Goal: Obtain resource: Download file/media

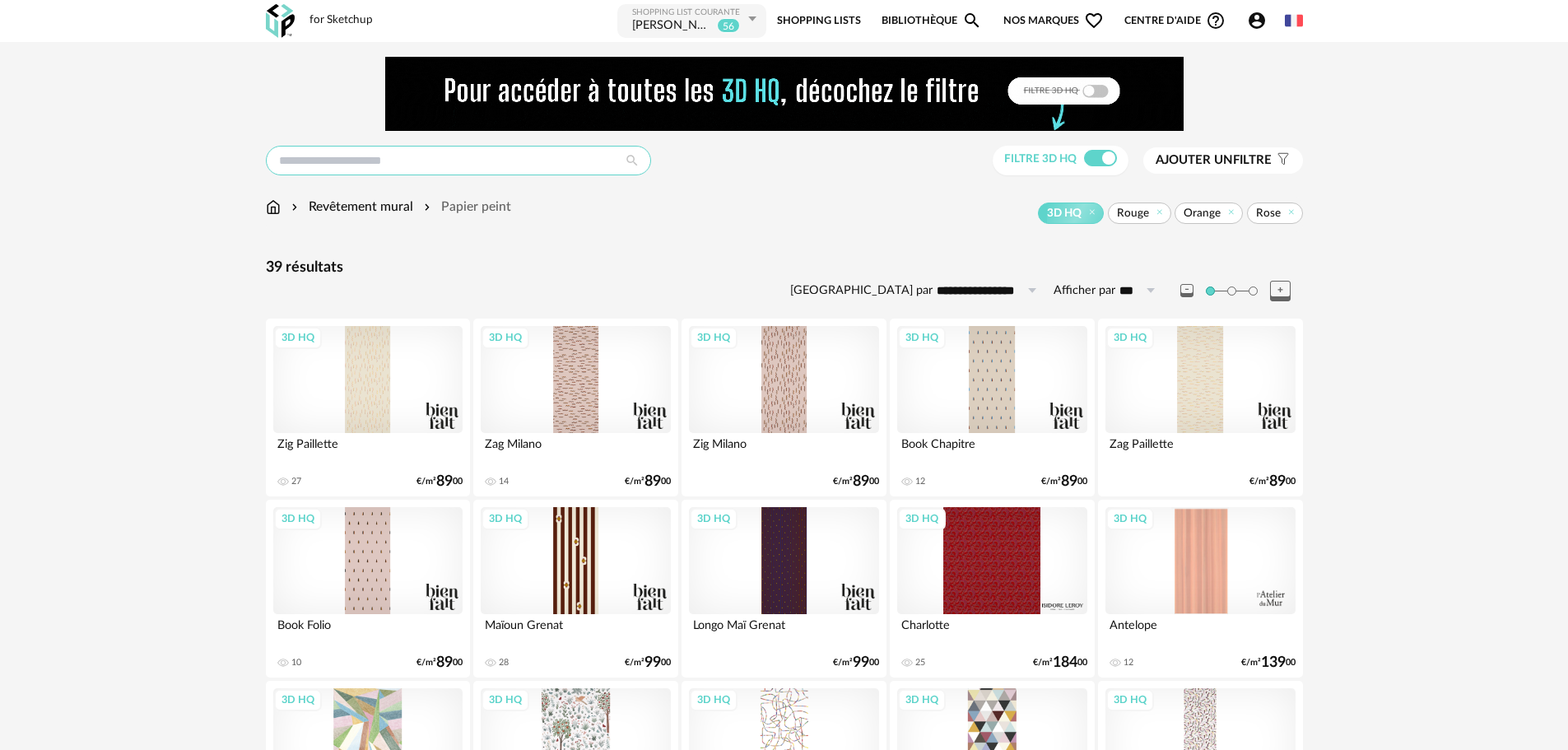
click at [367, 155] on input "text" at bounding box center [458, 160] width 386 height 29
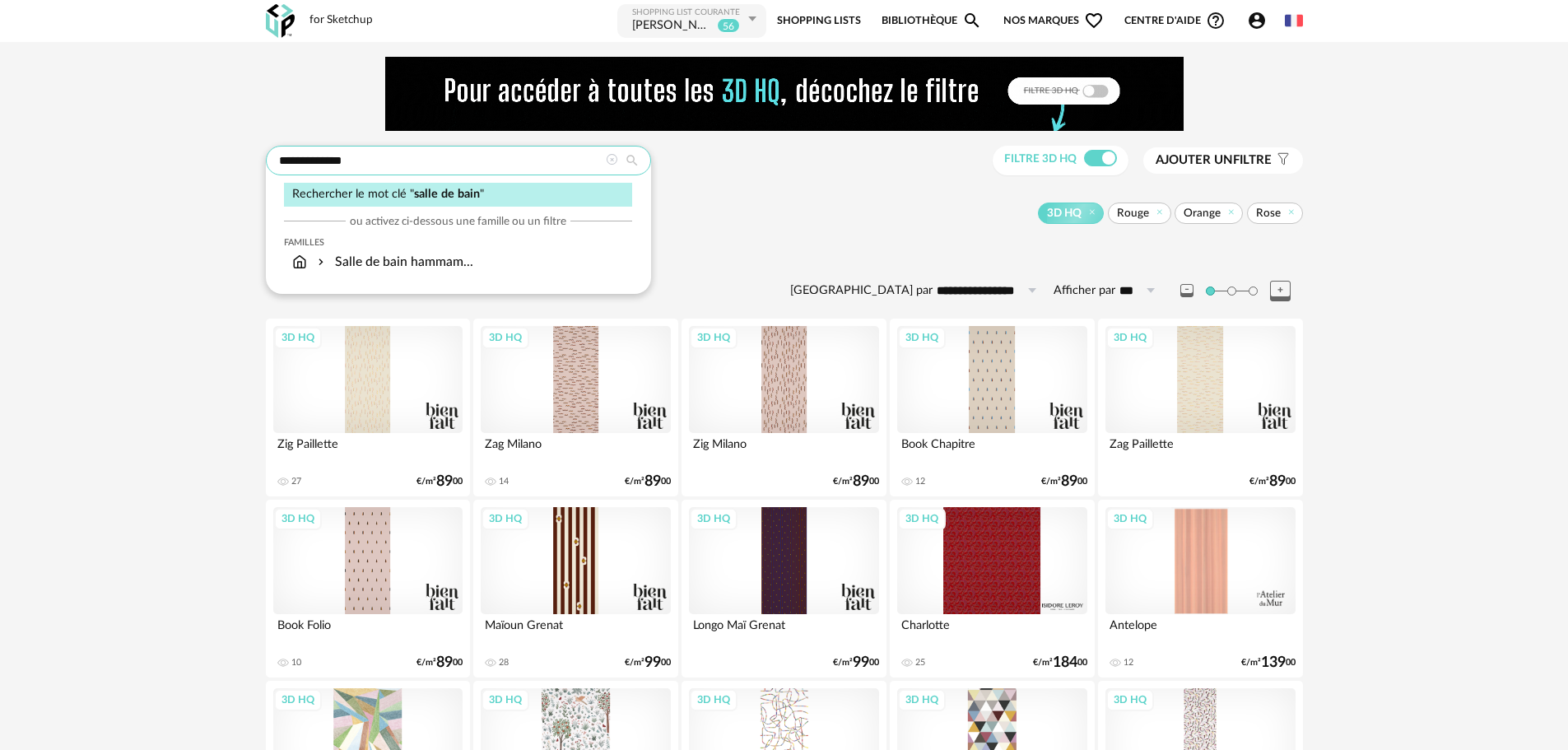
type input "**********"
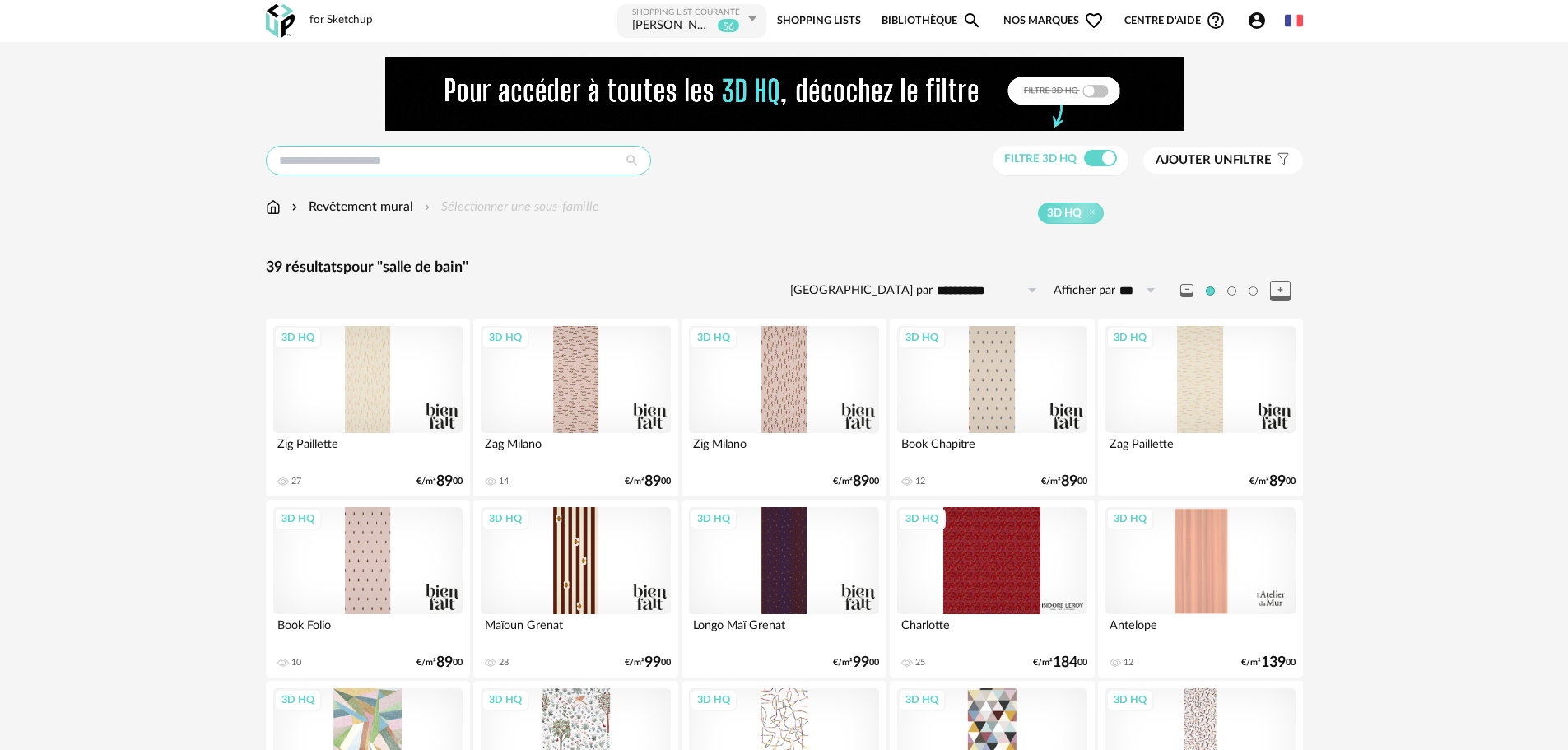
type input "**********"
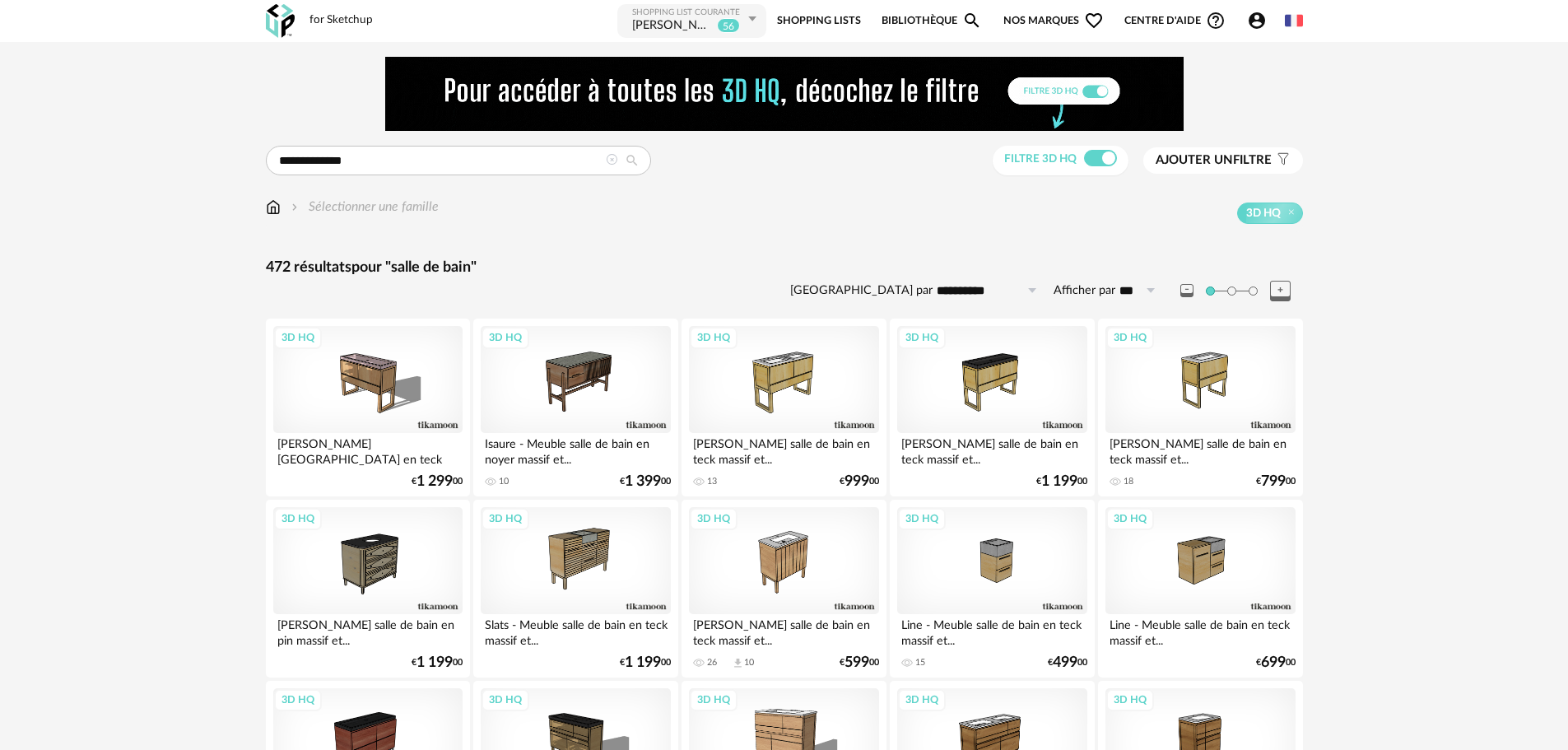
click at [1215, 166] on span "Ajouter un" at bounding box center [1194, 160] width 77 height 12
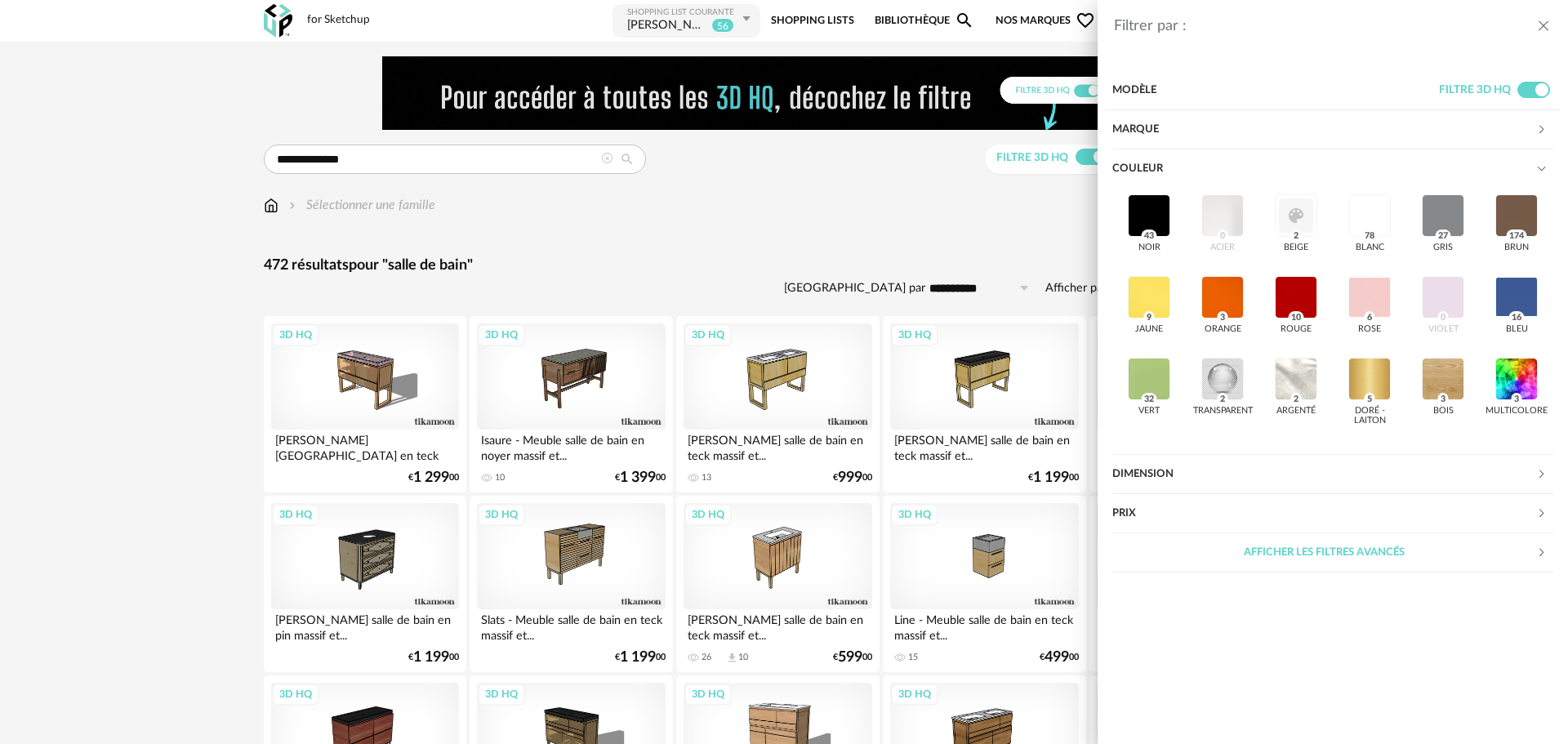
click at [1190, 475] on div "Dimension" at bounding box center [1324, 474] width 424 height 40
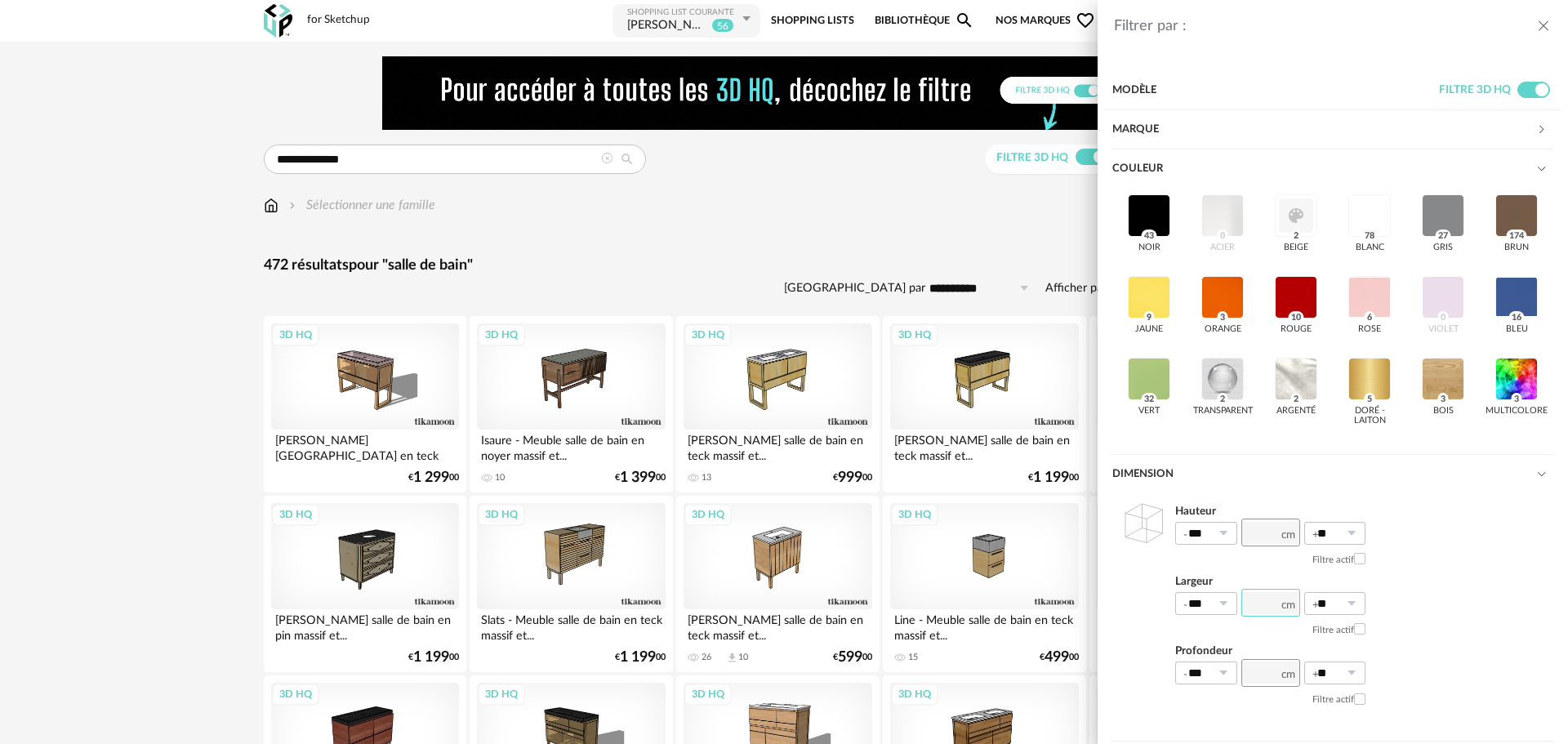
click at [1262, 616] on input "number" at bounding box center [1271, 602] width 58 height 27
type input "***"
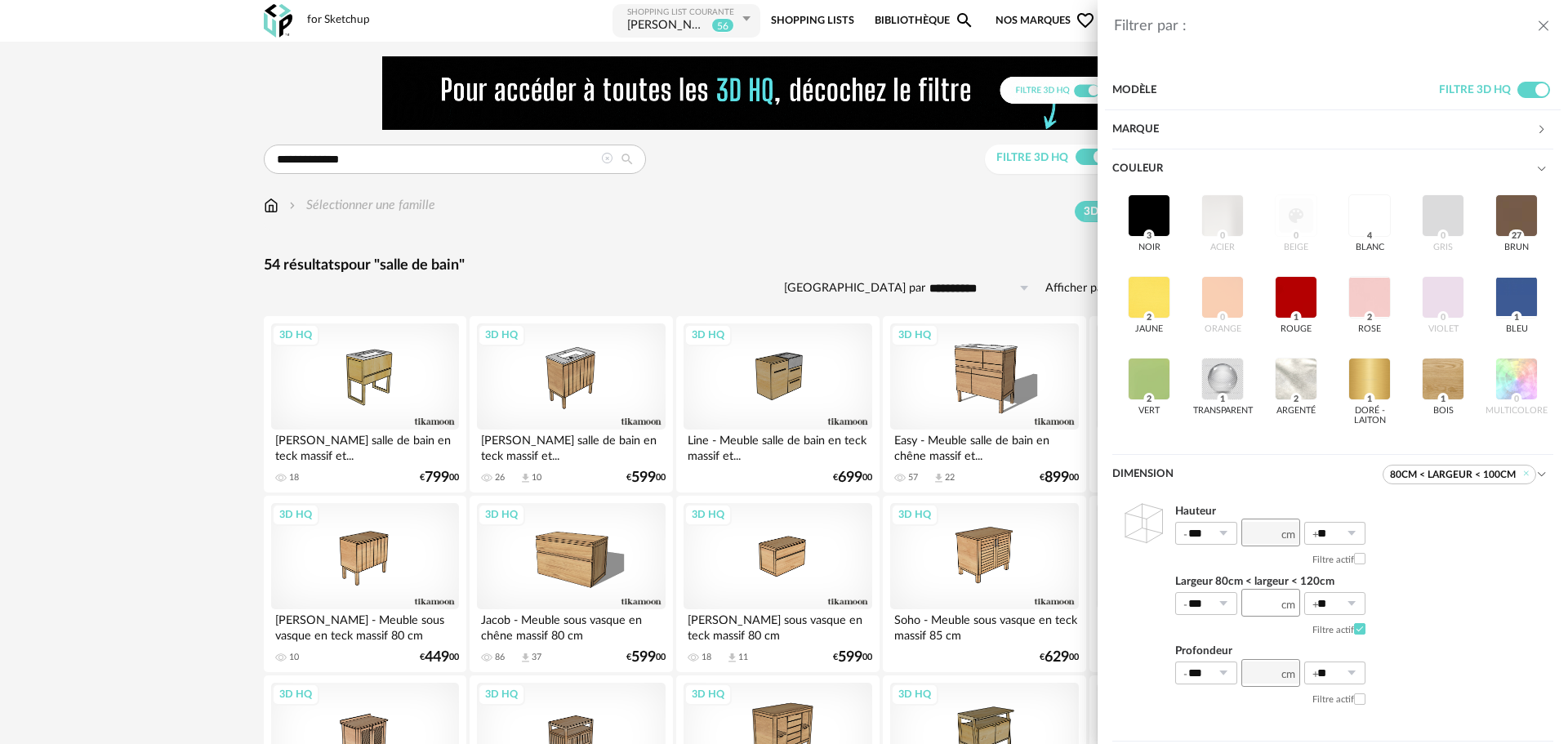
click at [793, 290] on div "Filtrer par : Modèle Filtre 3D HQ Marque &tradition 0 101 Copenhagen 0 366 Conc…" at bounding box center [784, 372] width 1568 height 744
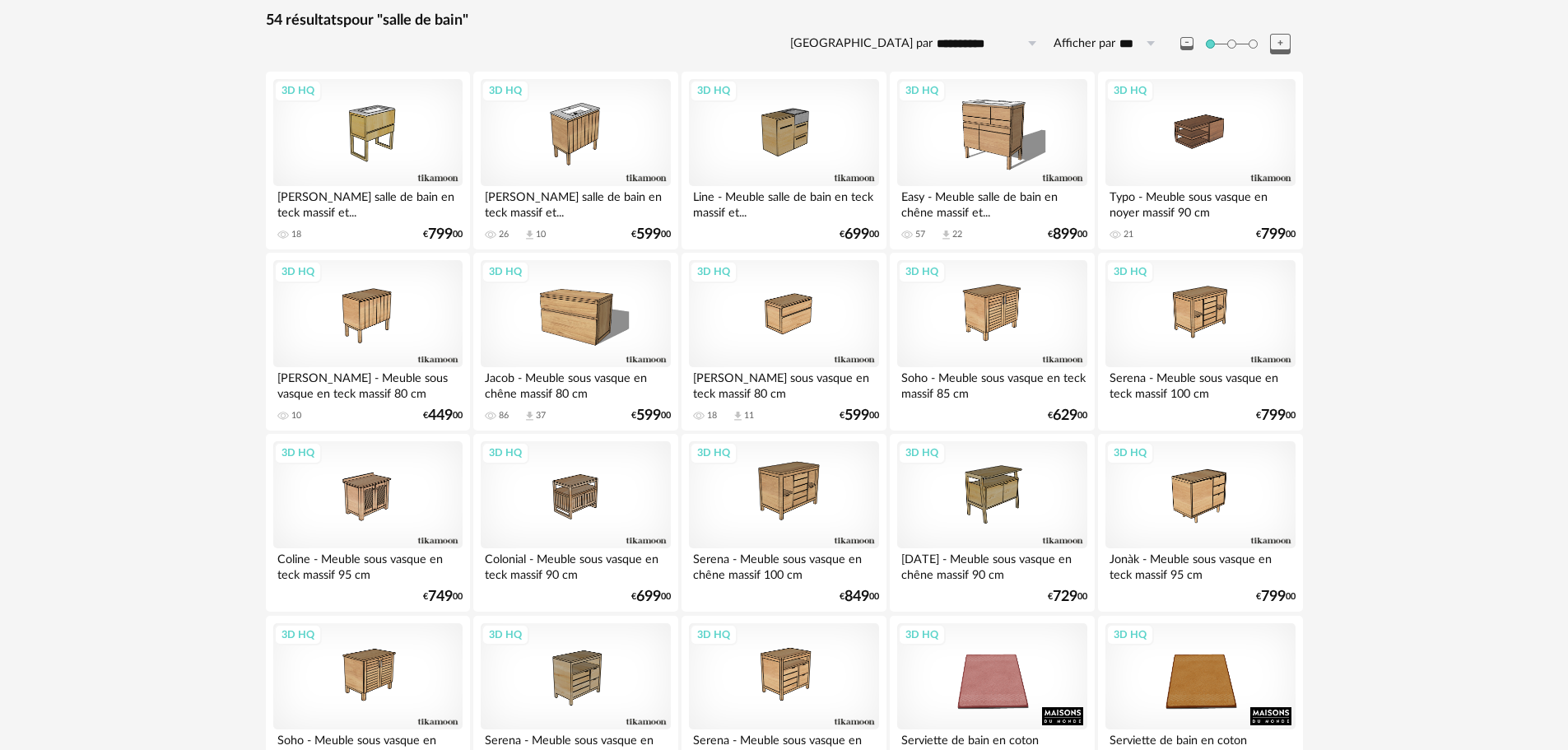
scroll to position [329, 0]
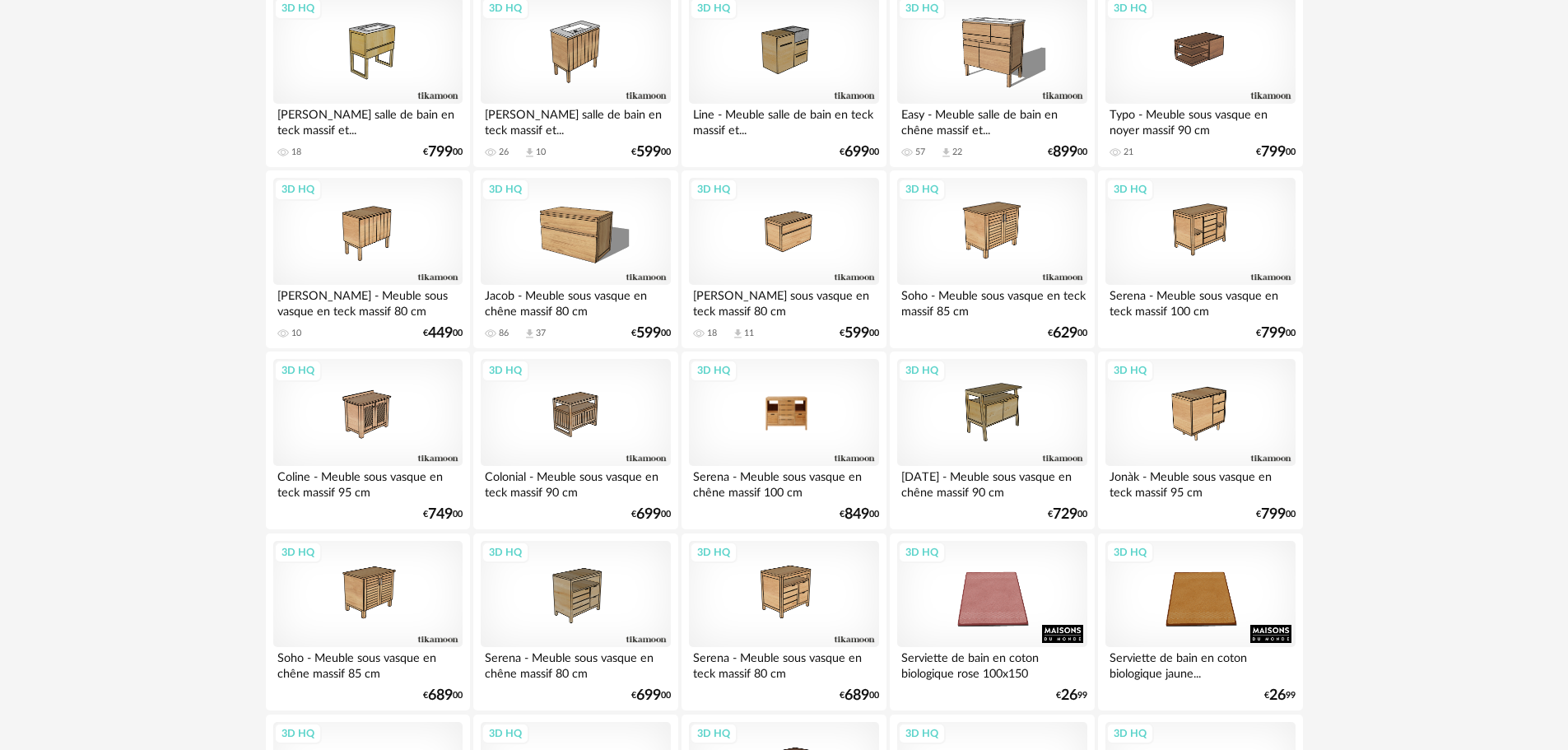
click at [780, 406] on div "3D HQ" at bounding box center [783, 412] width 190 height 107
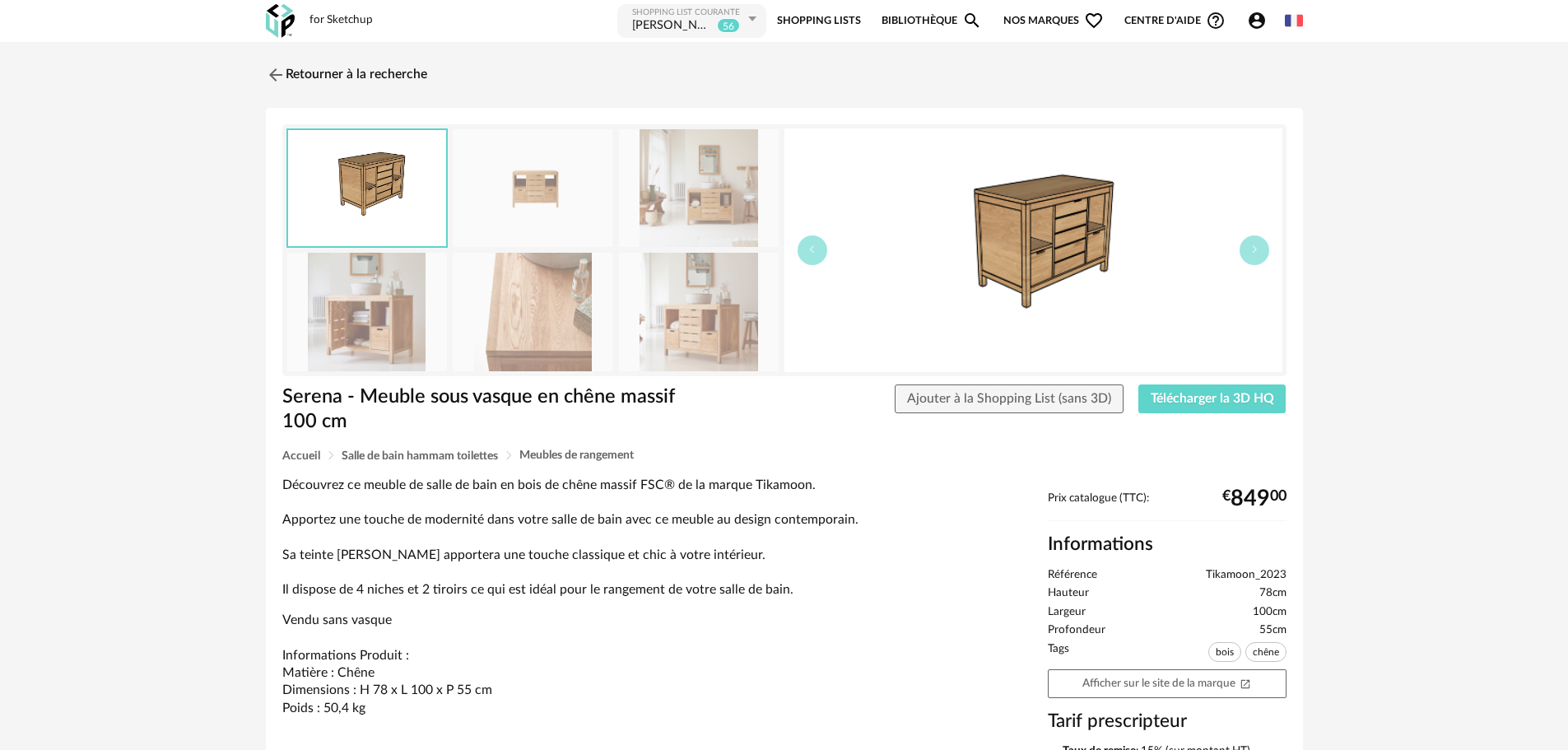
click at [381, 330] on img at bounding box center [367, 312] width 159 height 118
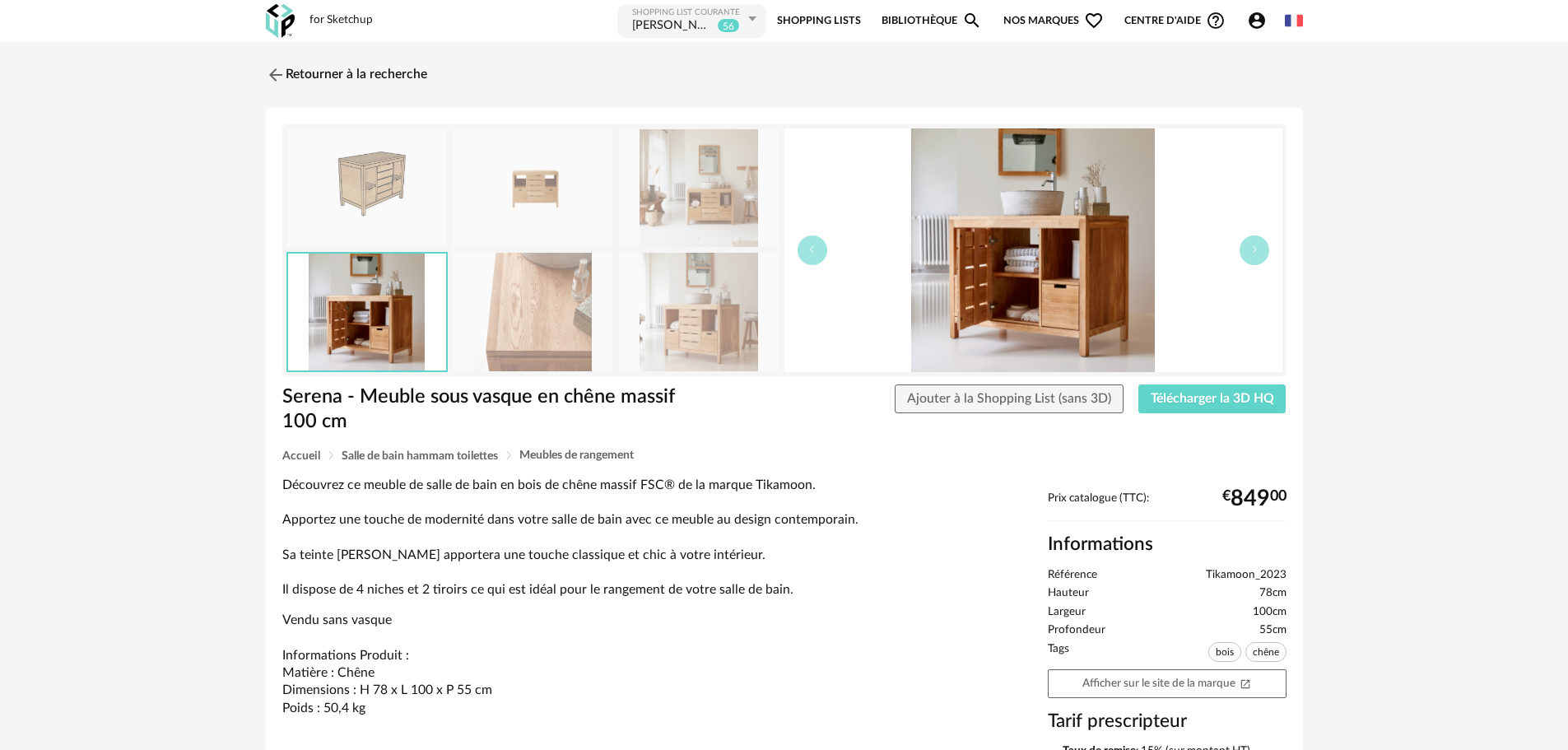
click at [491, 326] on img at bounding box center [533, 312] width 159 height 118
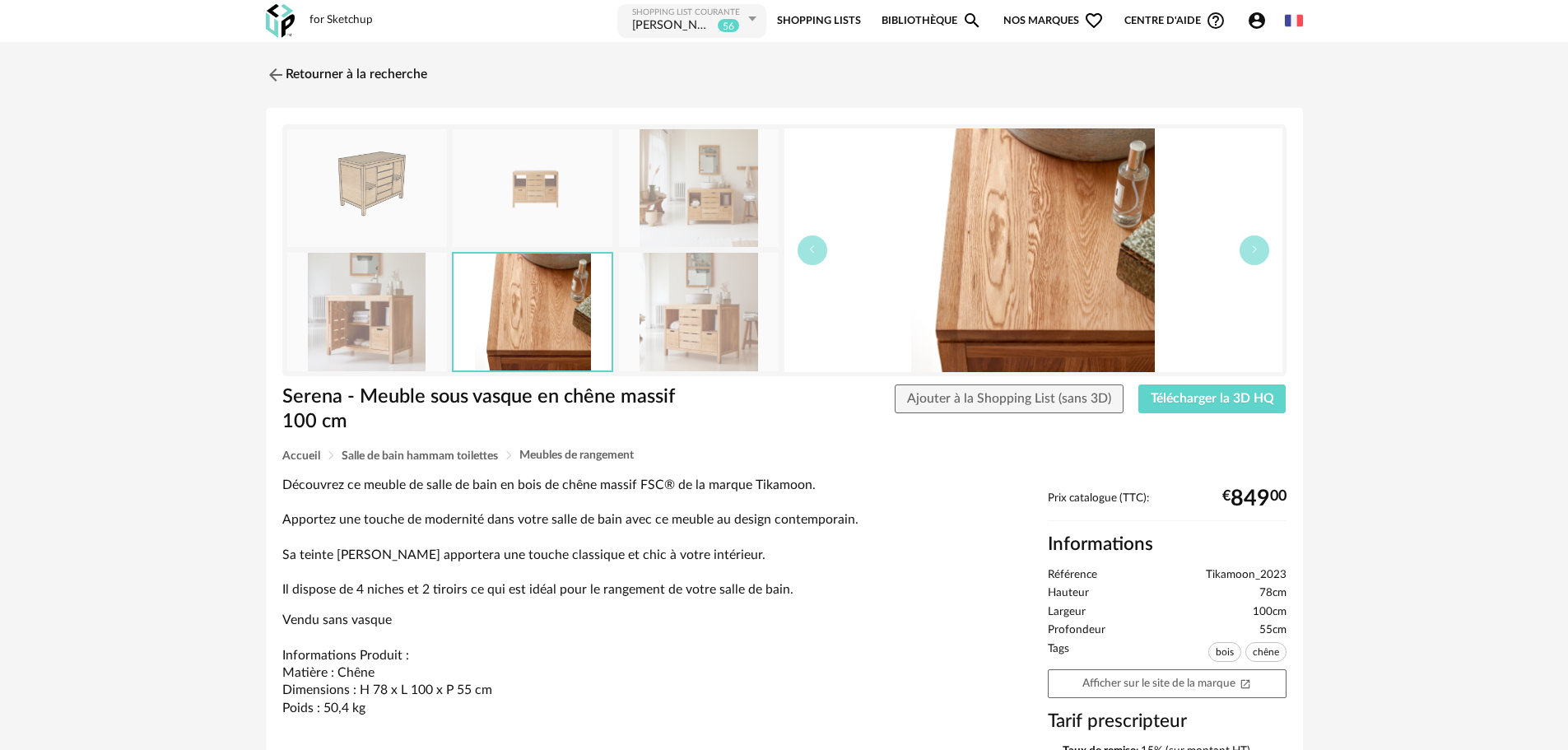
click at [716, 323] on img at bounding box center [699, 312] width 159 height 118
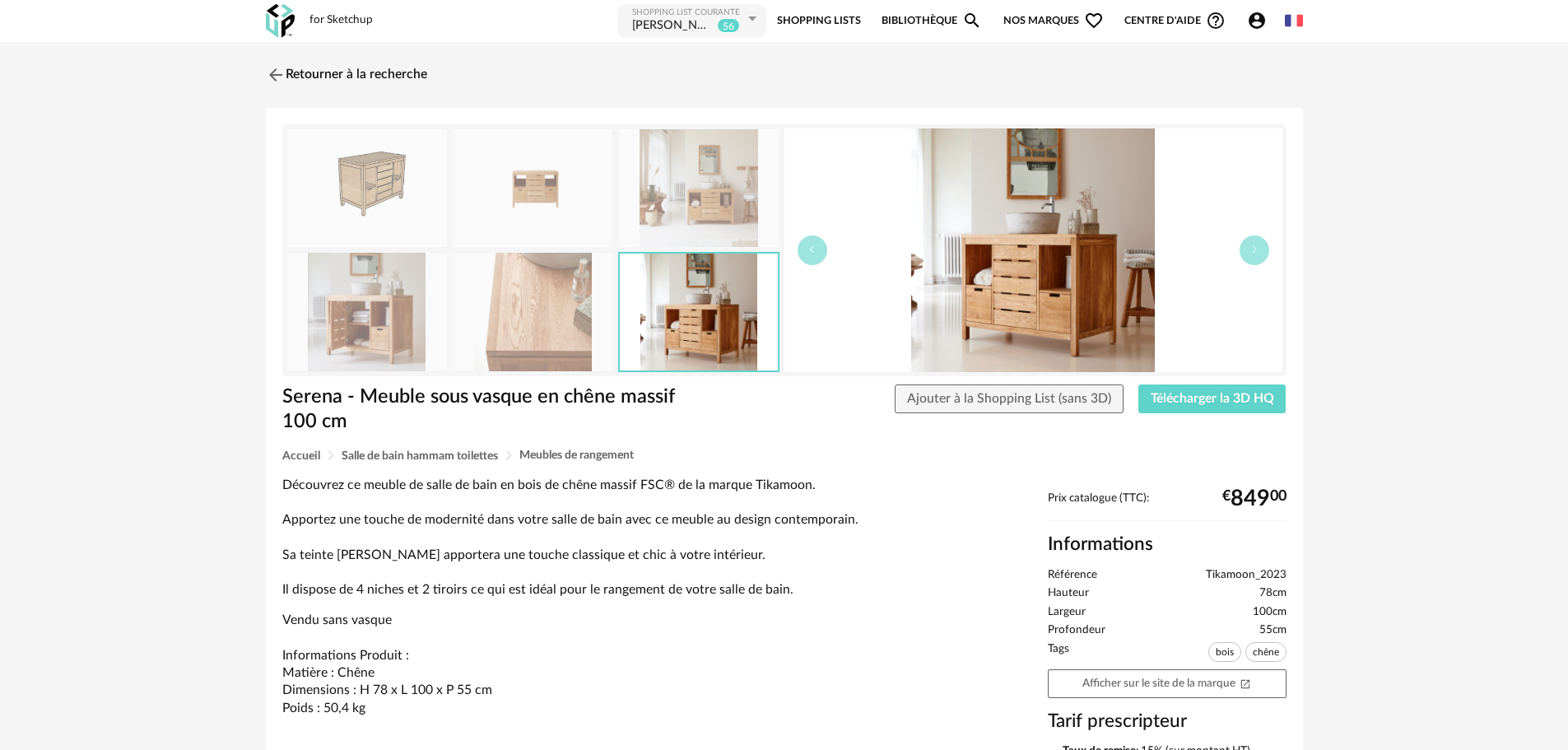
click at [691, 199] on img at bounding box center [699, 188] width 159 height 118
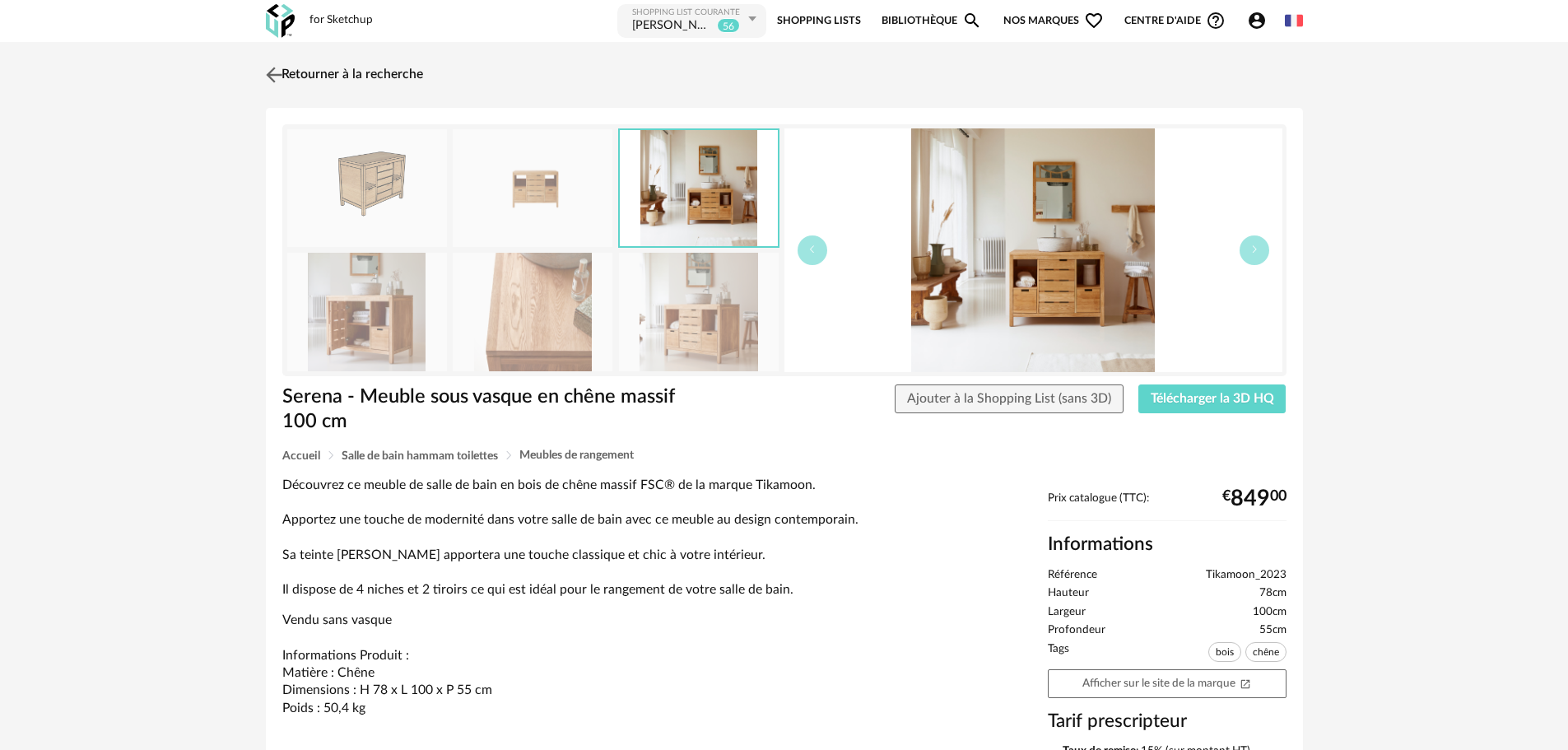
click at [277, 62] on img at bounding box center [274, 74] width 24 height 24
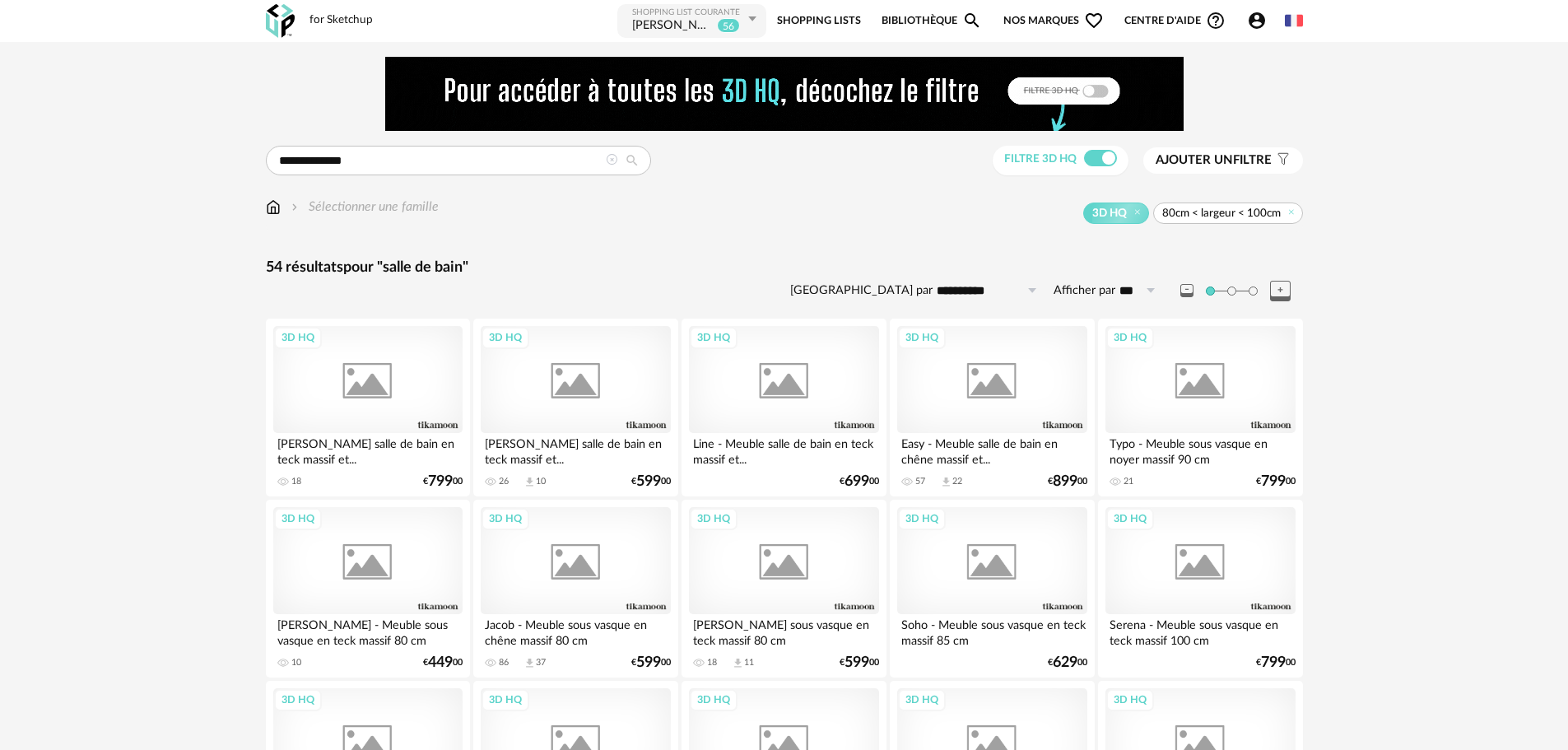
scroll to position [329, 0]
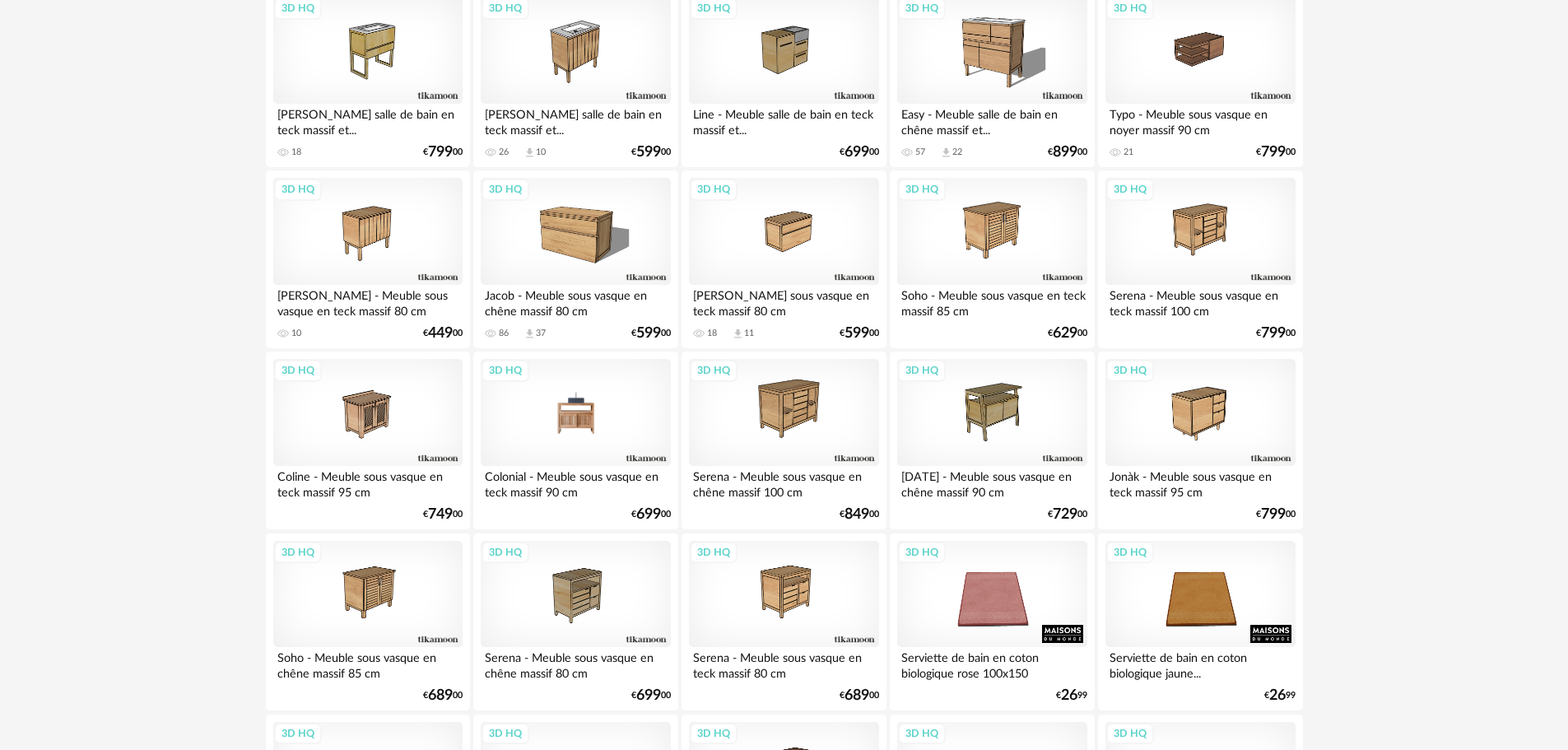
click at [595, 417] on div "3D HQ" at bounding box center [575, 412] width 190 height 107
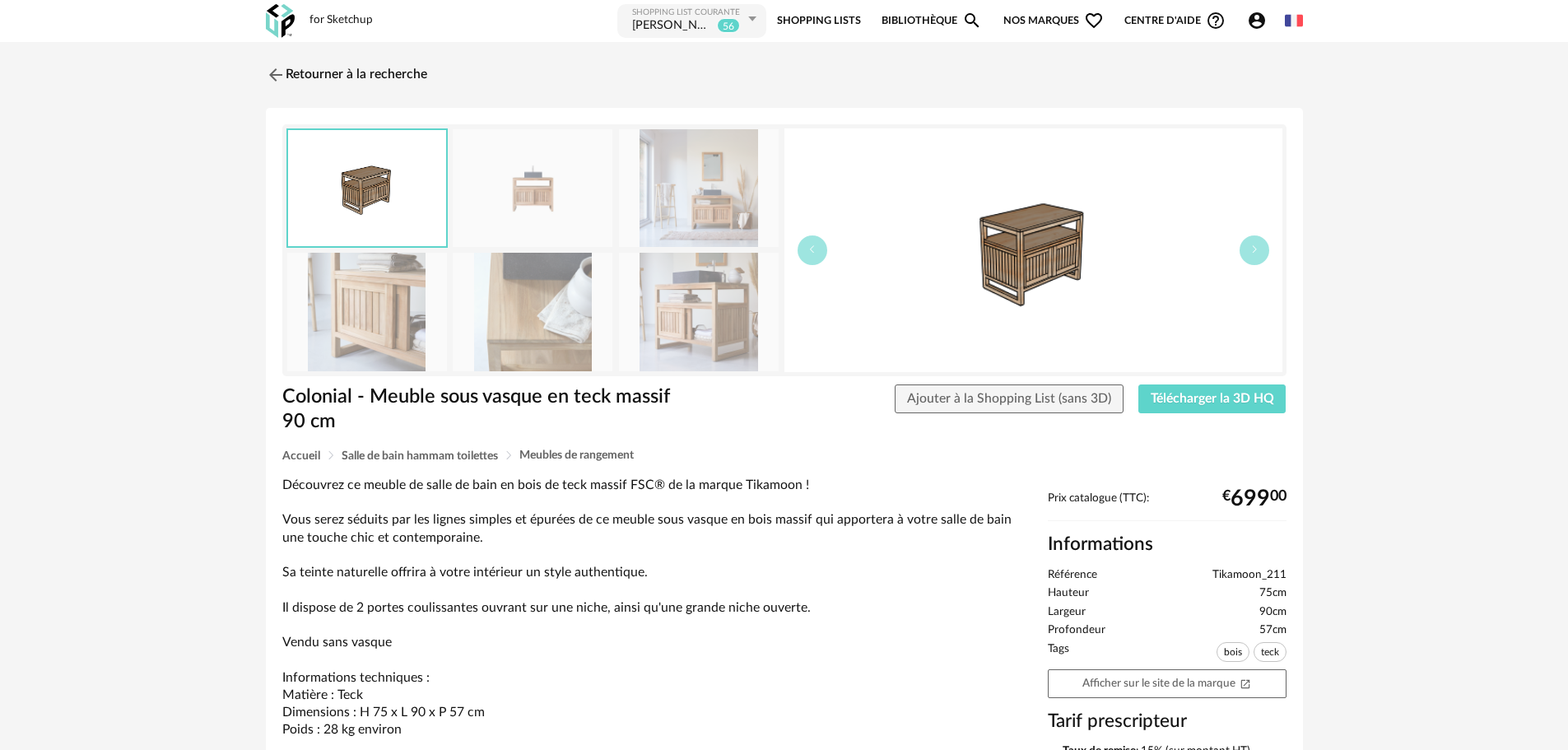
click at [335, 333] on img at bounding box center [367, 312] width 159 height 118
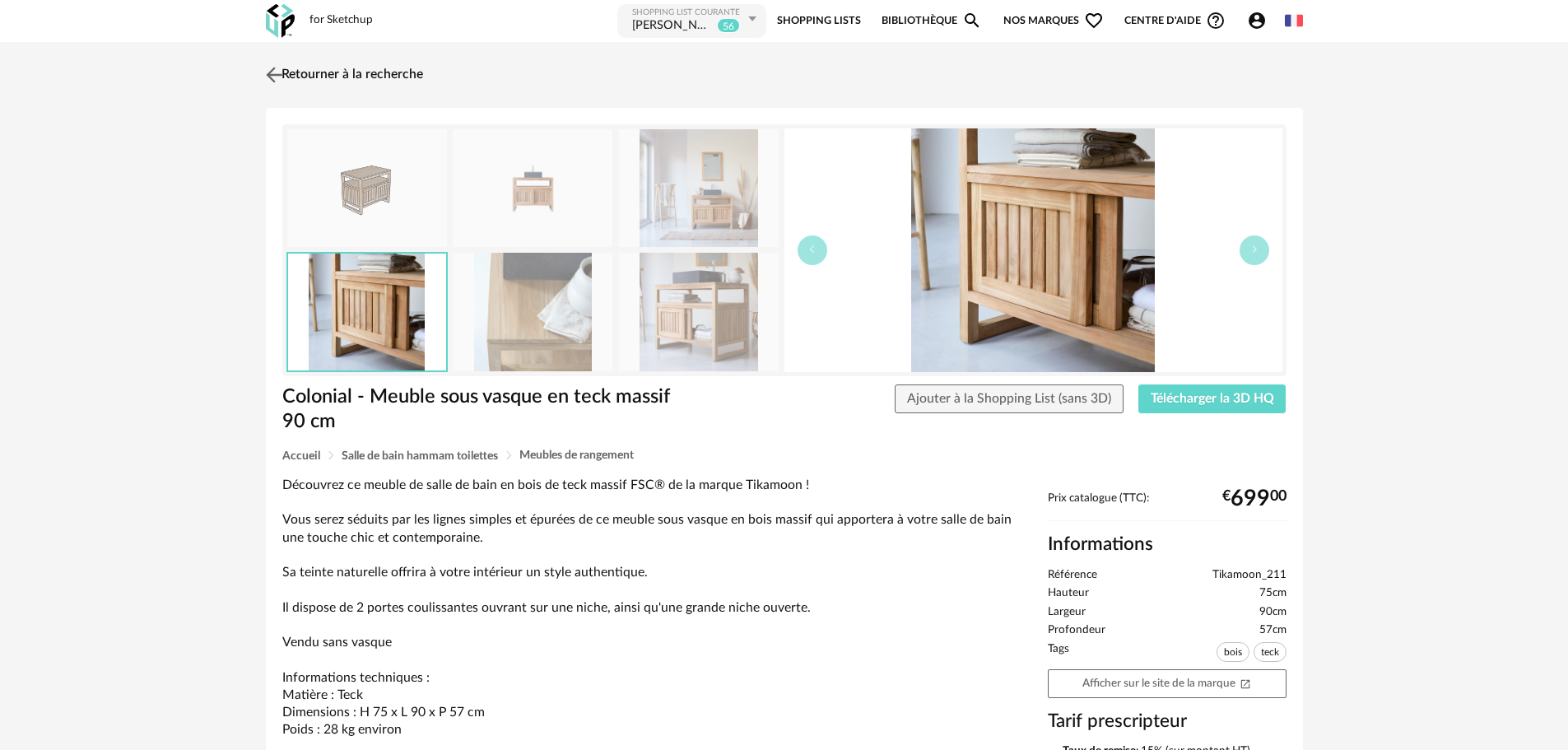
click at [275, 74] on img at bounding box center [274, 74] width 24 height 24
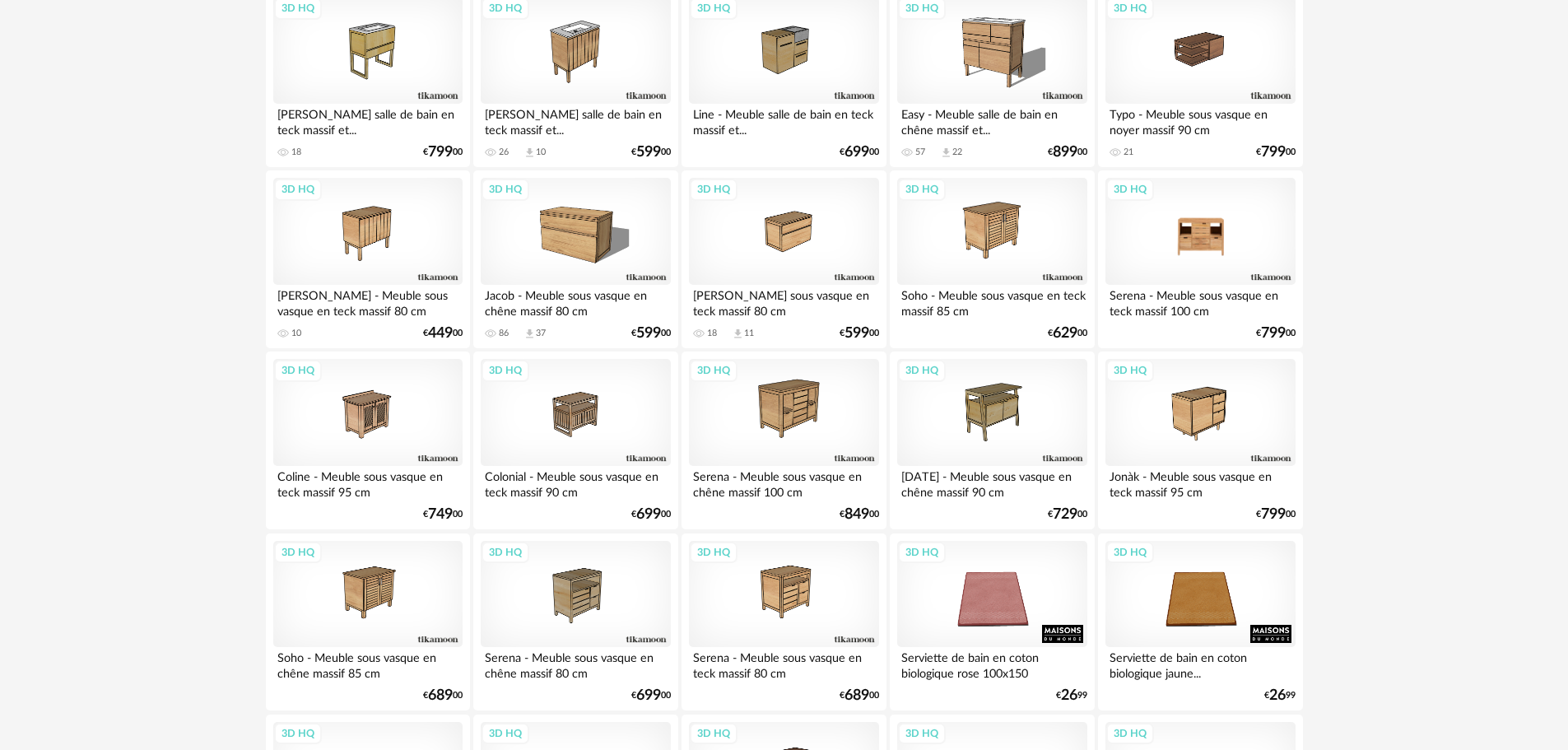
scroll to position [247, 0]
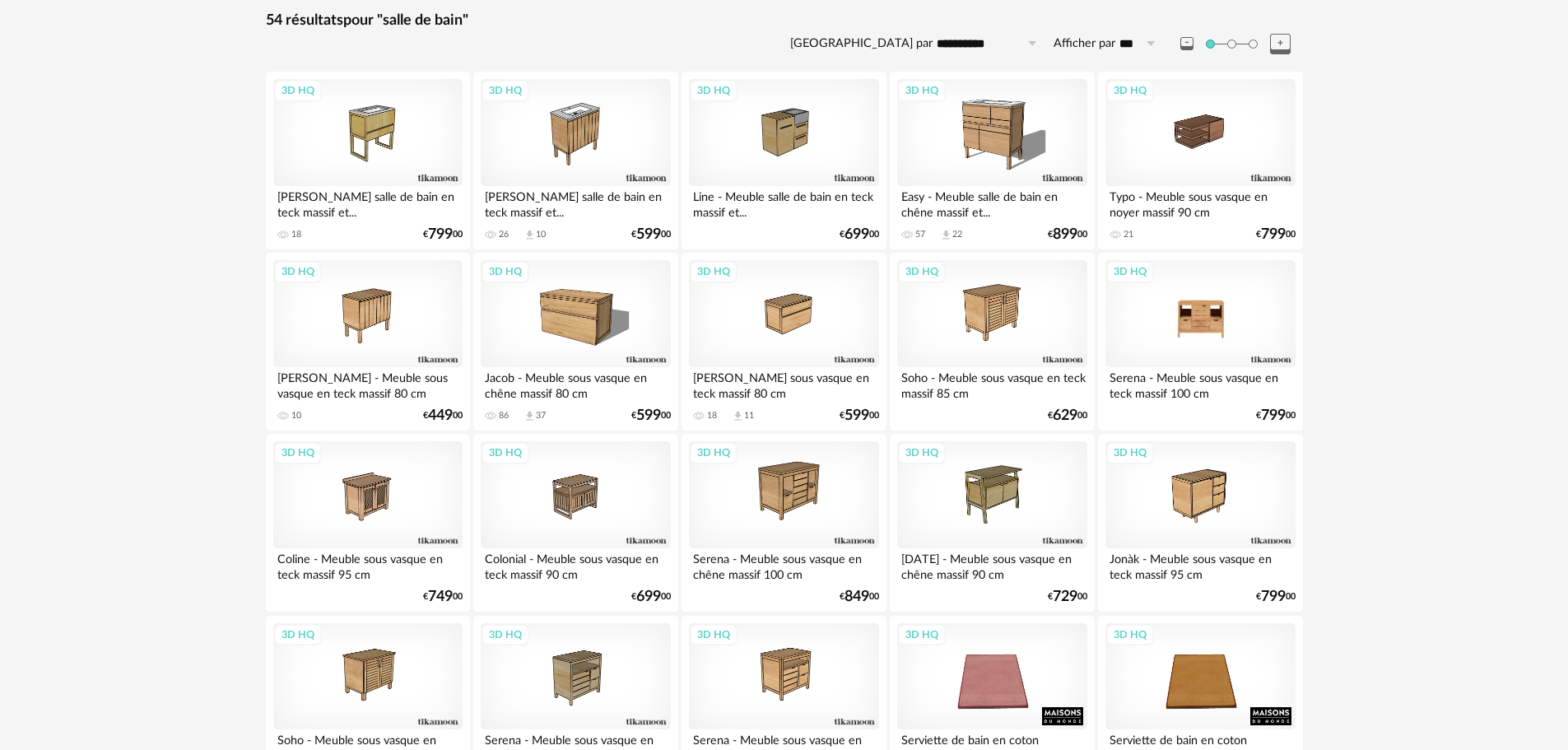
click at [1193, 307] on div "3D HQ" at bounding box center [1200, 314] width 190 height 107
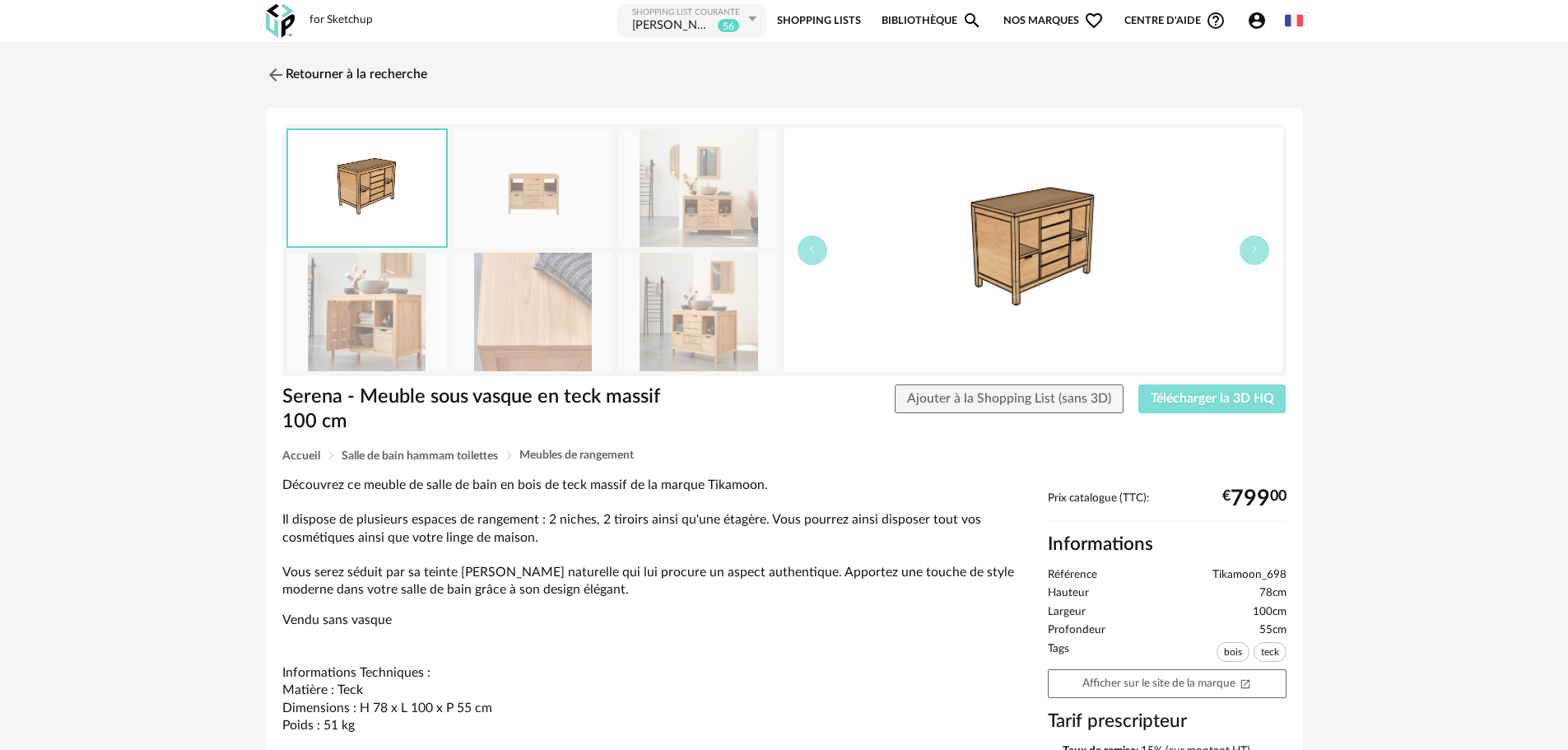
click at [1170, 396] on span "Télécharger la 3D HQ" at bounding box center [1212, 398] width 124 height 13
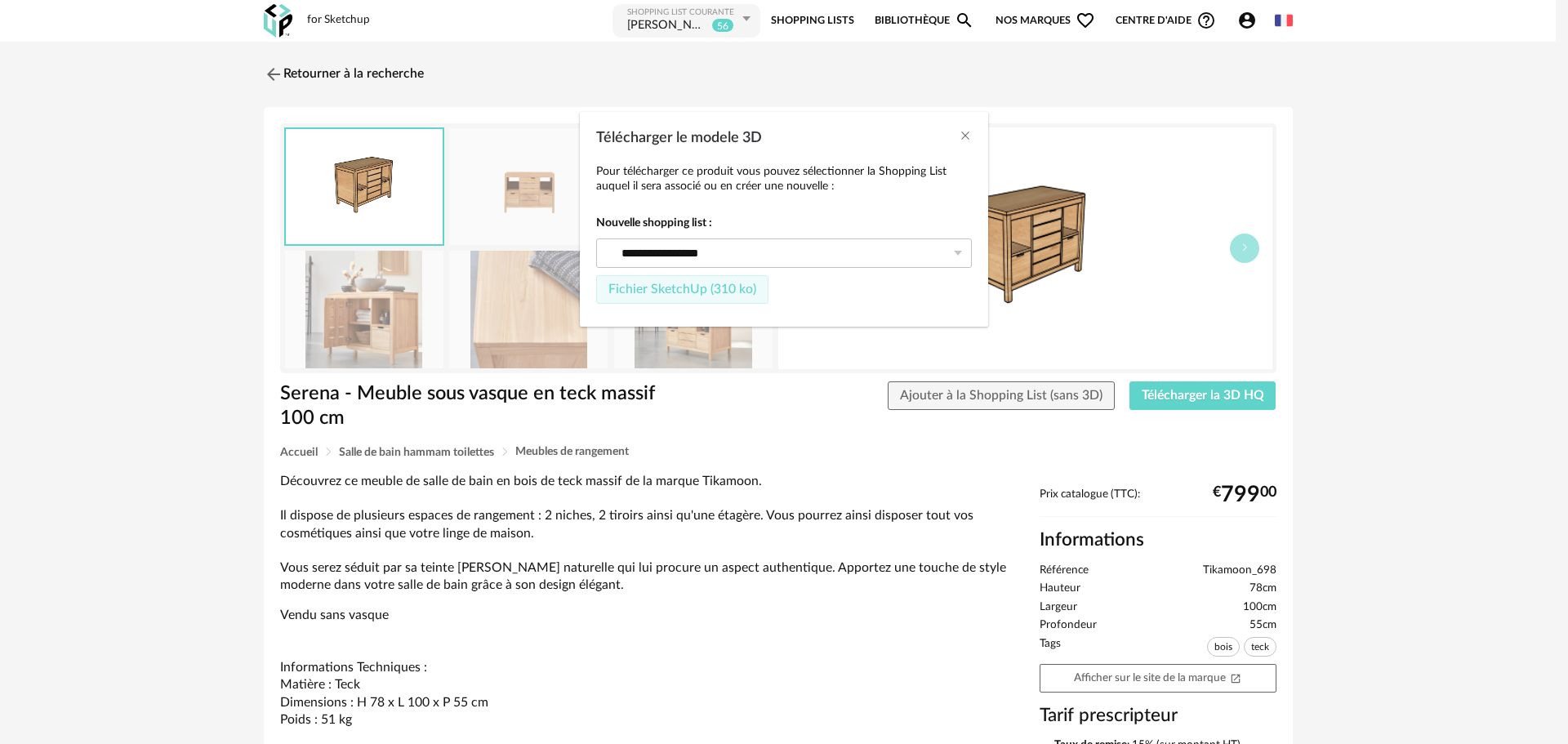
click at [714, 291] on span "Fichier SketchUp (310 ko)" at bounding box center [683, 289] width 148 height 13
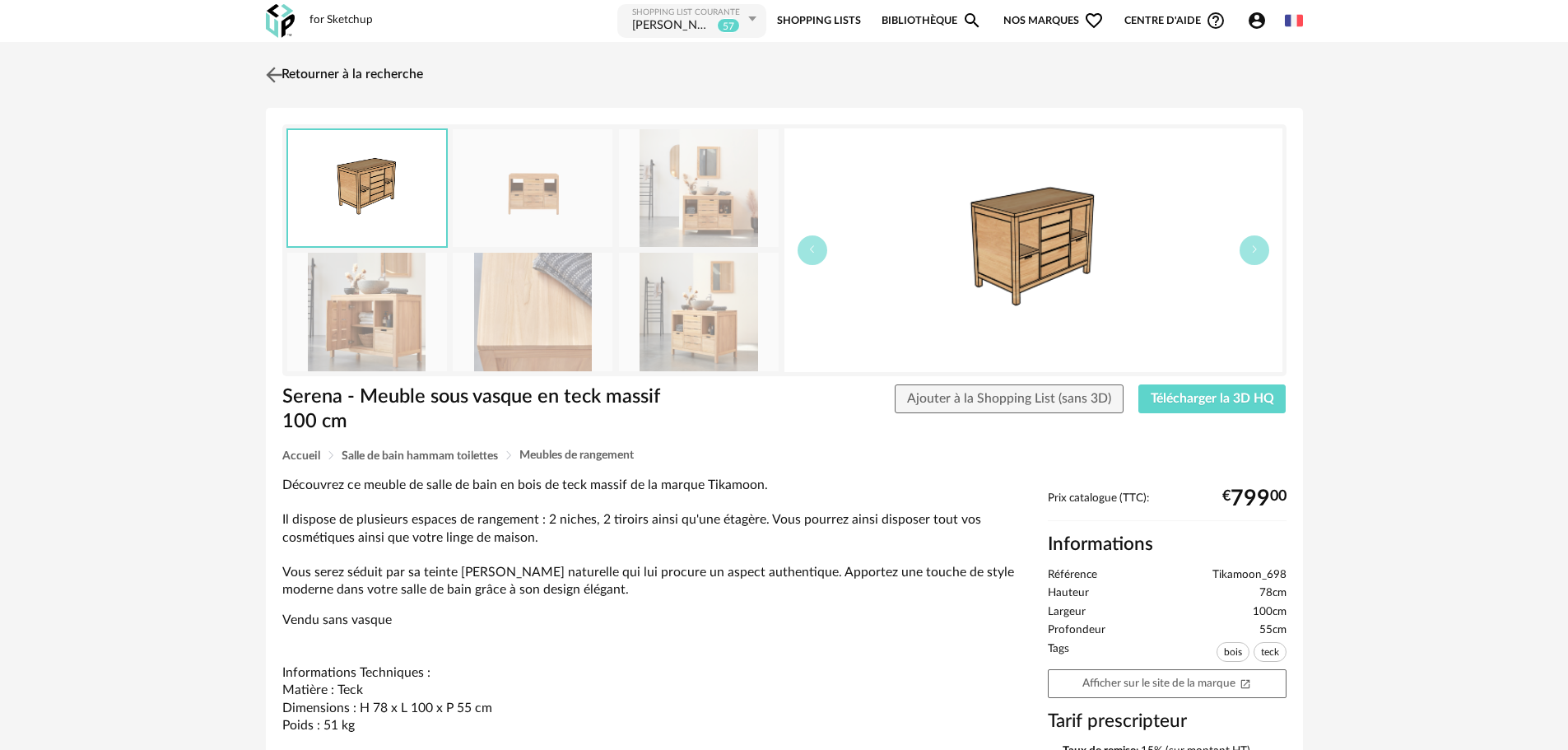
click at [279, 67] on img at bounding box center [274, 74] width 24 height 24
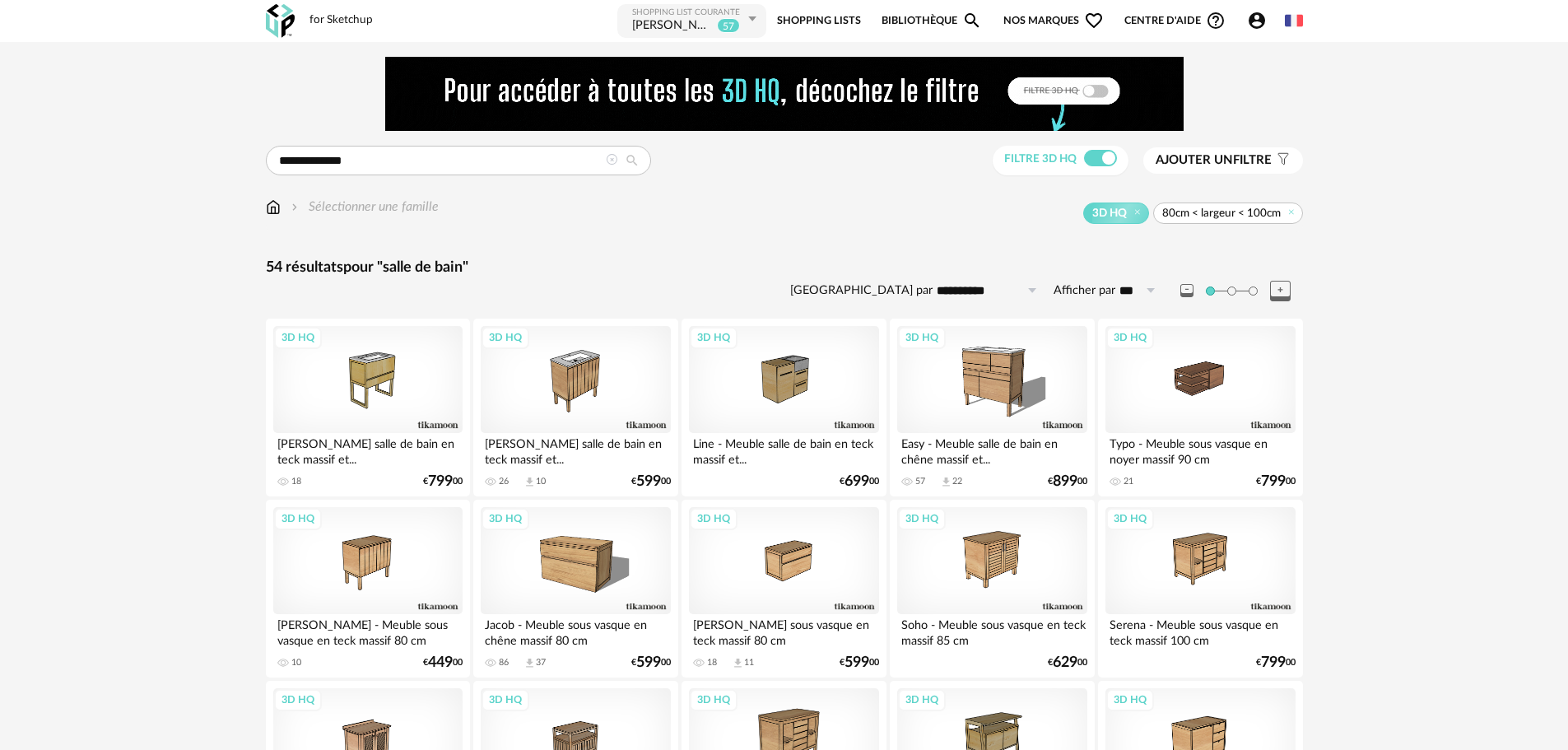
scroll to position [165, 0]
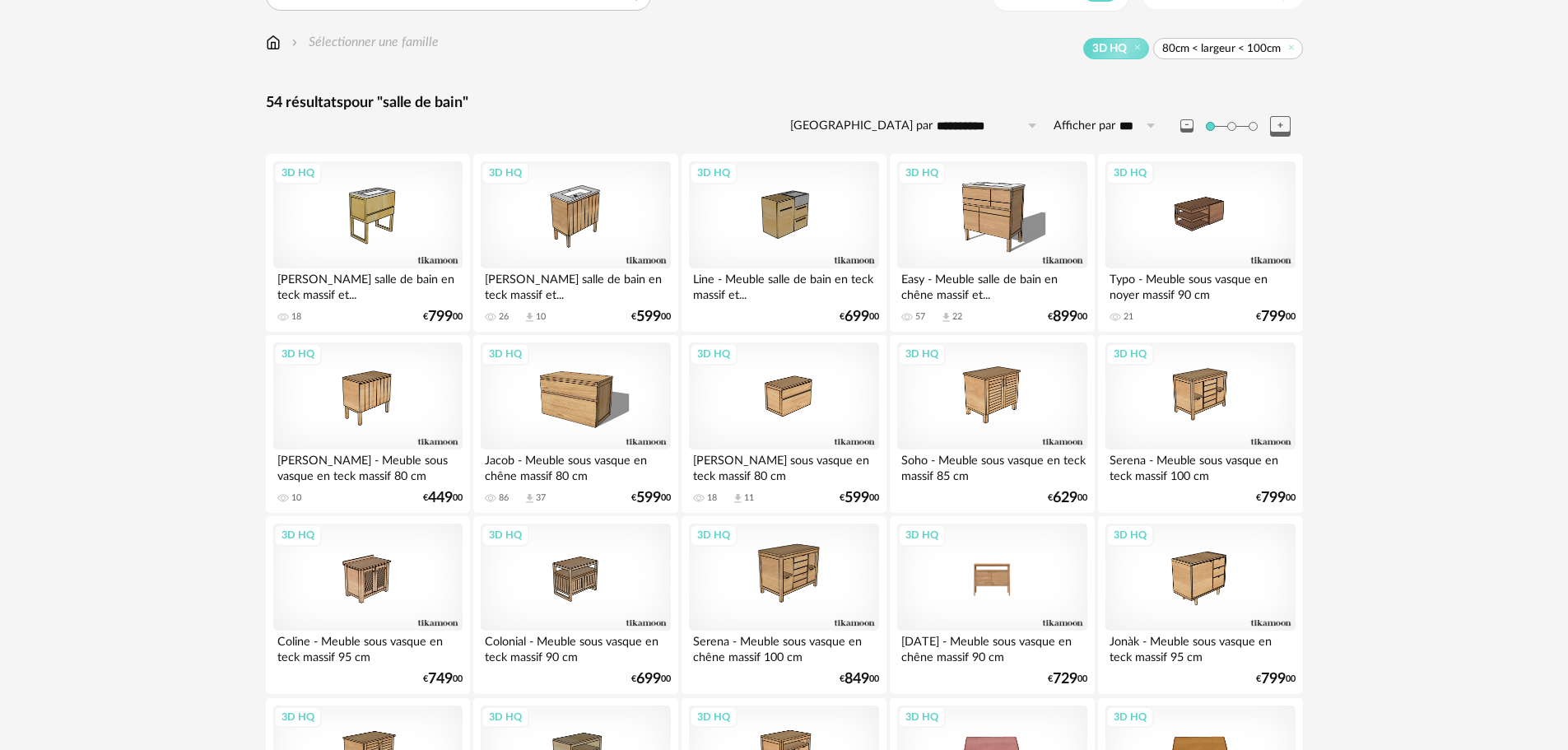
click at [1004, 593] on div "3D HQ" at bounding box center [992, 577] width 190 height 107
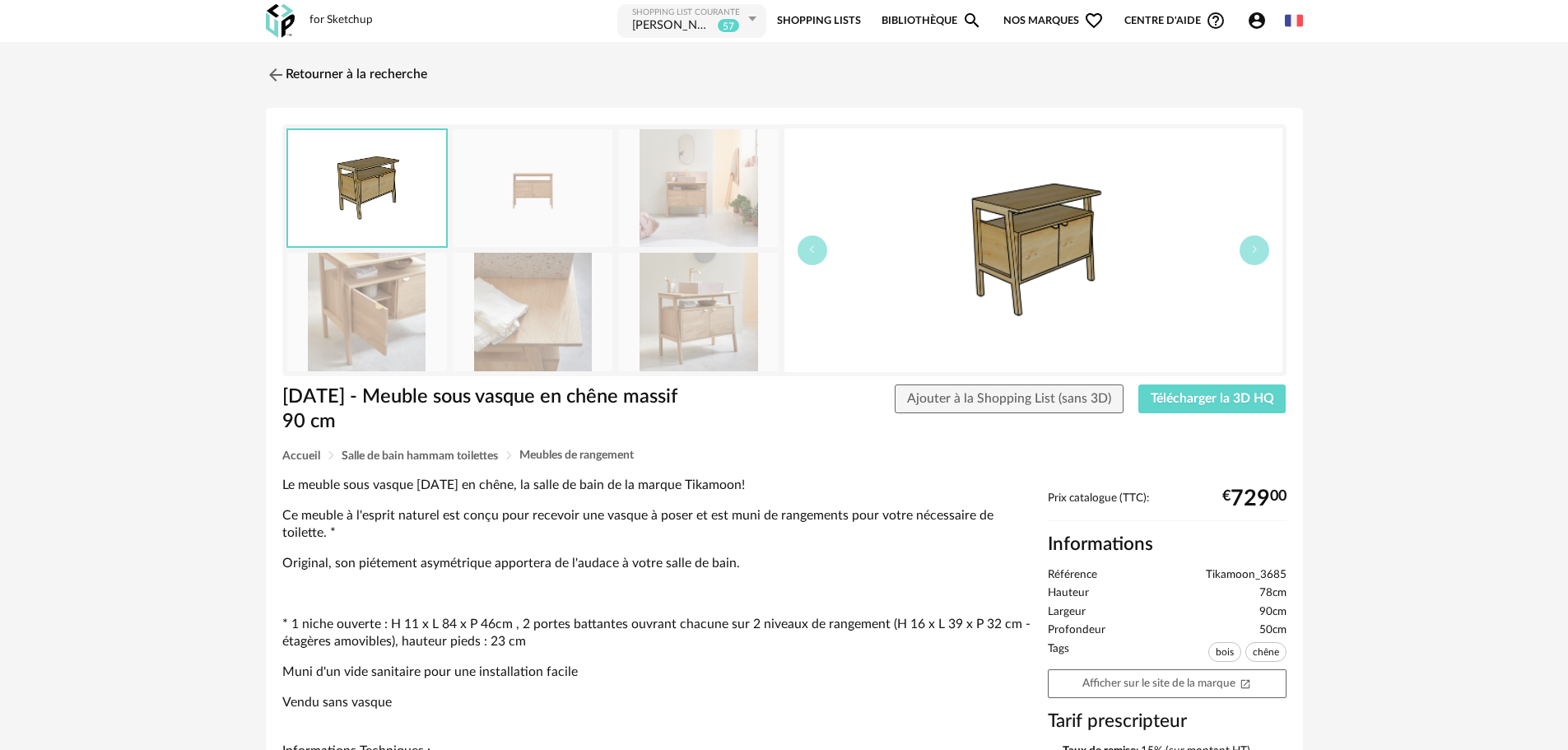
click at [722, 347] on img at bounding box center [699, 312] width 159 height 118
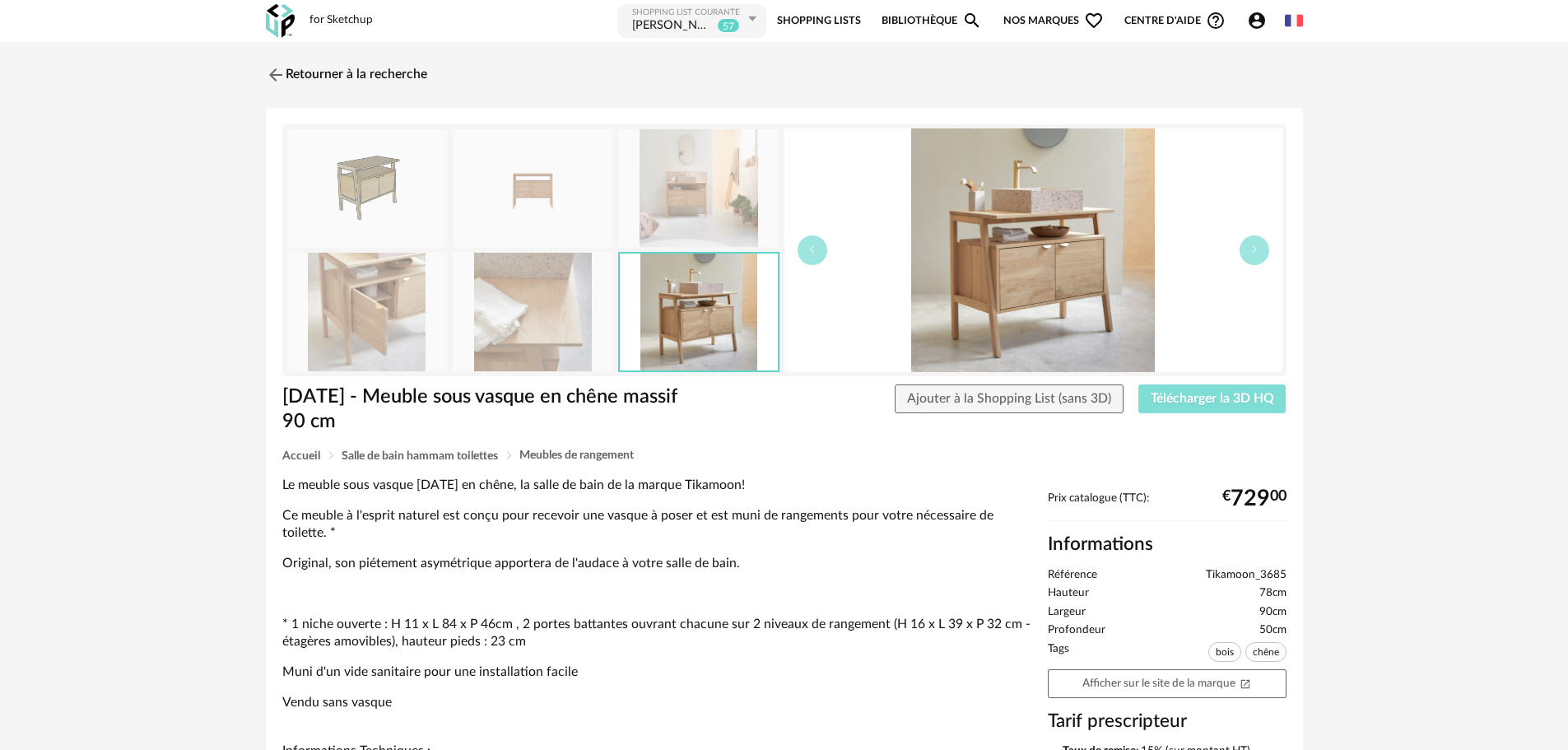
click at [1198, 390] on button "Télécharger la 3D HQ" at bounding box center [1212, 399] width 148 height 29
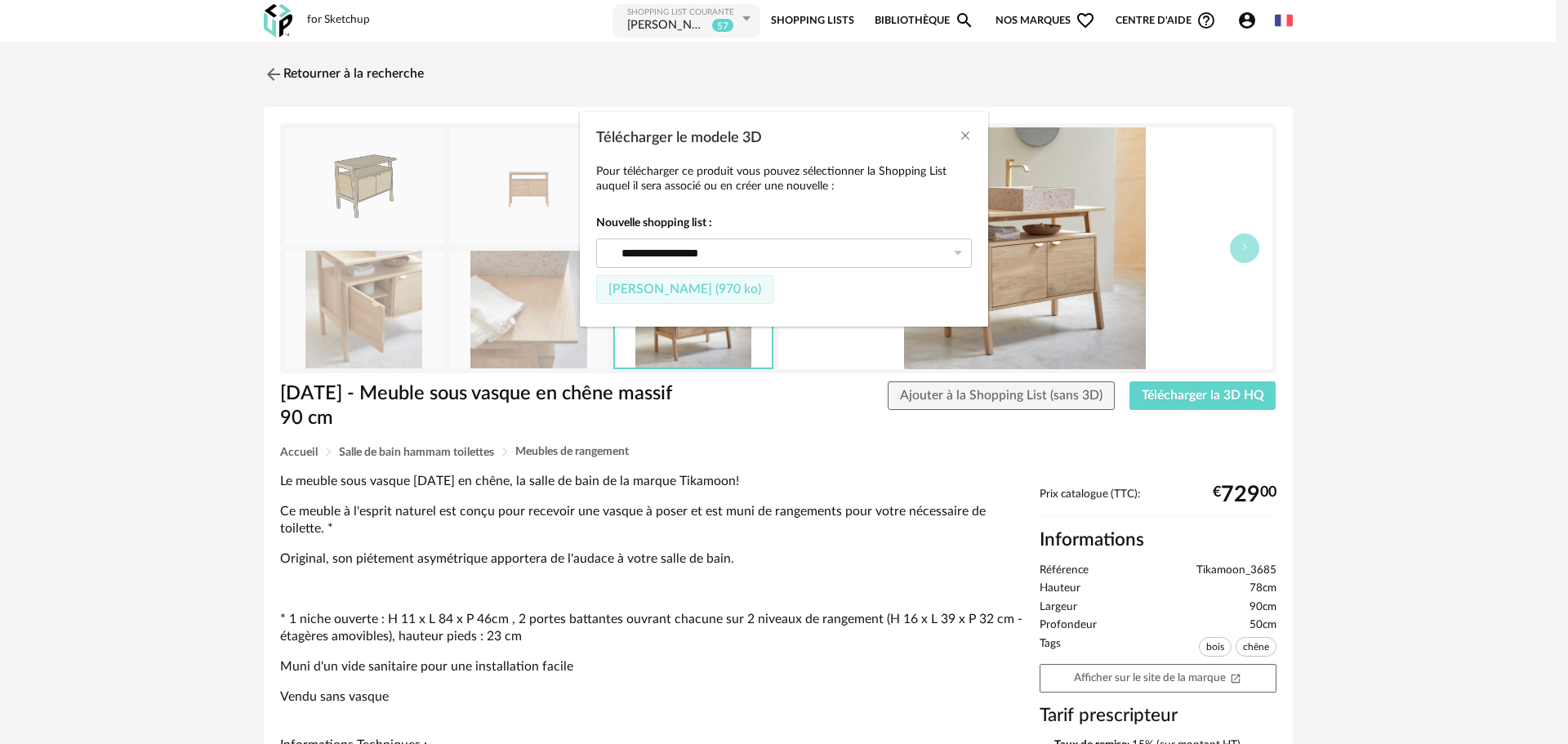
click at [678, 289] on span "[PERSON_NAME] (970 ko)" at bounding box center [685, 289] width 153 height 13
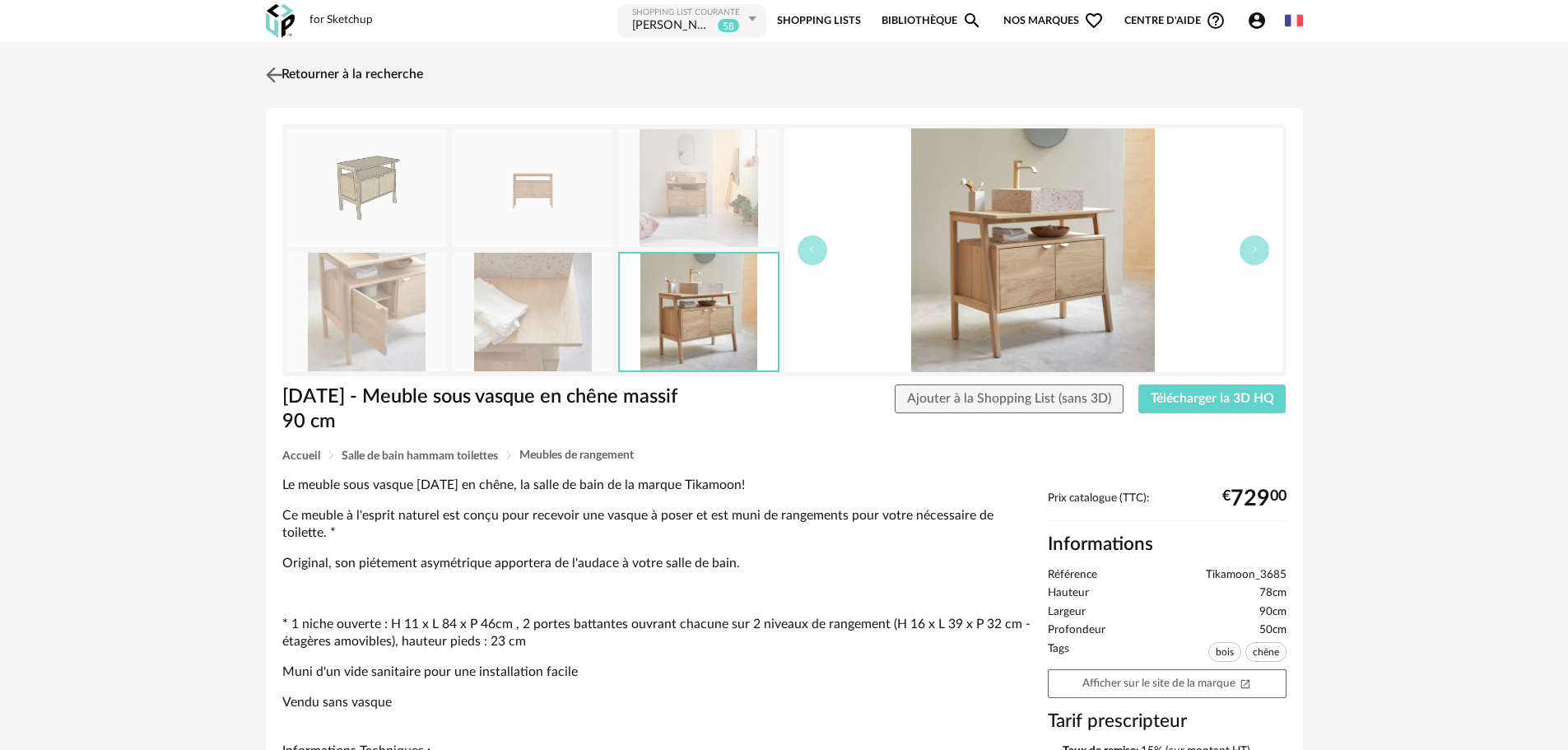
click at [275, 71] on img at bounding box center [274, 74] width 24 height 24
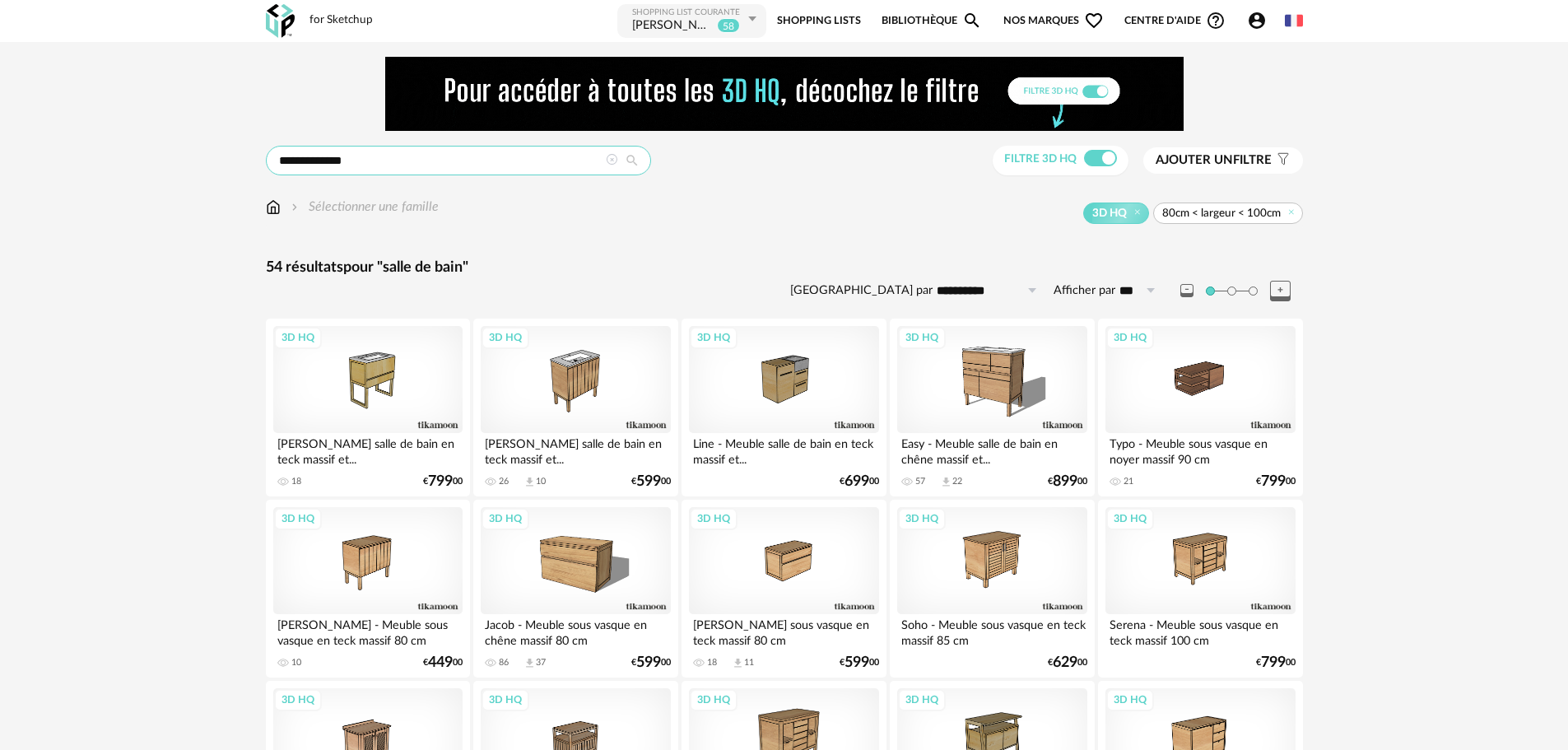
drag, startPoint x: 356, startPoint y: 155, endPoint x: 151, endPoint y: 182, distance: 206.8
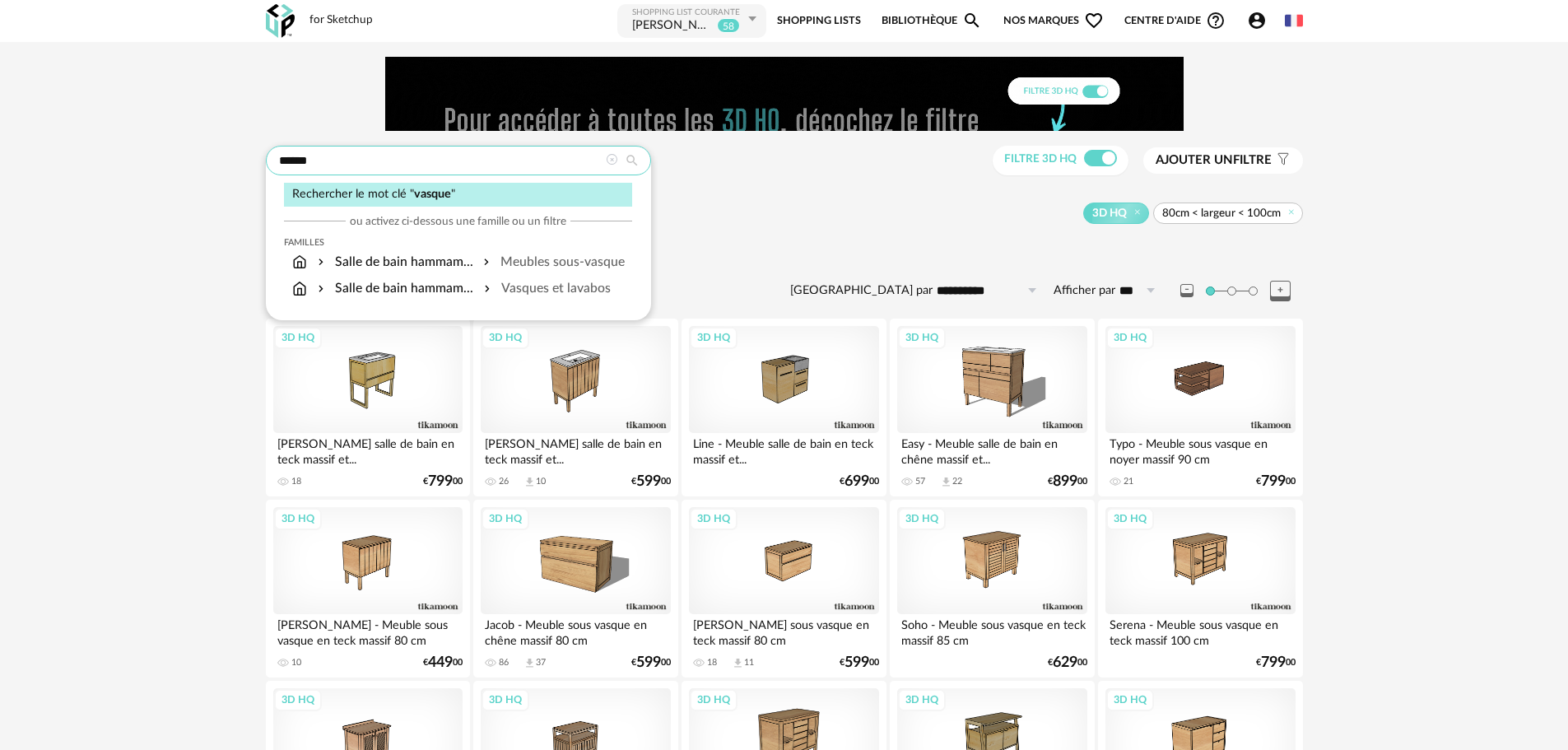
type input "******"
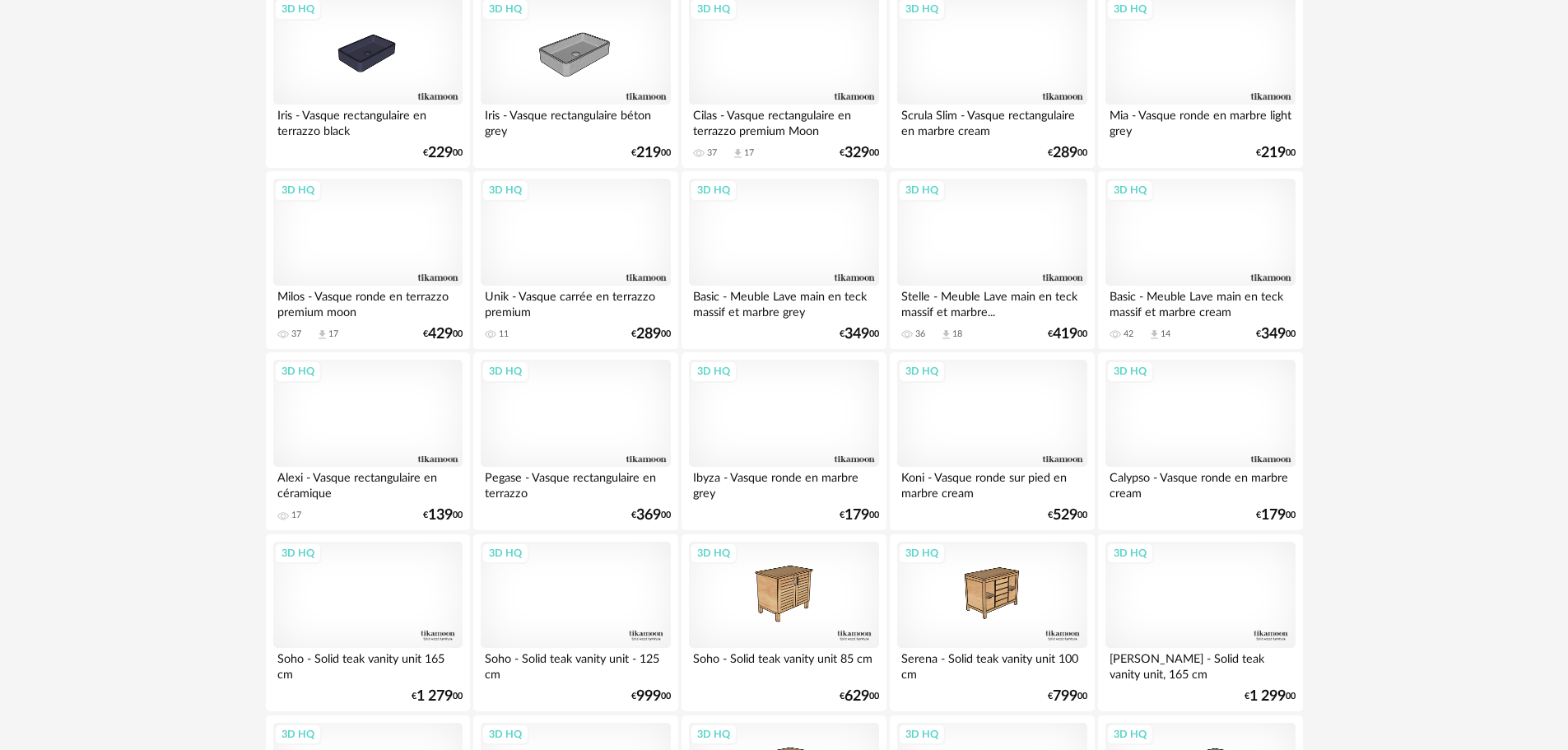
scroll to position [1893, 0]
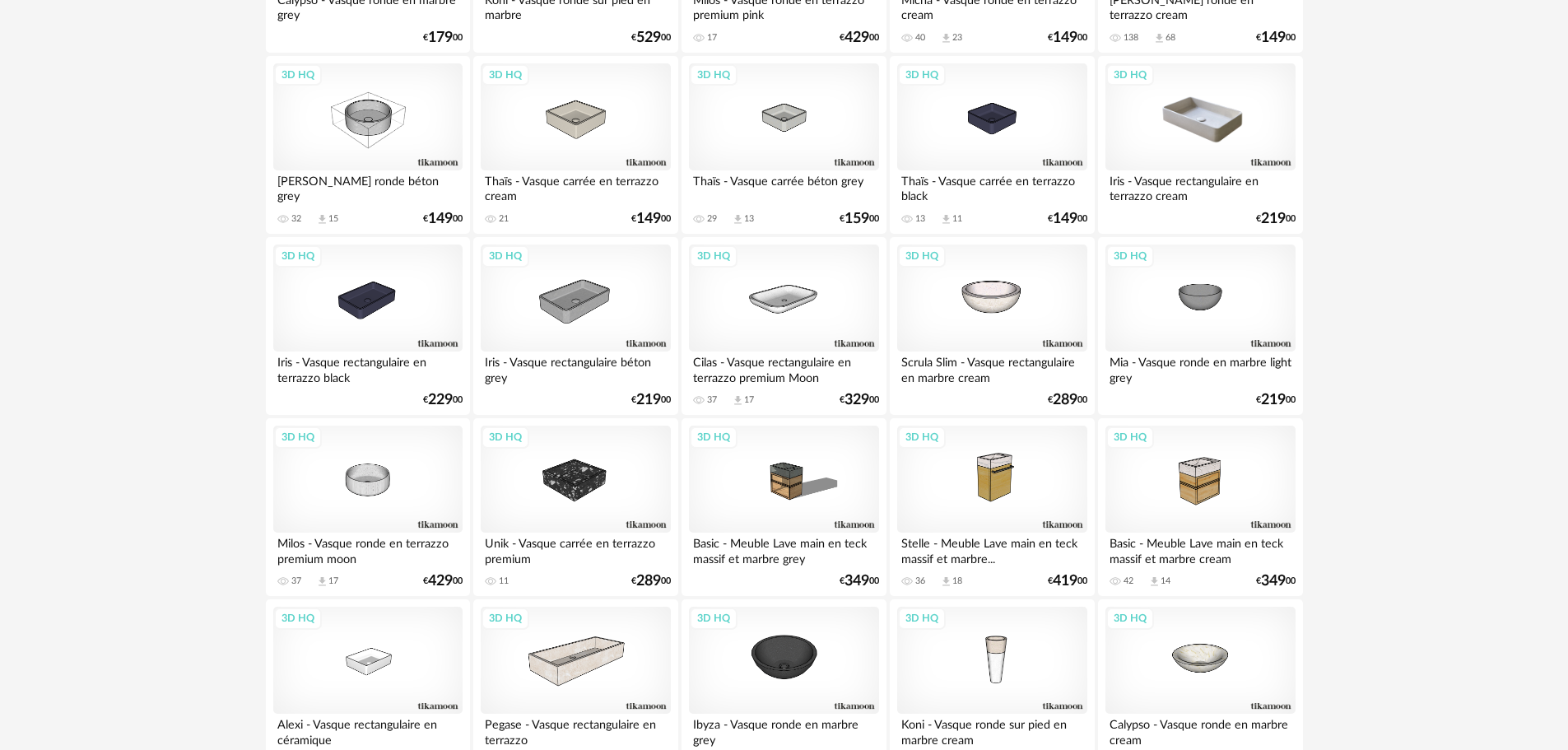
click at [1202, 136] on div "3D HQ" at bounding box center [1200, 117] width 190 height 107
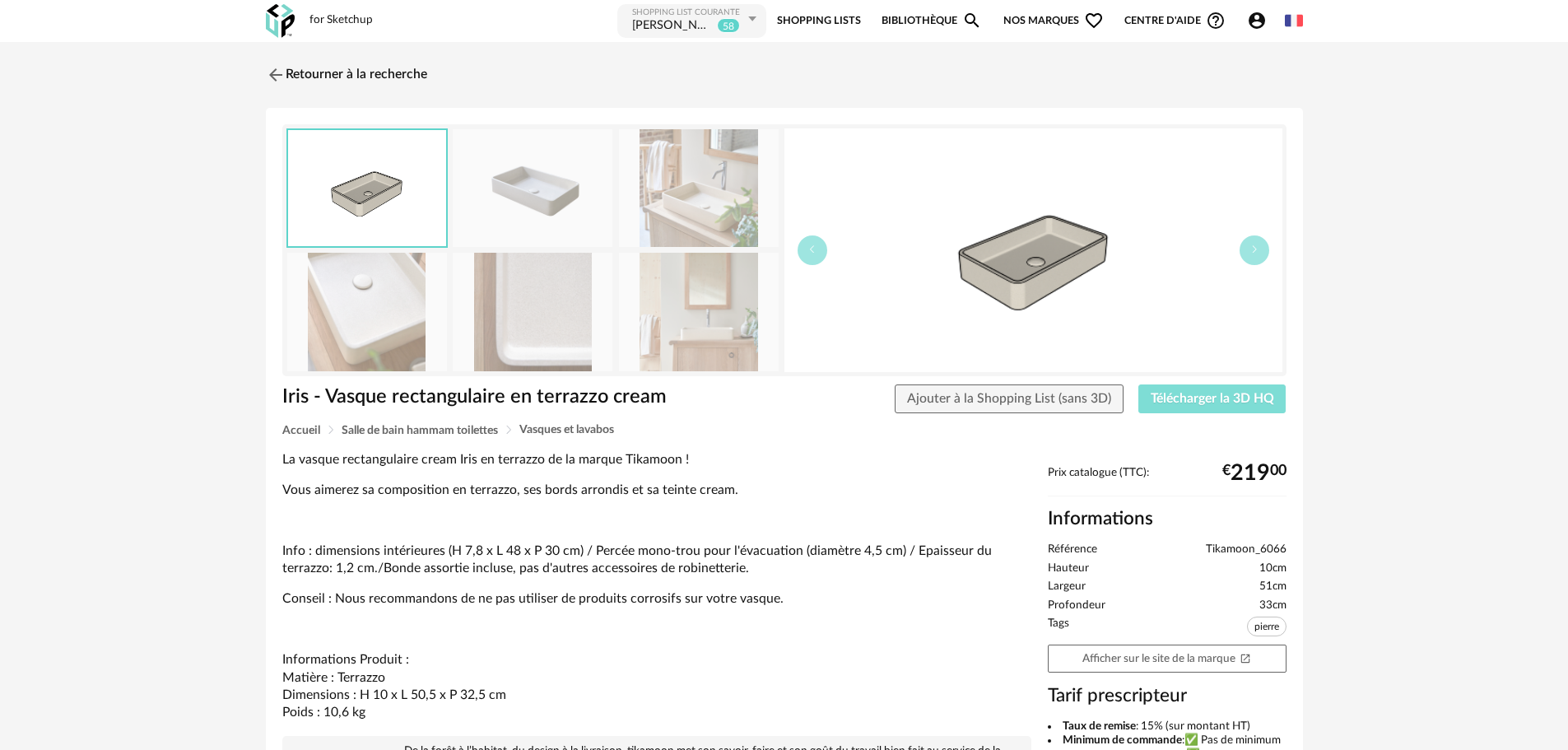
click at [1175, 389] on button "Télécharger la 3D HQ" at bounding box center [1212, 399] width 148 height 29
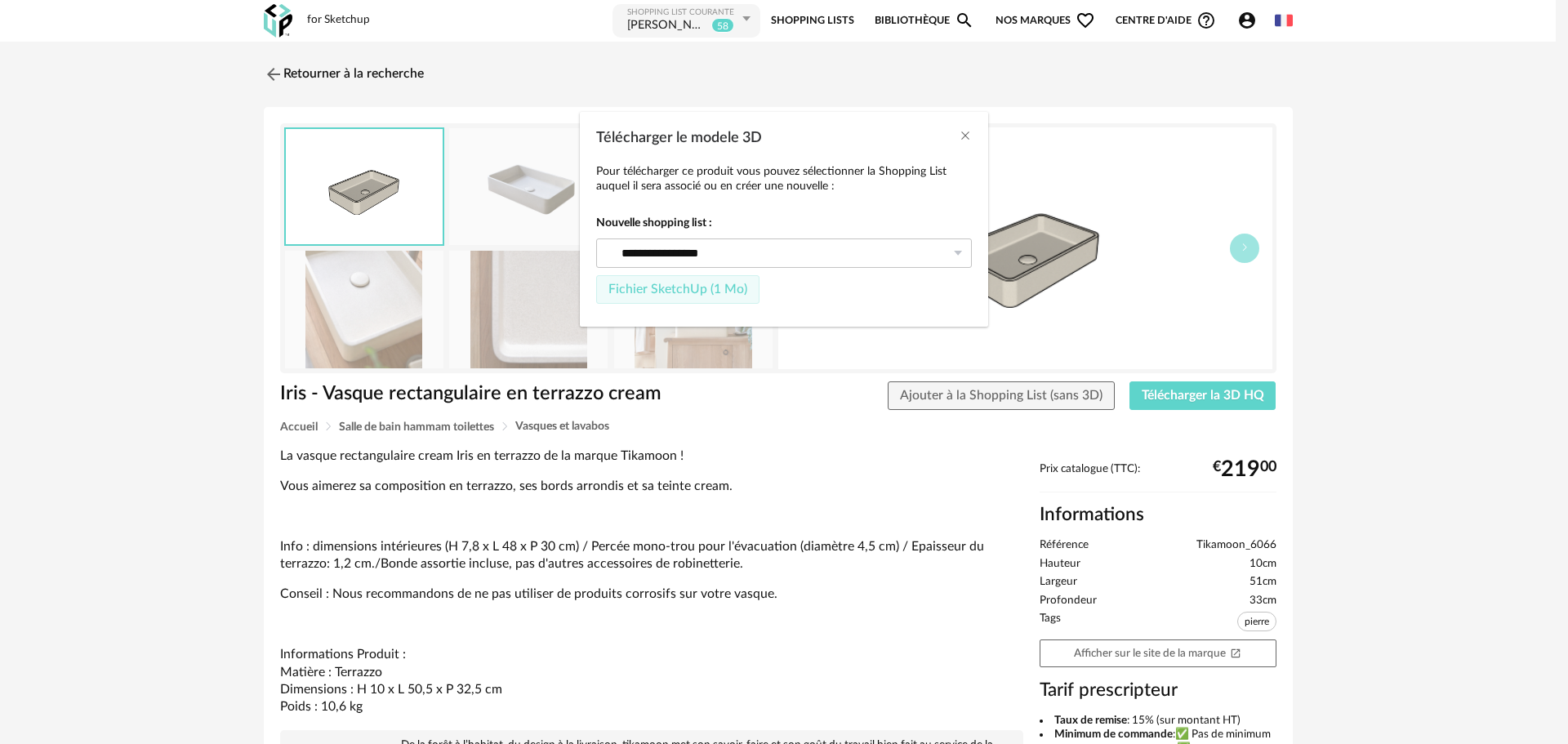
click at [648, 284] on span "Fichier SketchUp (1 Mo)" at bounding box center [678, 289] width 139 height 13
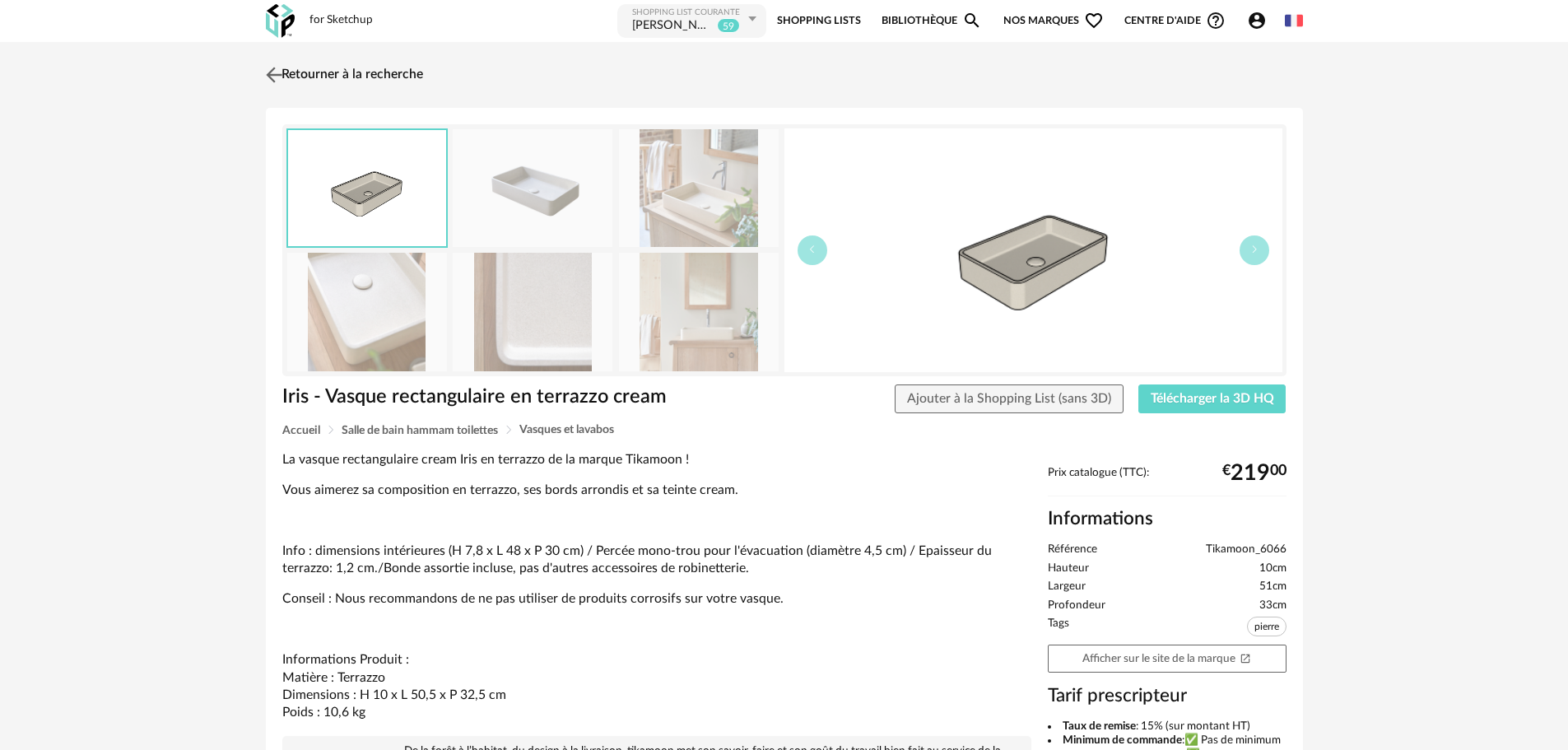
click at [269, 76] on img at bounding box center [274, 74] width 24 height 24
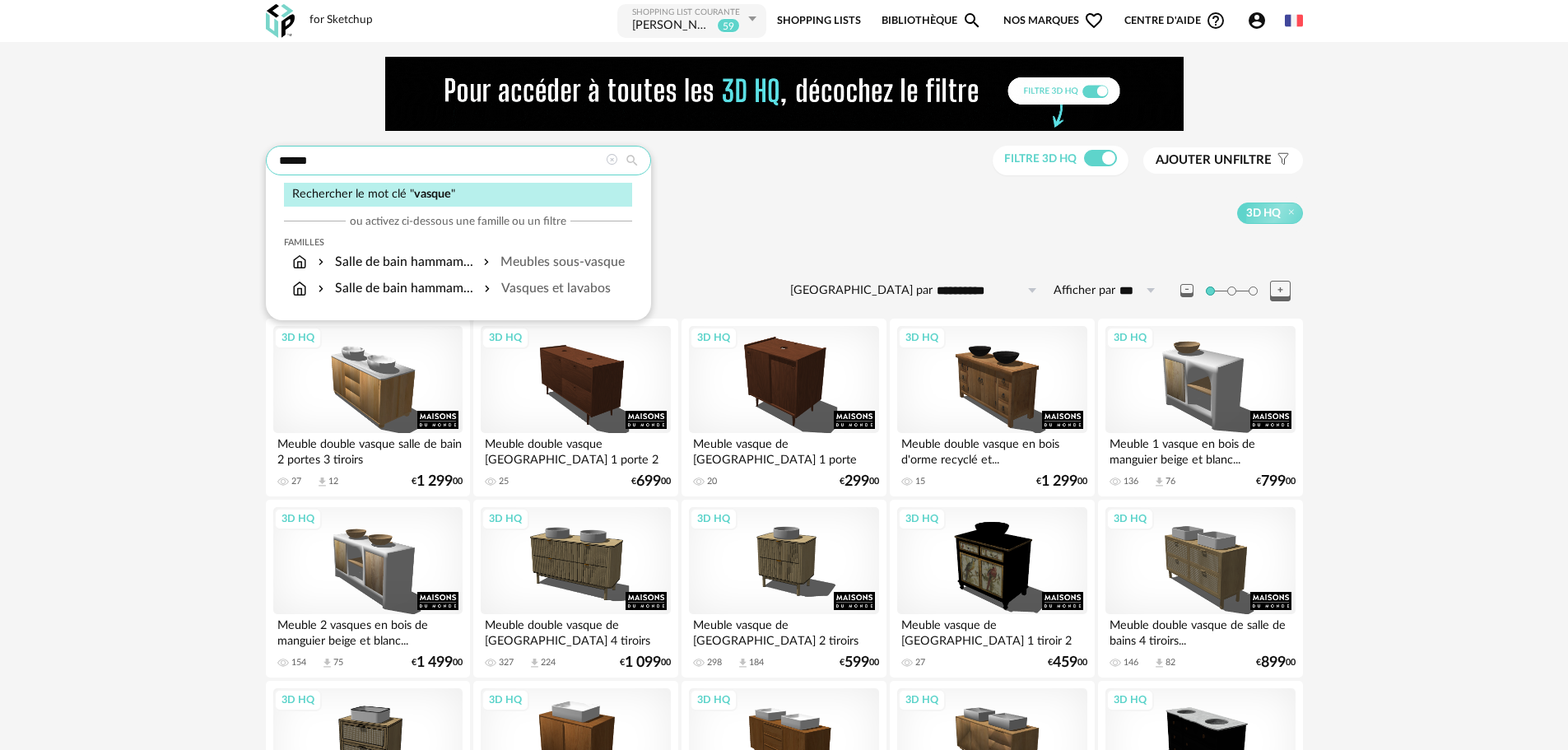
drag, startPoint x: 336, startPoint y: 156, endPoint x: 97, endPoint y: 207, distance: 244.4
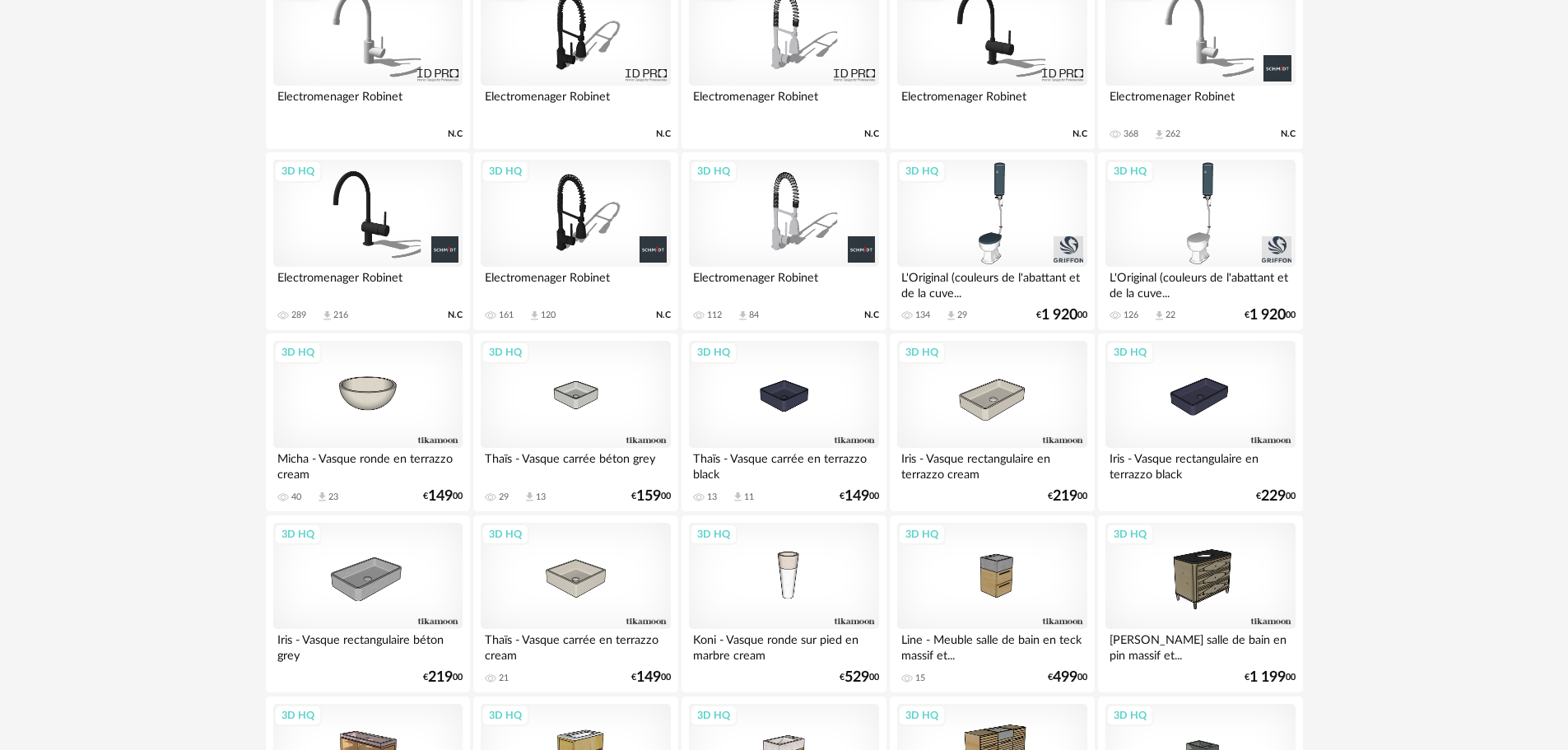
scroll to position [18, 0]
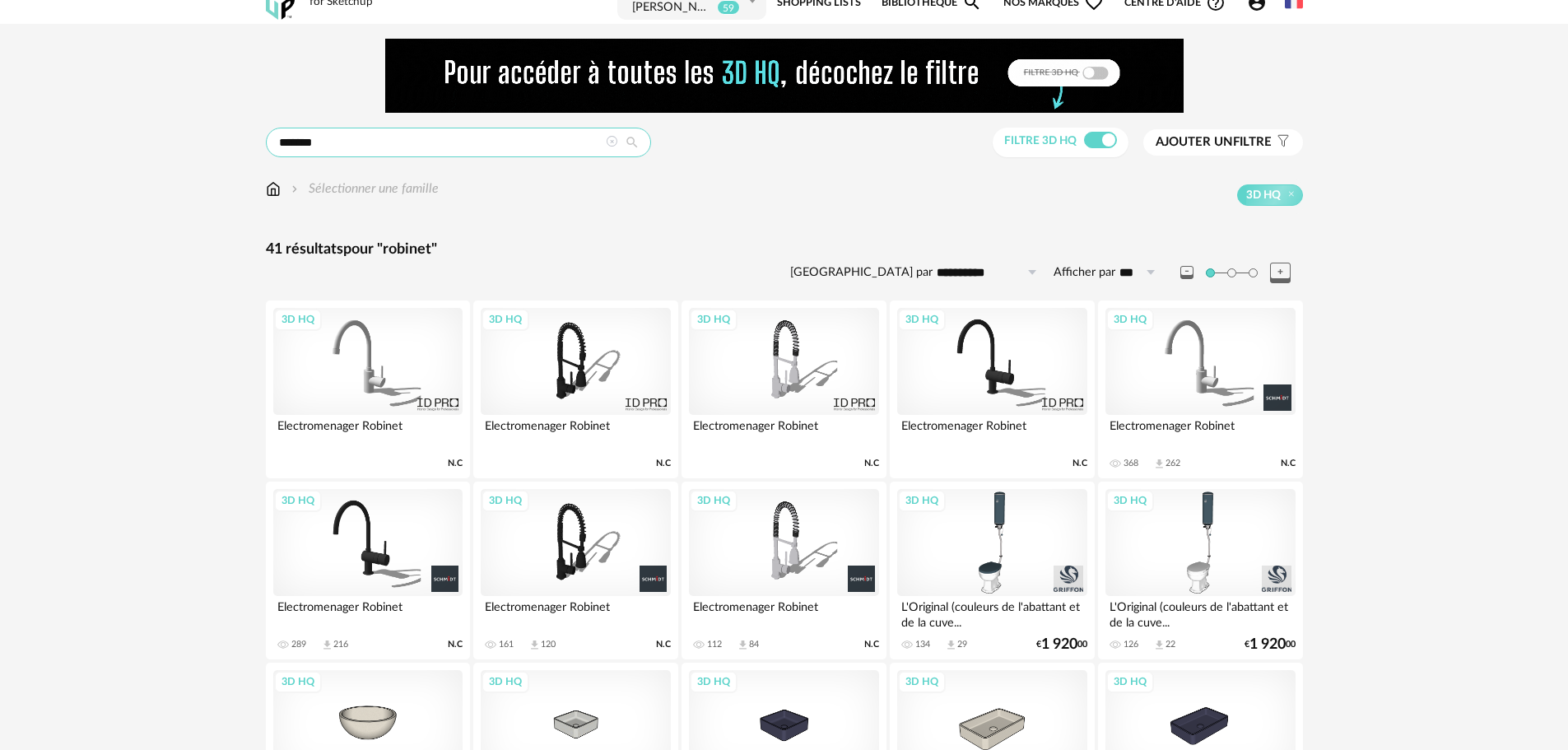
drag, startPoint x: 313, startPoint y: 152, endPoint x: 176, endPoint y: 158, distance: 137.1
type input "********"
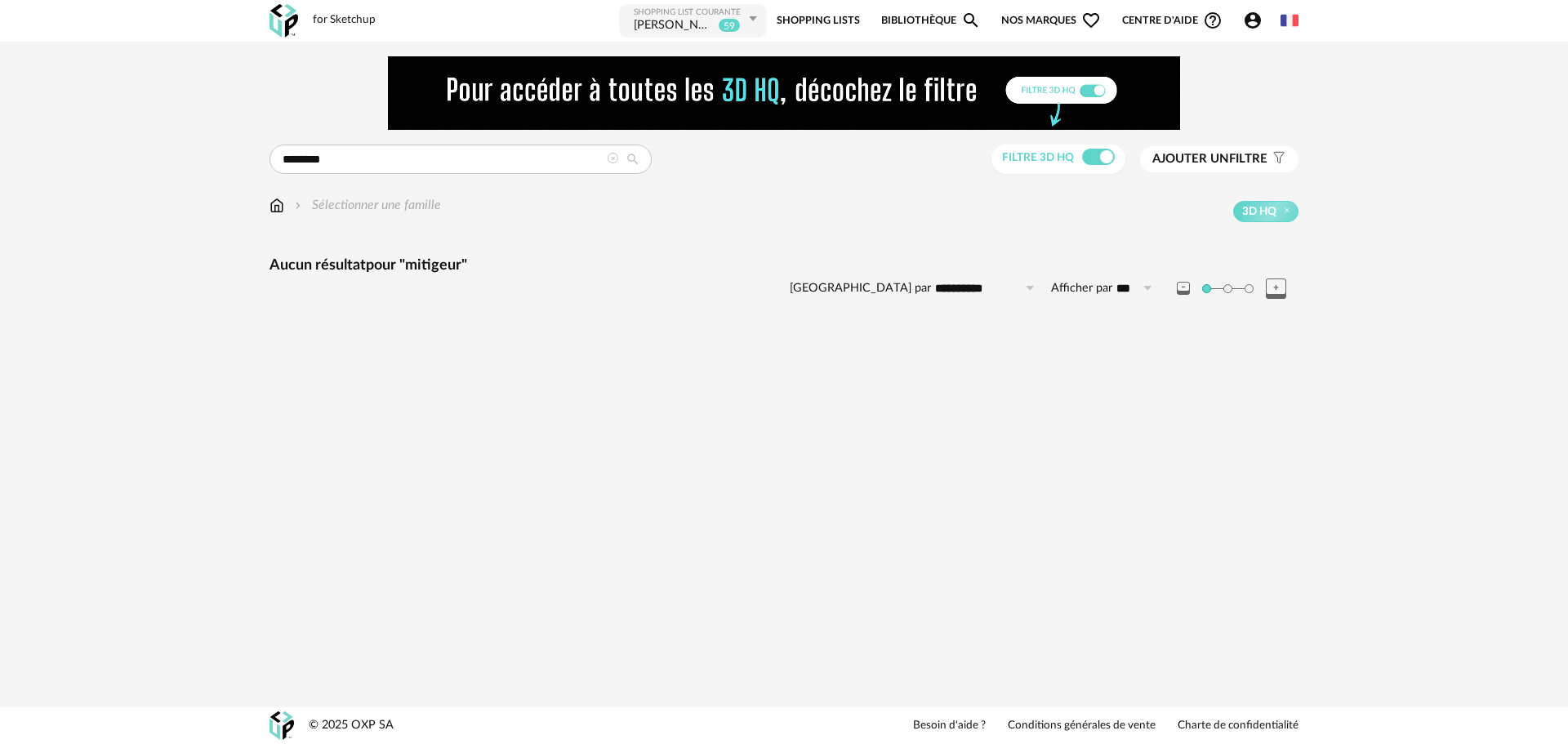
click at [273, 193] on div "**********" at bounding box center [784, 201] width 1059 height 290
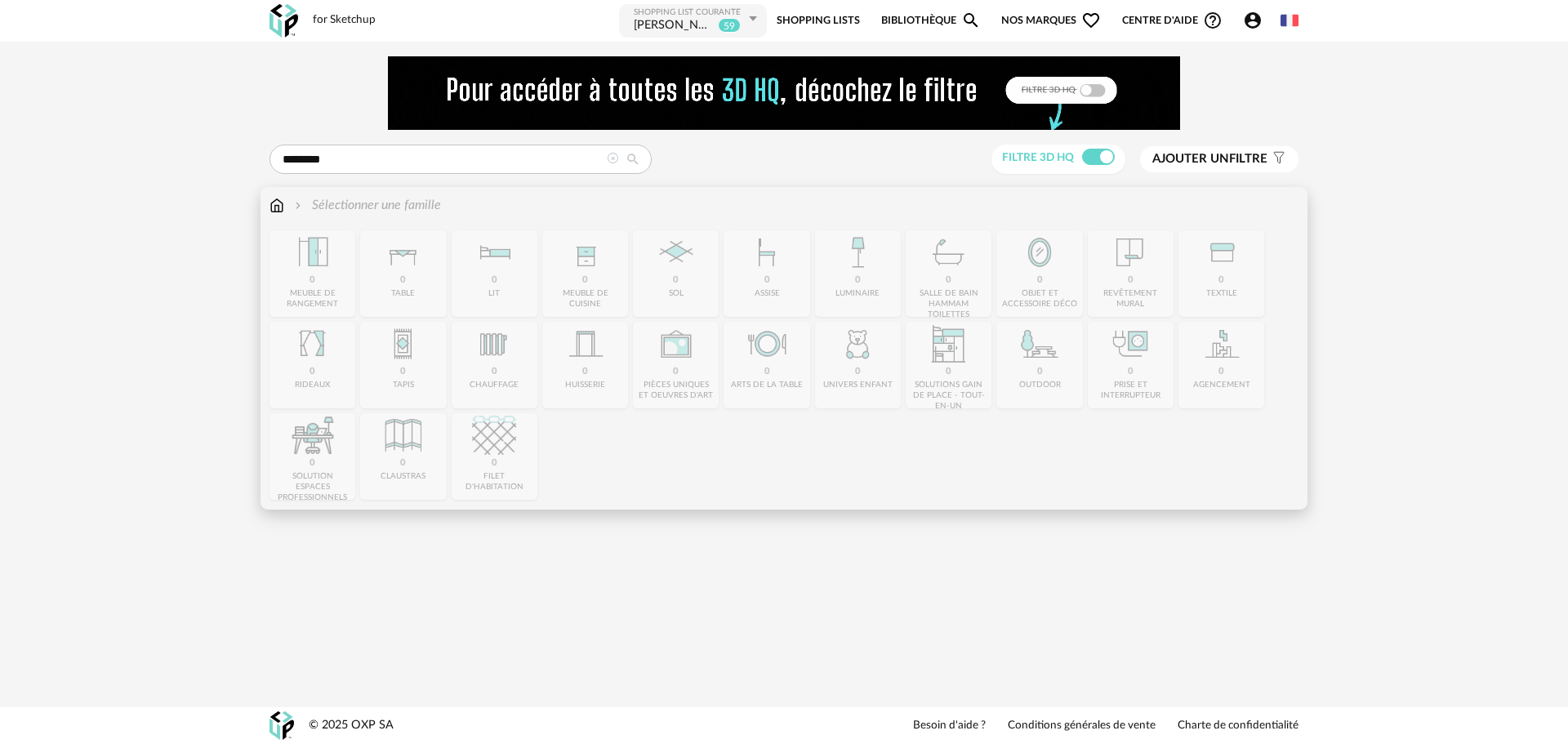
click at [273, 205] on img at bounding box center [277, 205] width 15 height 19
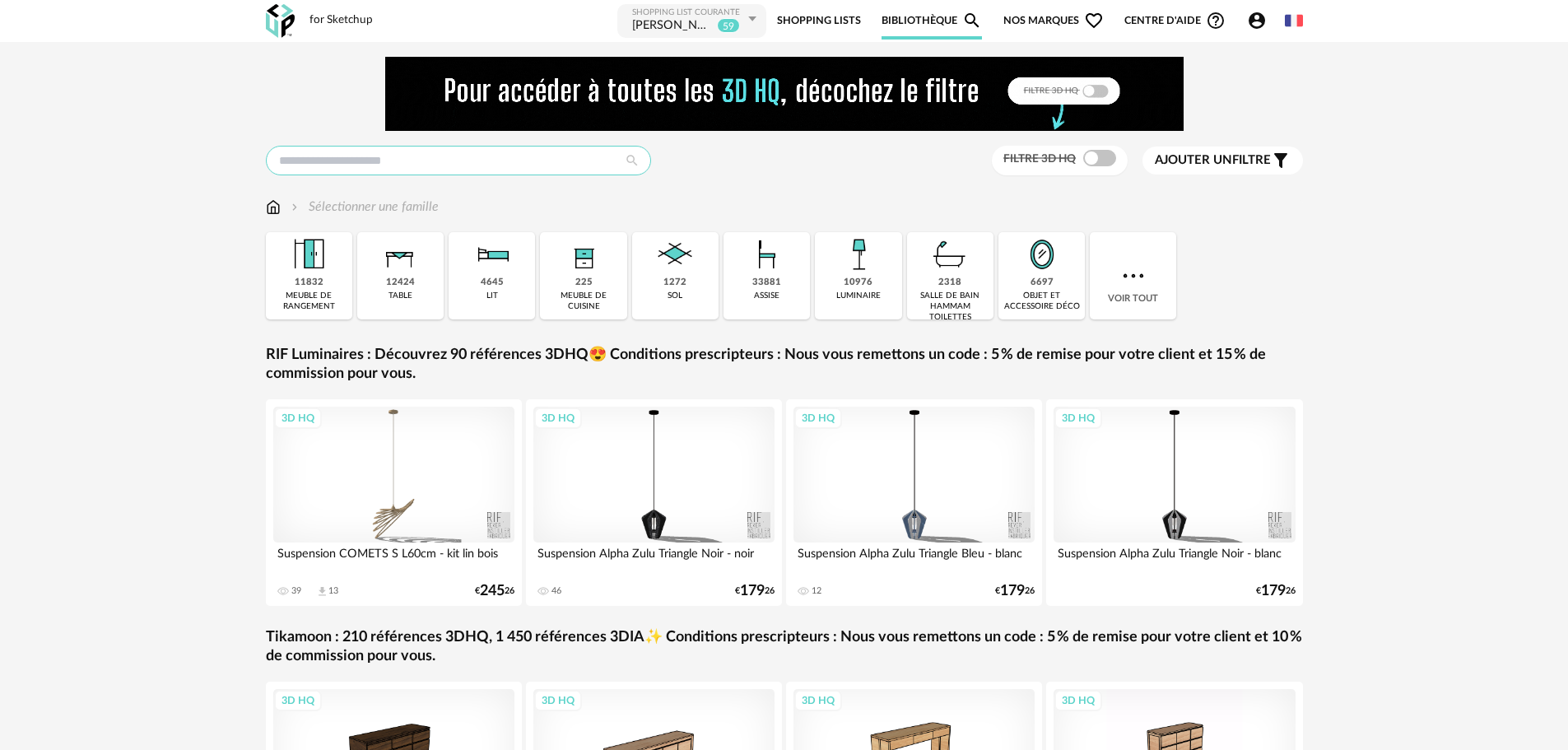
click at [333, 168] on input "text" at bounding box center [458, 160] width 386 height 29
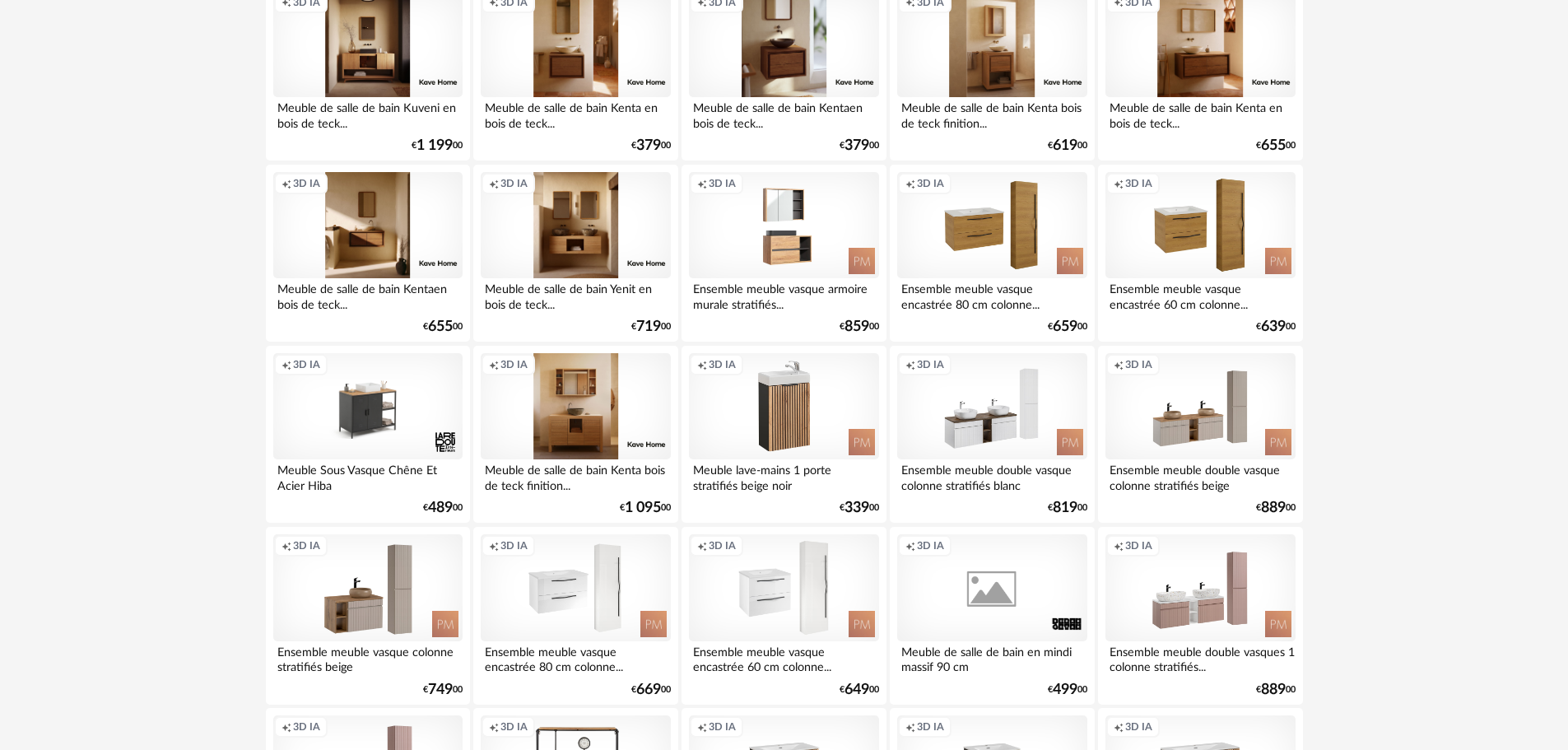
scroll to position [3300, 0]
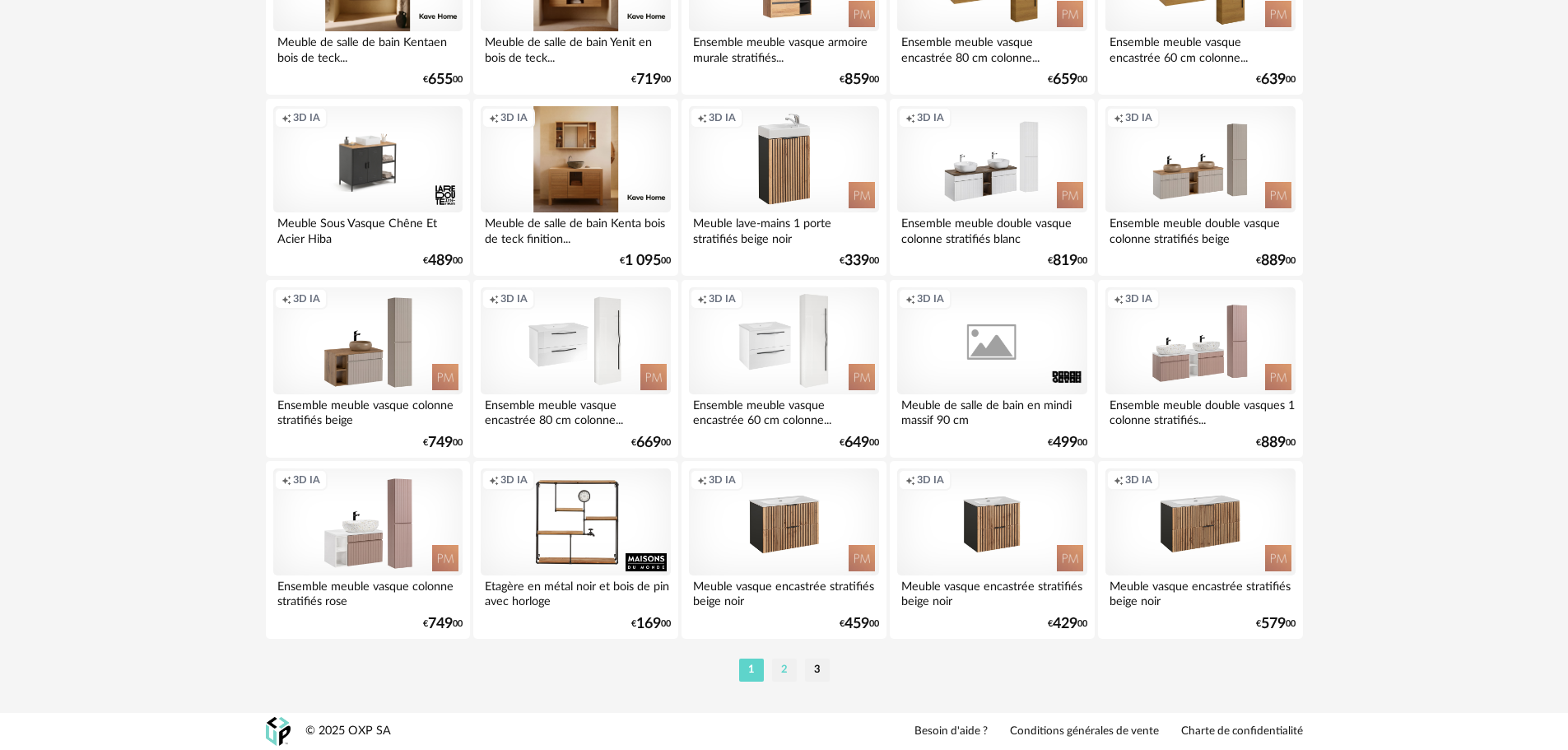
click at [786, 672] on li "2" at bounding box center [784, 669] width 25 height 23
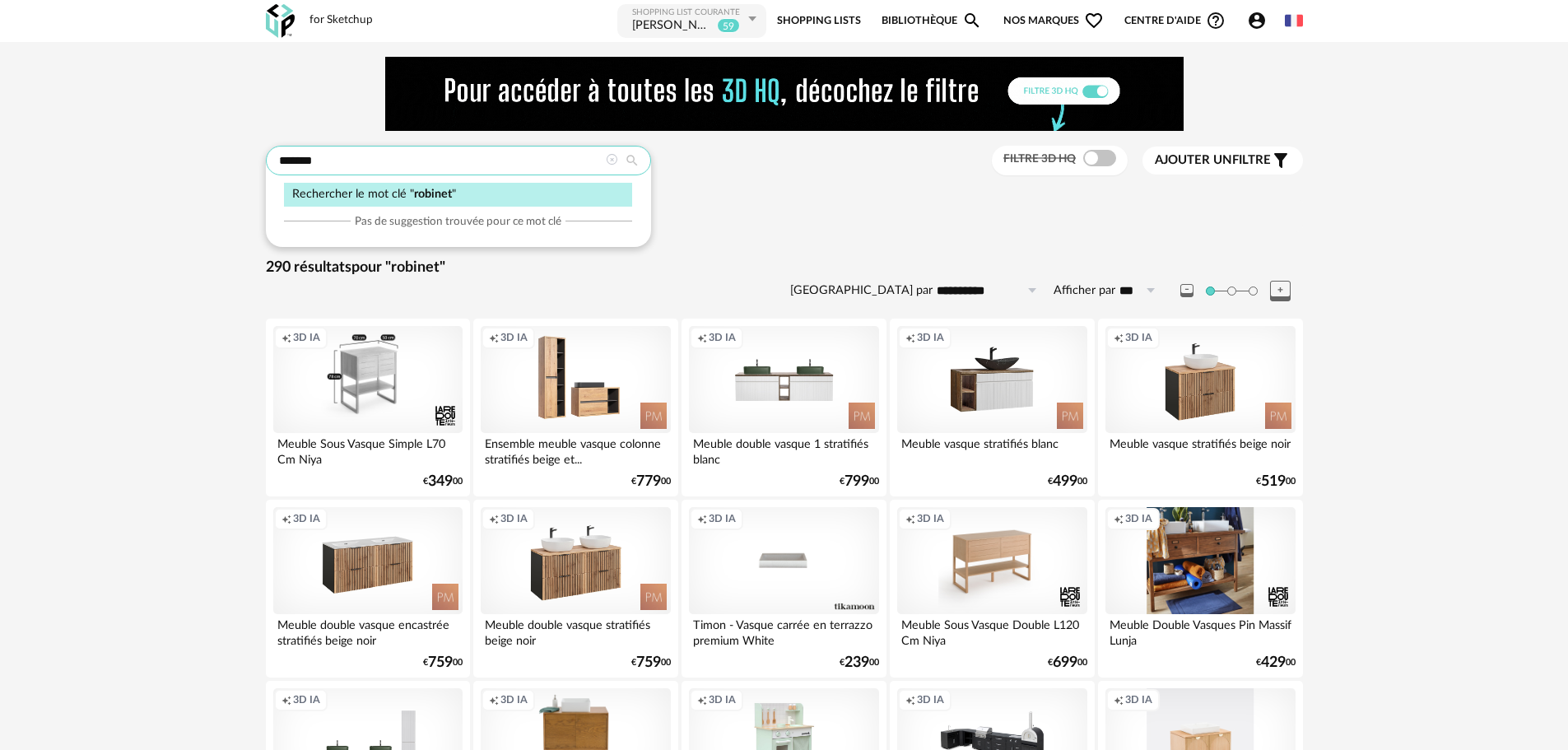
drag, startPoint x: 380, startPoint y: 162, endPoint x: 163, endPoint y: 173, distance: 217.3
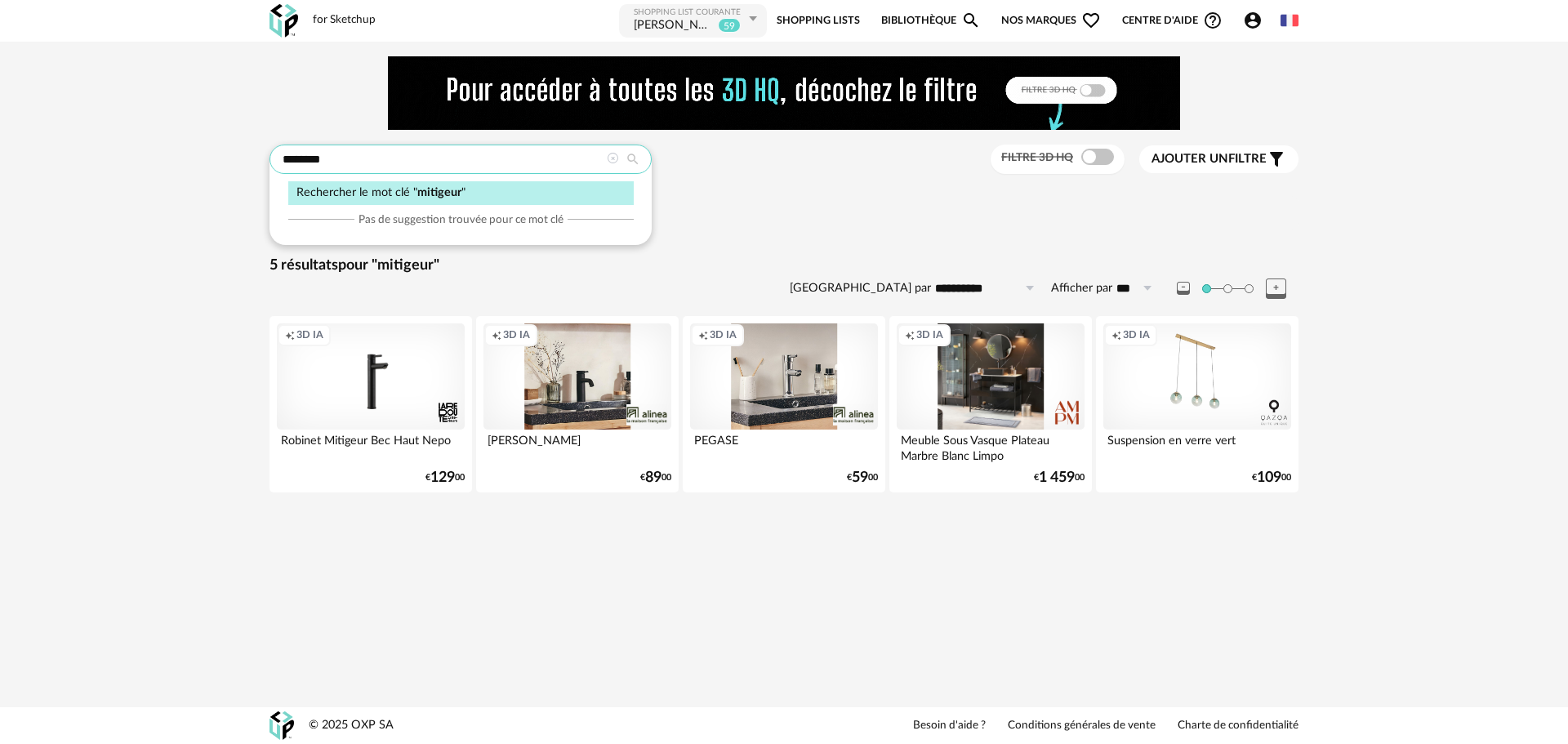
drag, startPoint x: 436, startPoint y: 171, endPoint x: 116, endPoint y: 183, distance: 320.2
click at [156, 174] on div "**********" at bounding box center [784, 283] width 1568 height 484
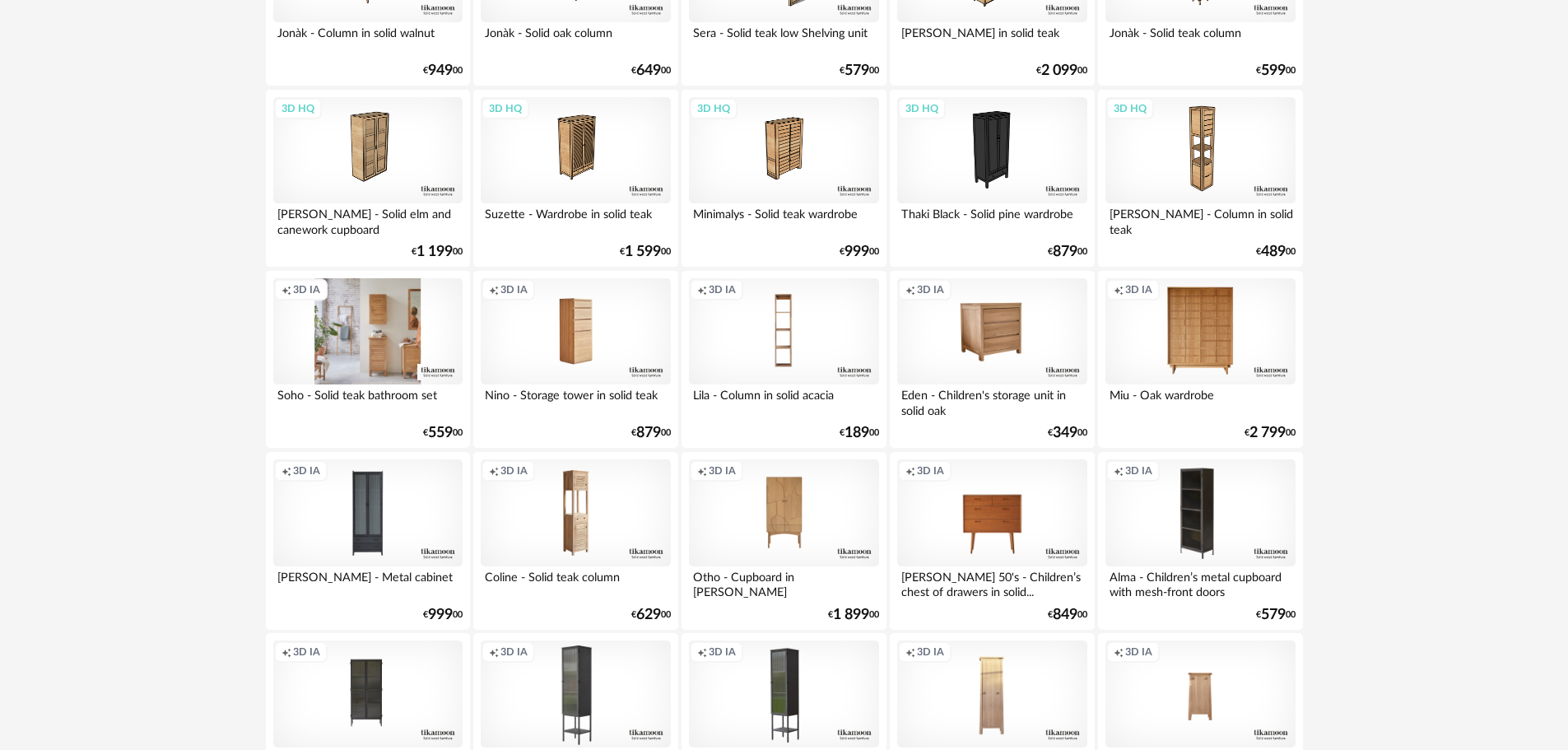
scroll to position [3300, 0]
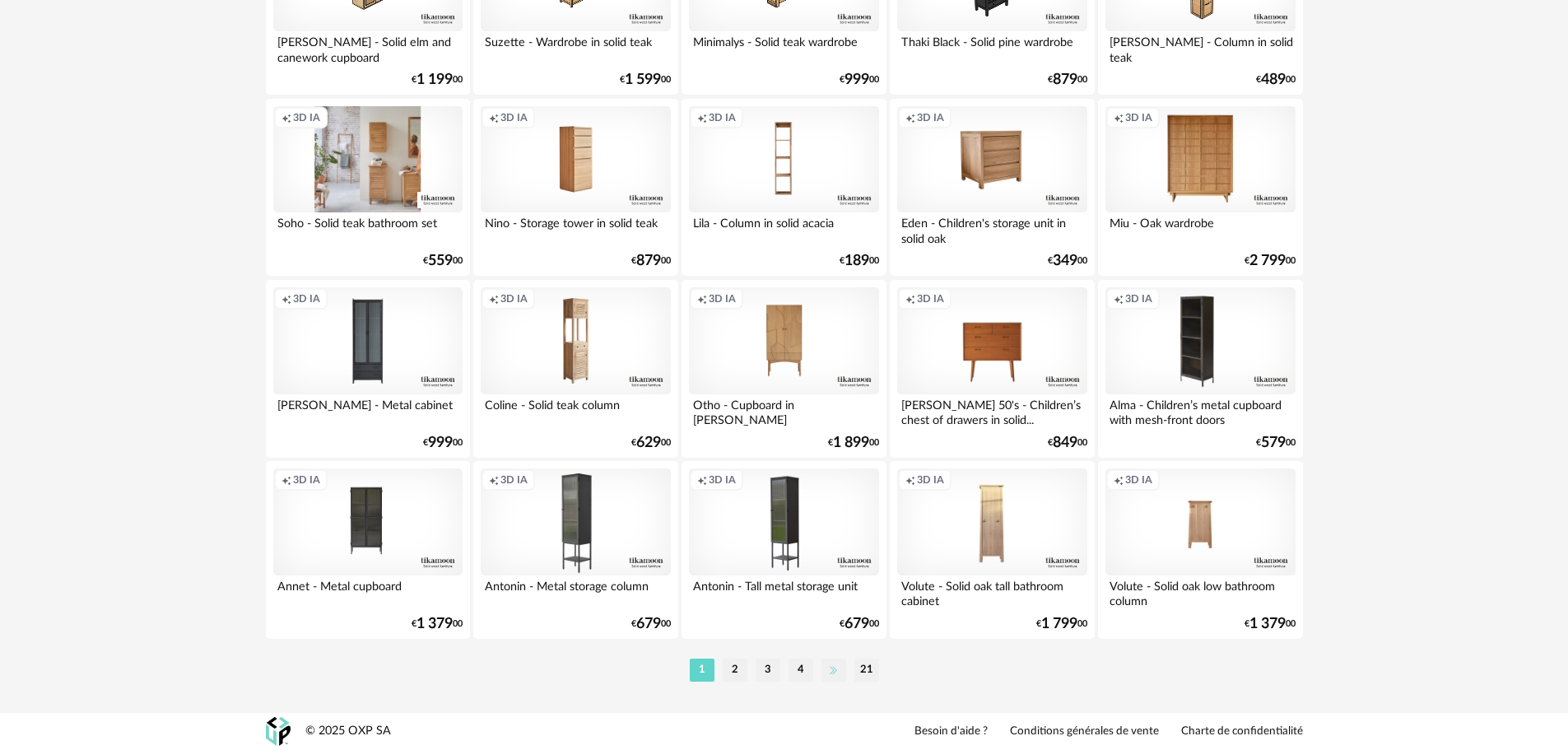
click at [835, 671] on li at bounding box center [833, 669] width 25 height 23
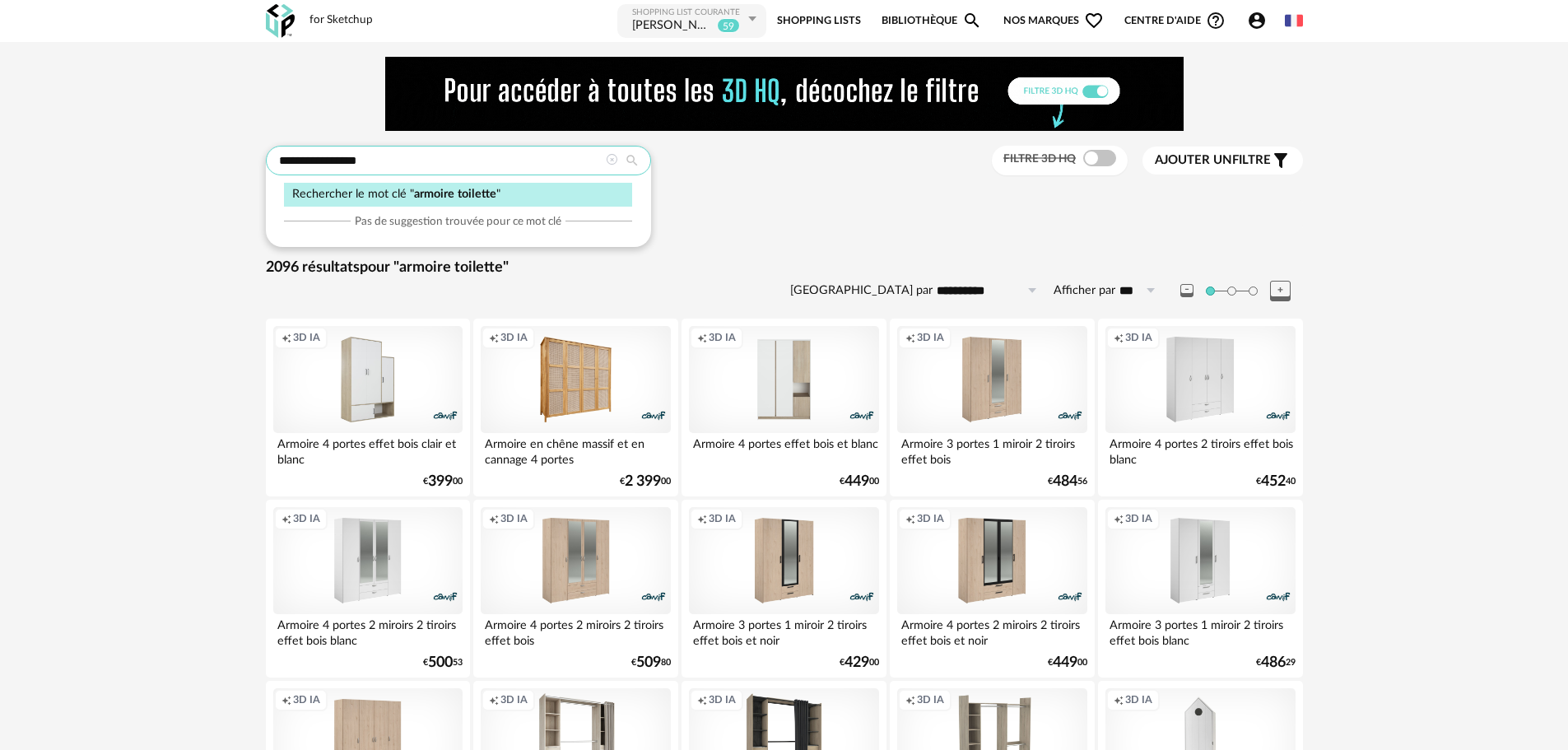
click at [318, 167] on input "**********" at bounding box center [458, 160] width 386 height 29
type input "**********"
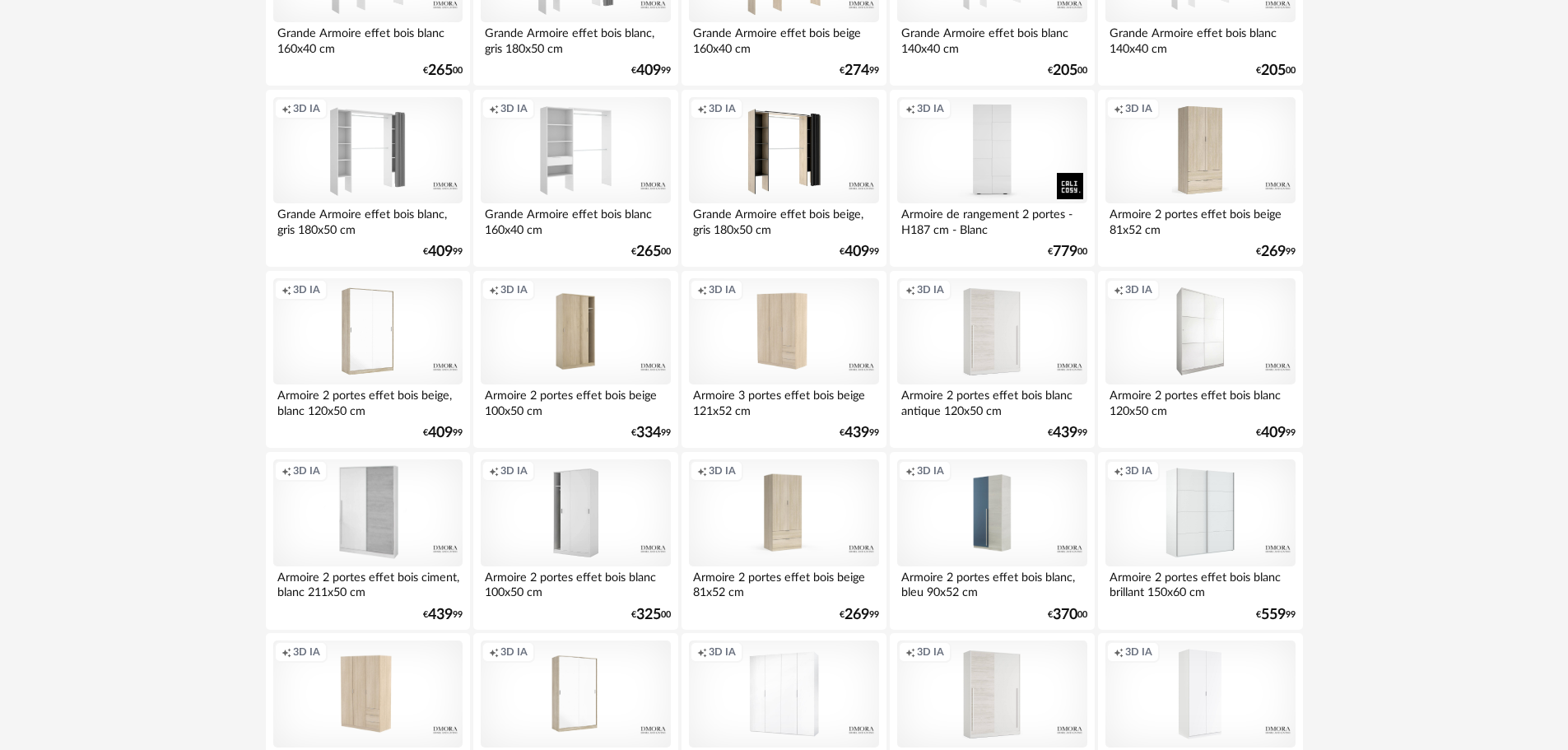
scroll to position [3300, 0]
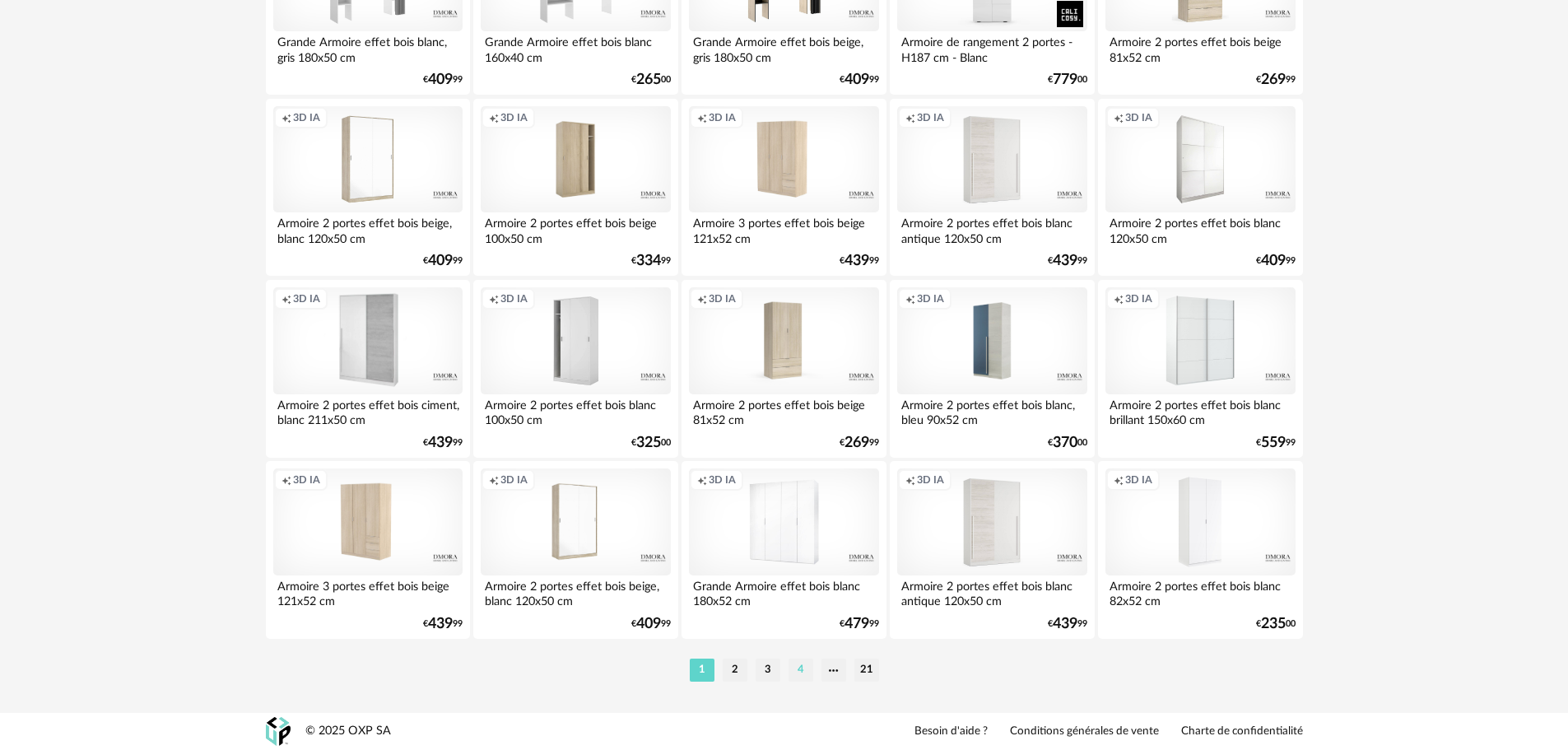
click at [805, 670] on li "4" at bounding box center [800, 669] width 25 height 23
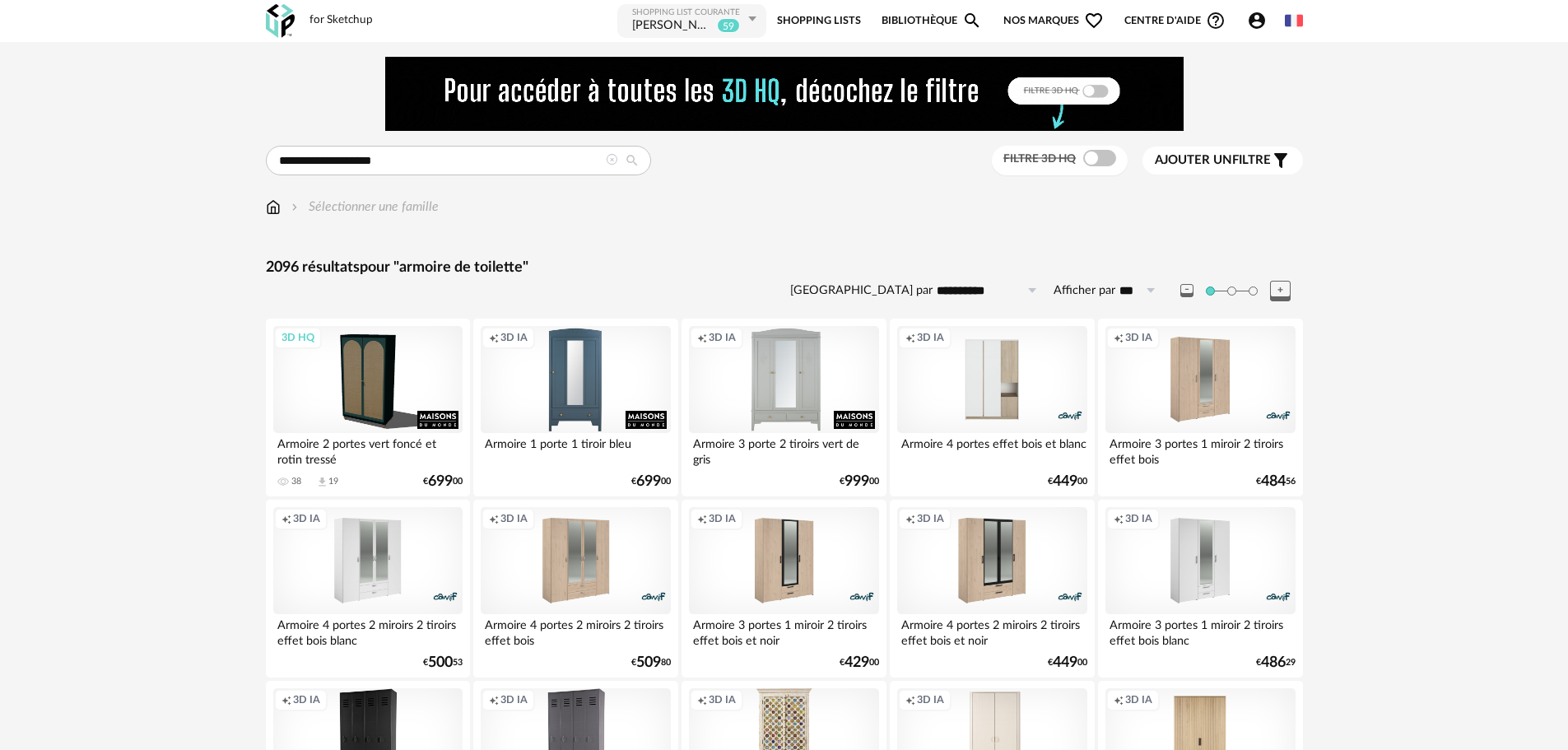
click at [1190, 151] on div "Ajouter un filtre s Filter icon" at bounding box center [1222, 160] width 136 height 20
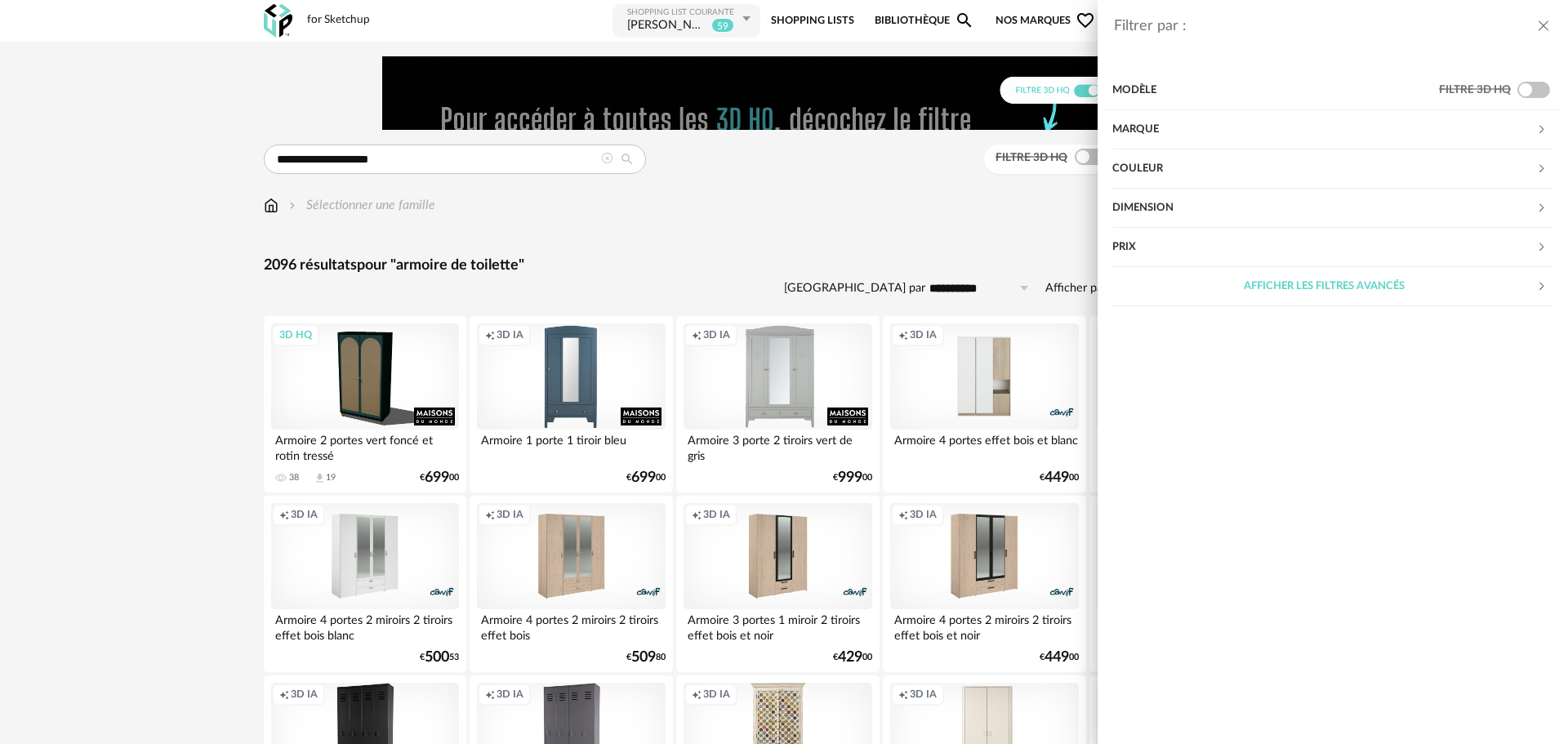
click at [1160, 211] on div "Dimension" at bounding box center [1324, 209] width 424 height 40
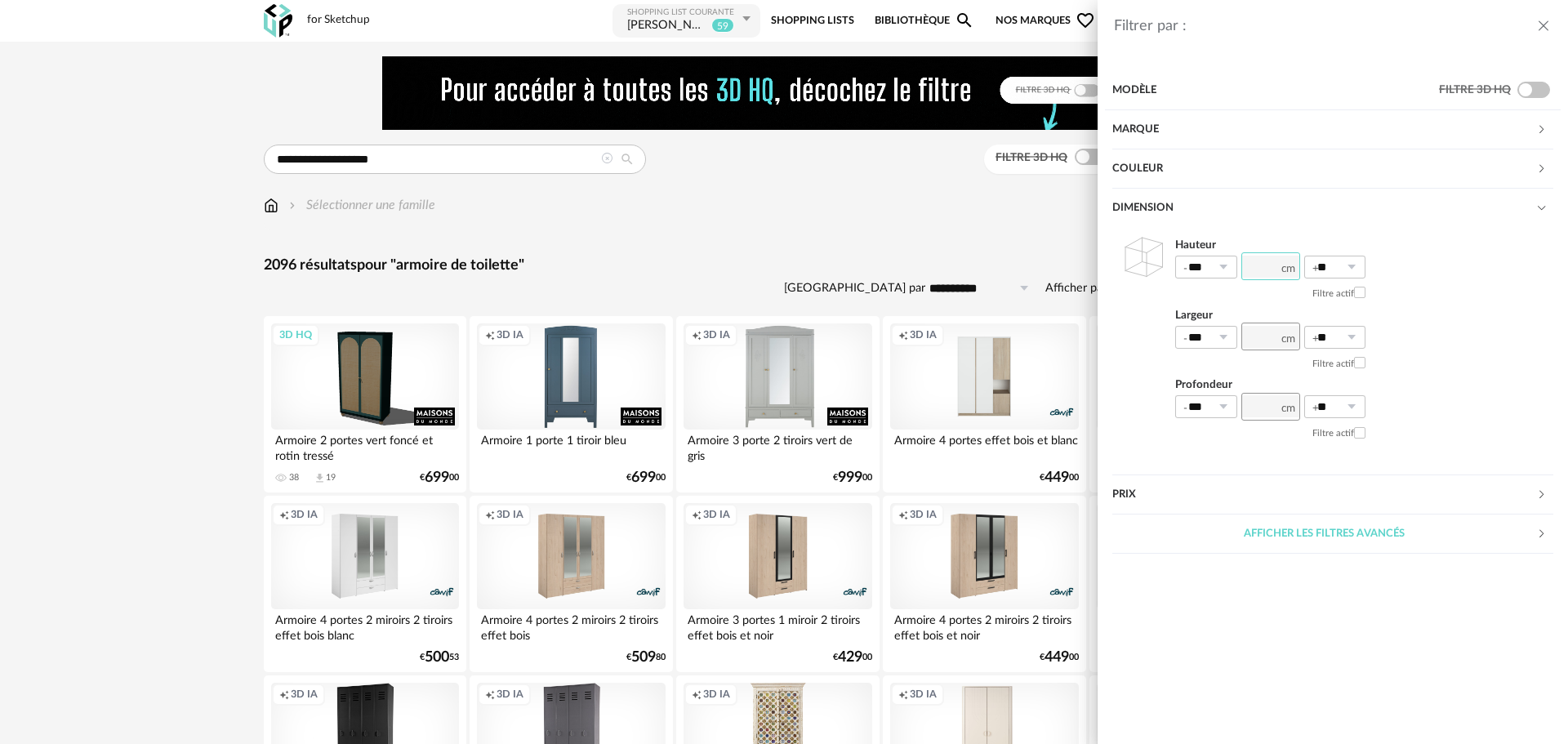
click at [1243, 260] on input "number" at bounding box center [1271, 266] width 58 height 27
type input "***"
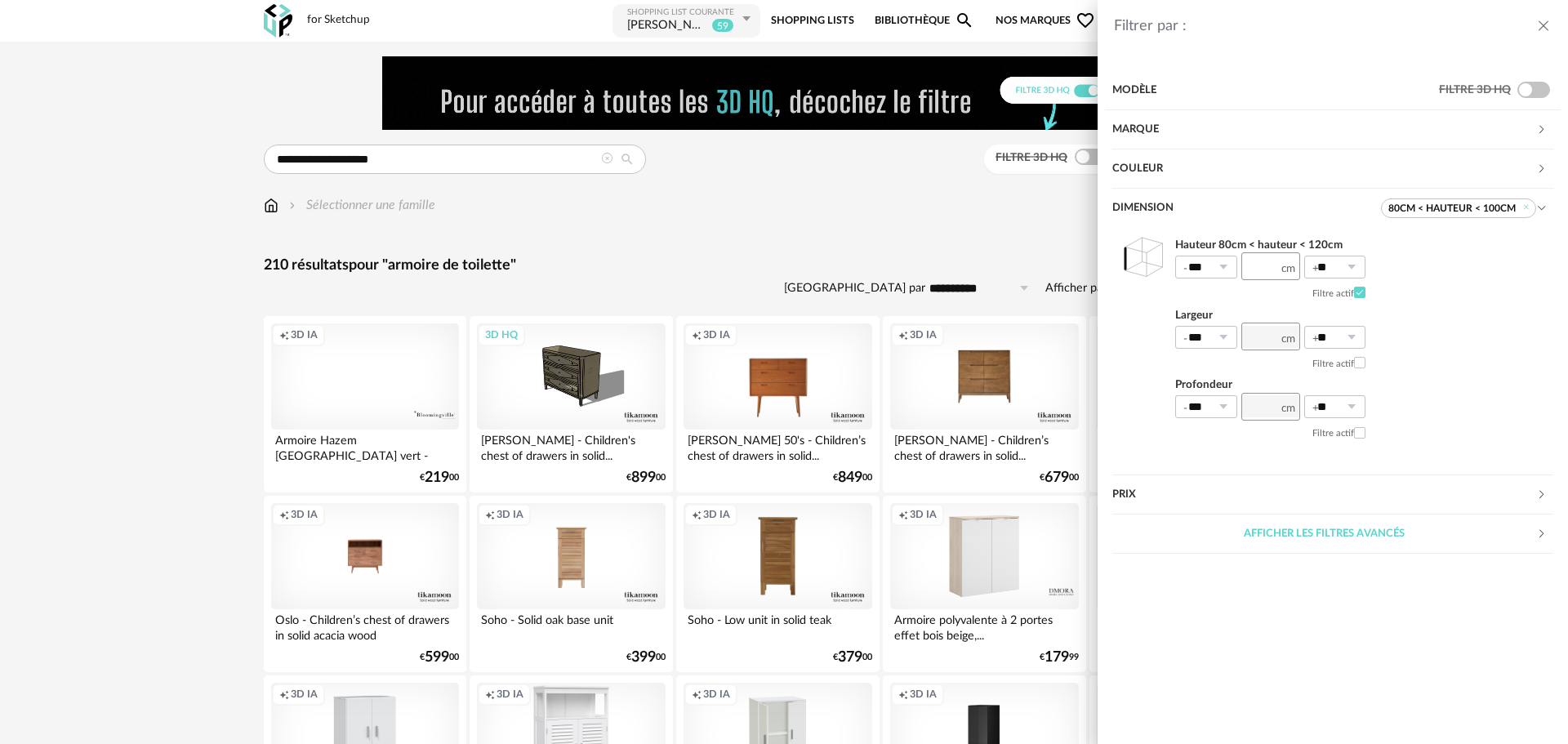
click at [787, 254] on div "Filtrer par : Modèle Filtre 3D HQ Marque &tradition 0 101 Copenhagen 0 366 Conc…" at bounding box center [784, 372] width 1568 height 744
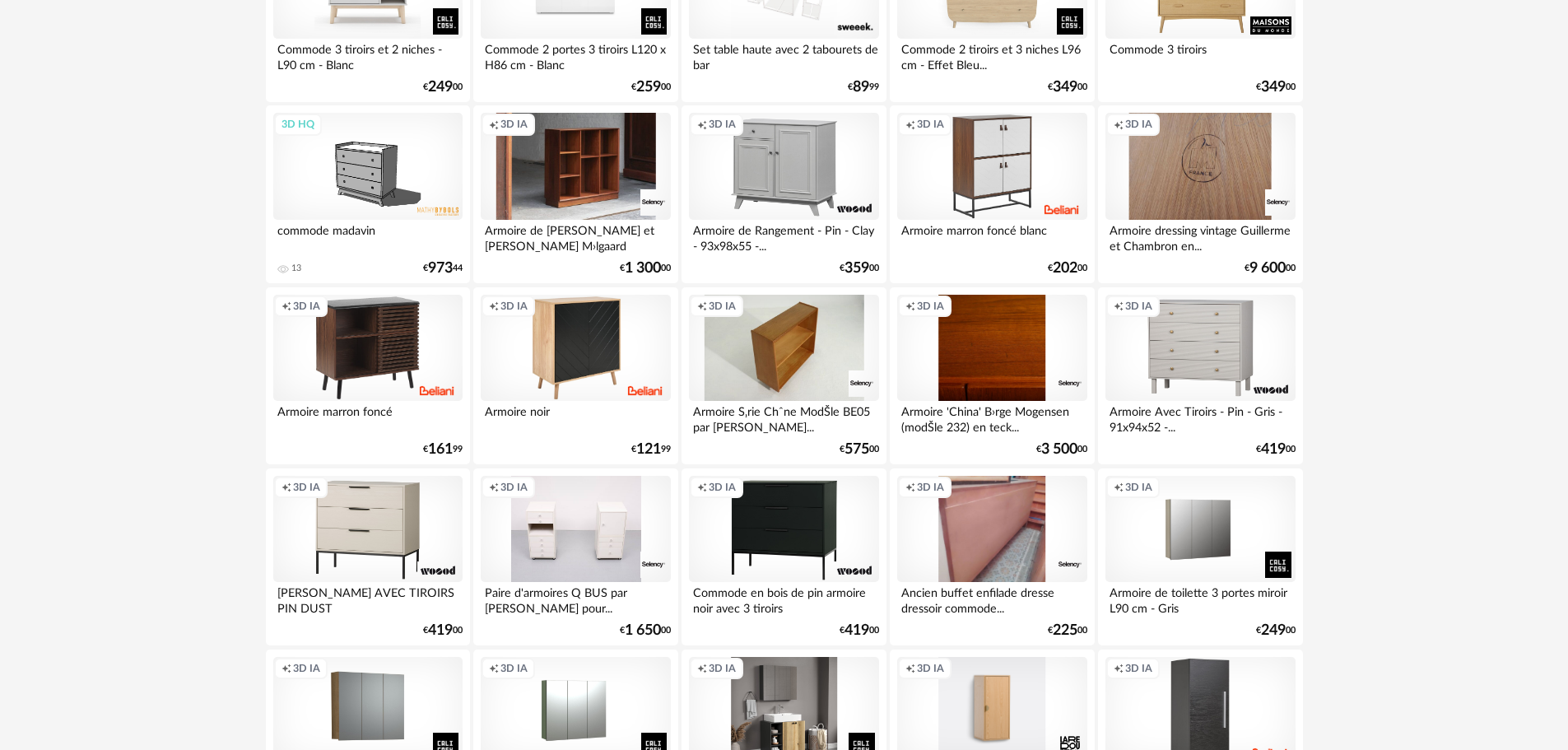
scroll to position [2634, 0]
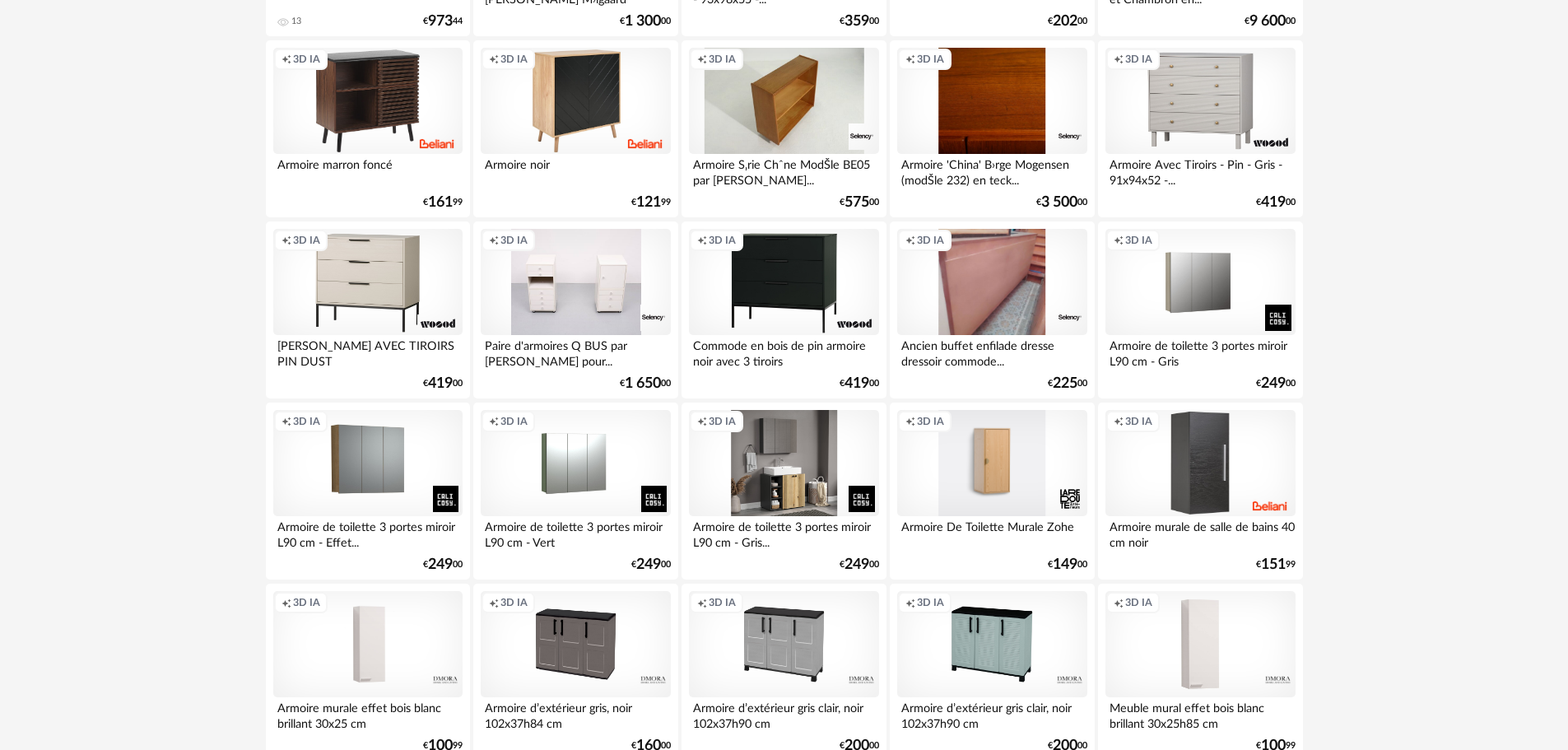
click at [768, 449] on div "Creation icon 3D IA" at bounding box center [783, 463] width 190 height 107
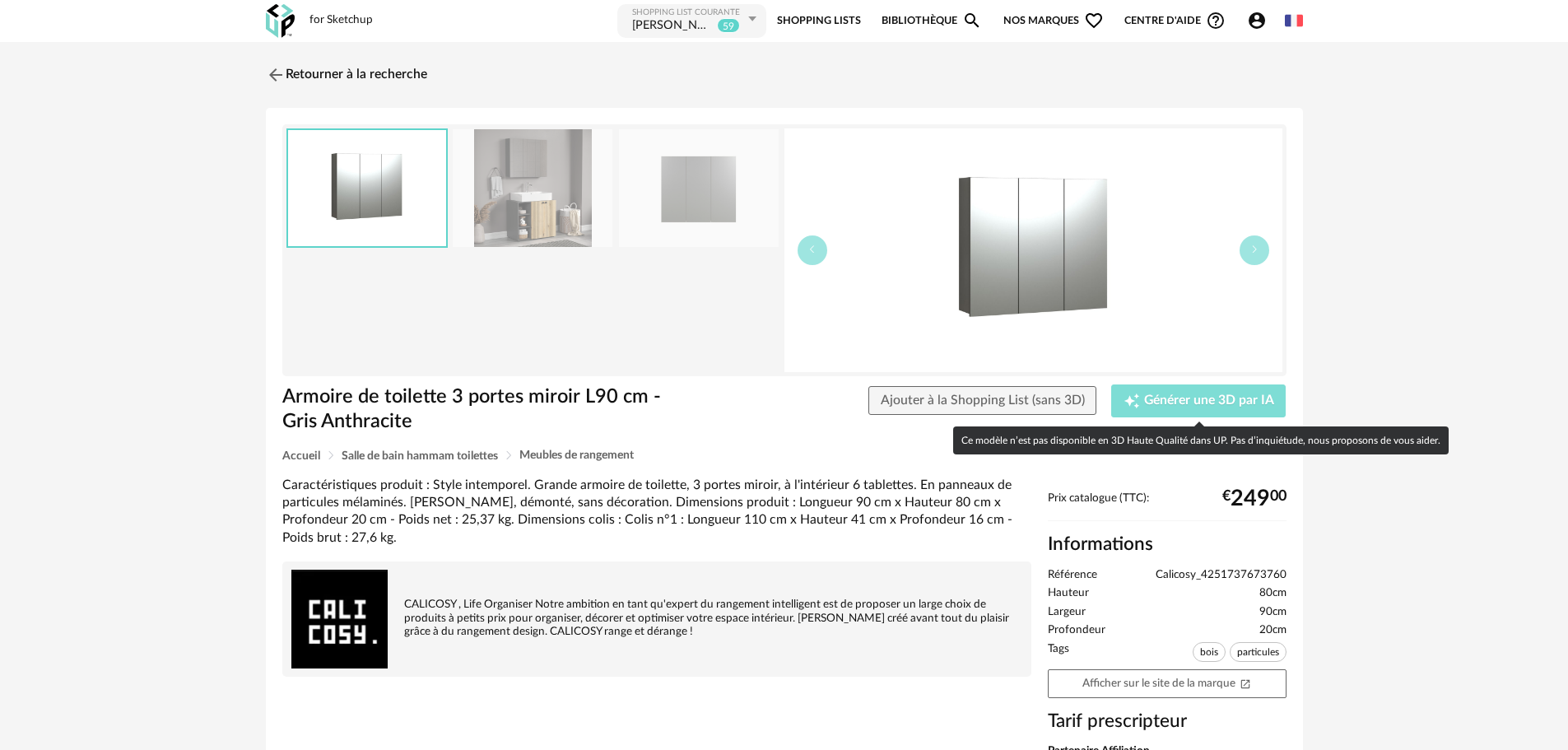
click at [1157, 398] on span "Générer une 3D par IA" at bounding box center [1209, 400] width 130 height 13
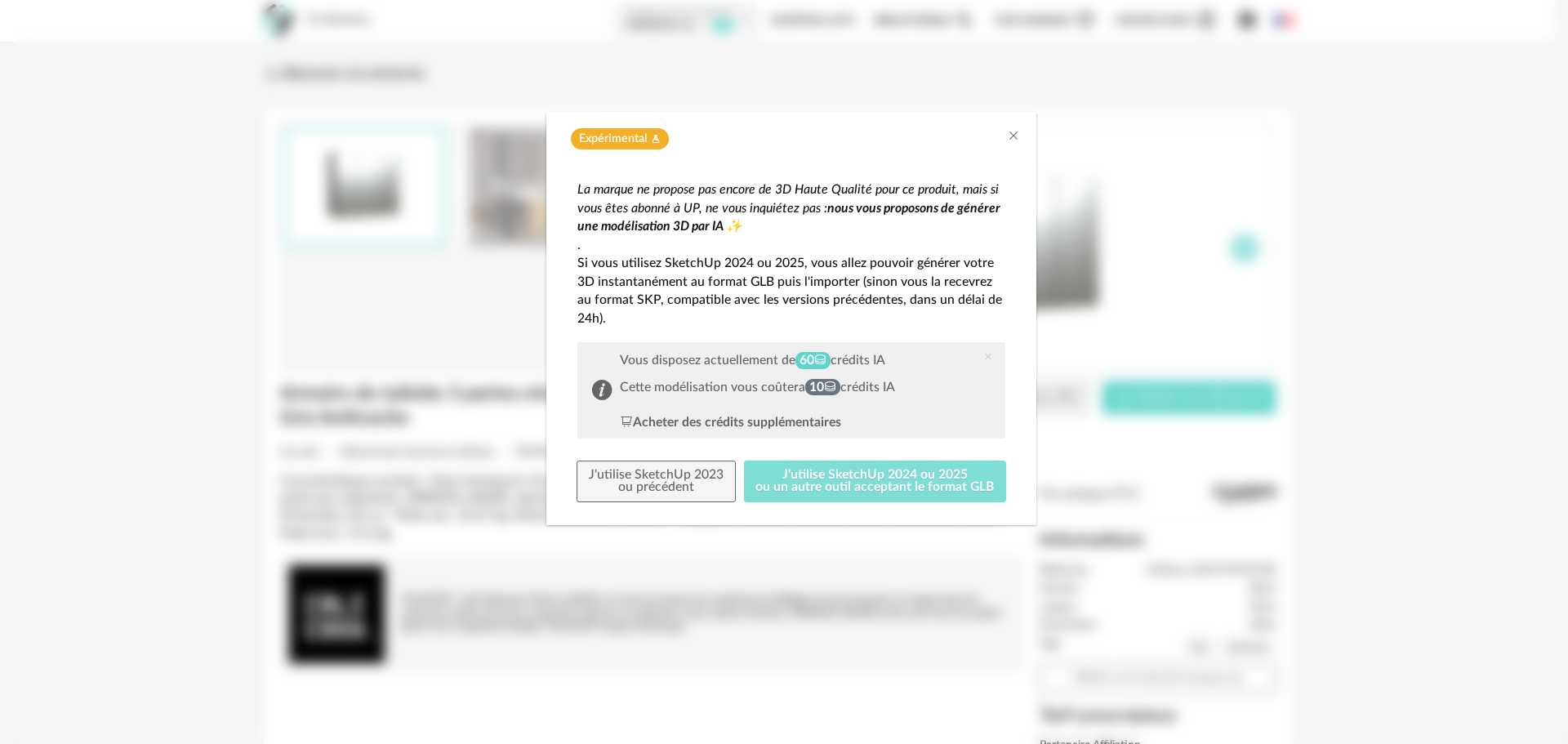
click at [789, 479] on button "J'utilise SketchUp 2024 ou 2025 ou un autre outil acceptant le format GLB" at bounding box center [876, 481] width 263 height 42
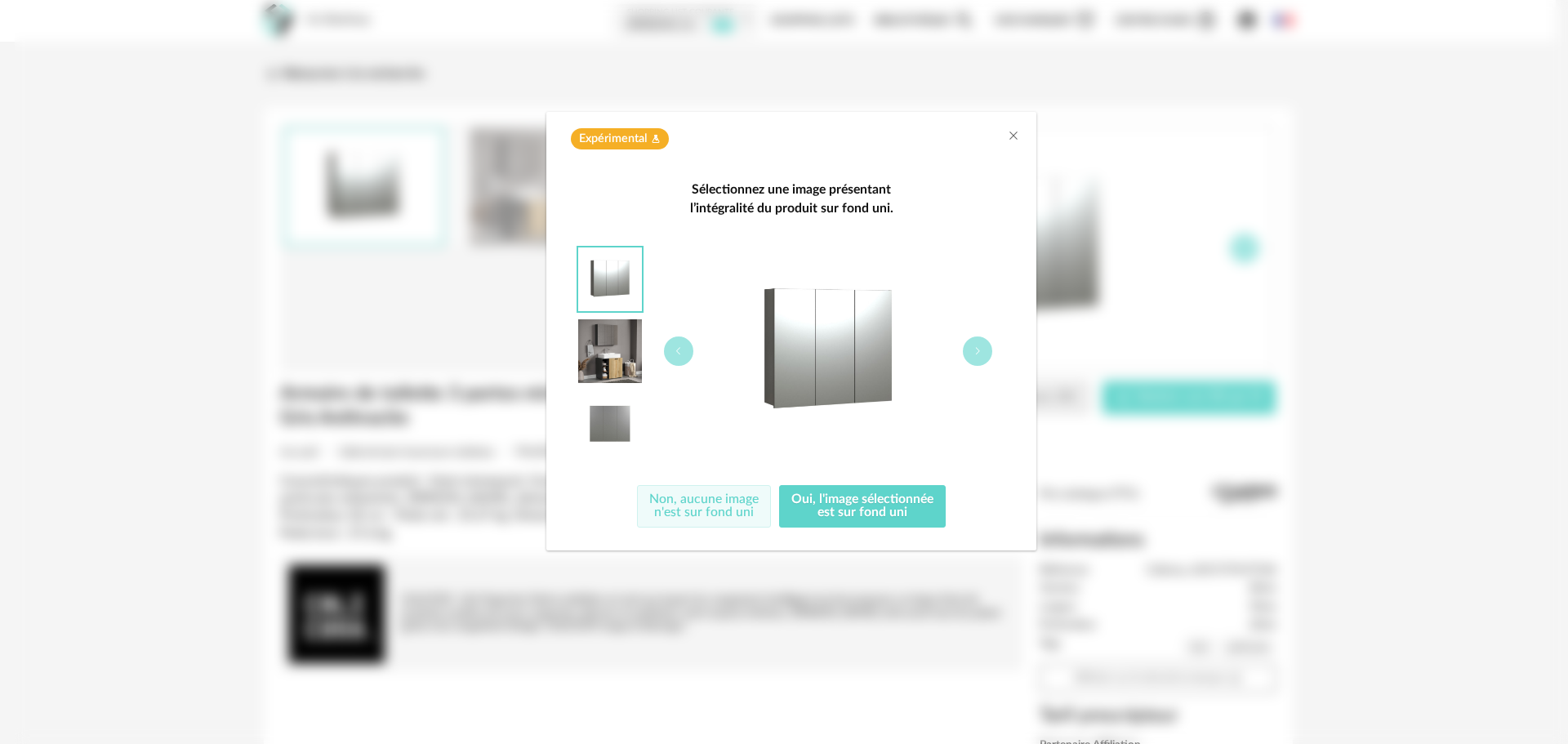
click at [722, 509] on button "Non, aucune image n'est sur fond uni" at bounding box center [704, 505] width 134 height 42
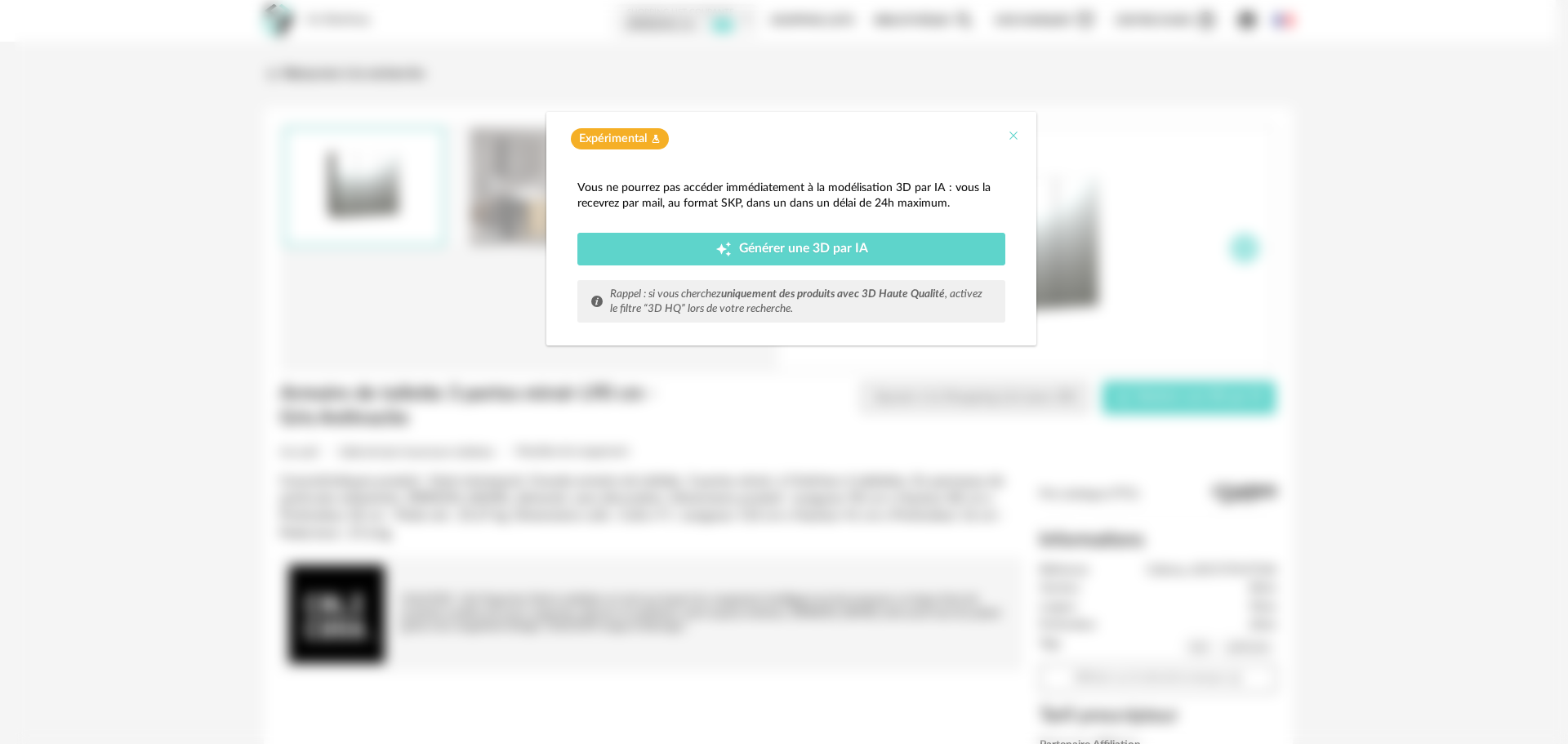
click at [1018, 129] on icon "Close" at bounding box center [1014, 135] width 13 height 13
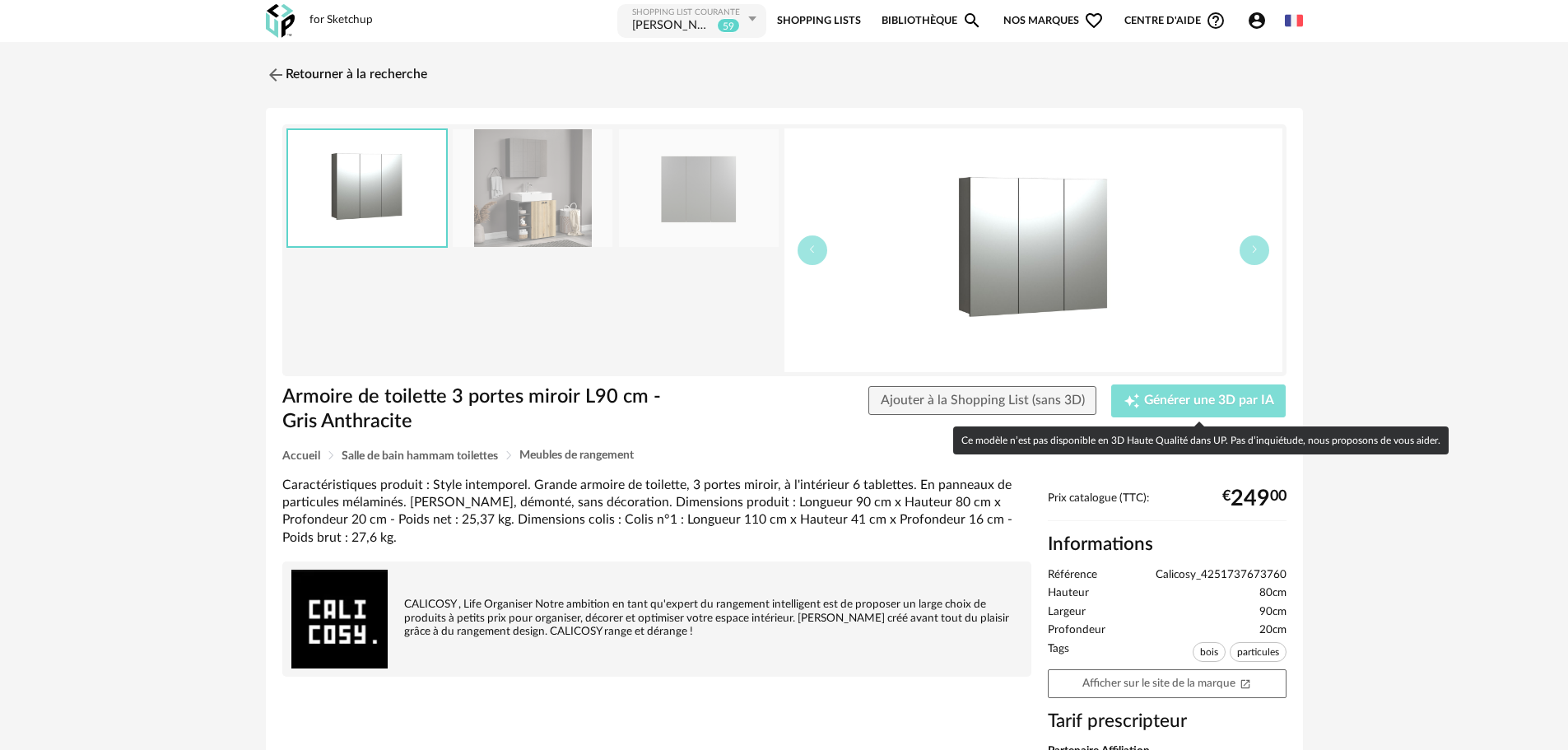
click at [1165, 397] on span "Générer une 3D par IA" at bounding box center [1209, 400] width 130 height 13
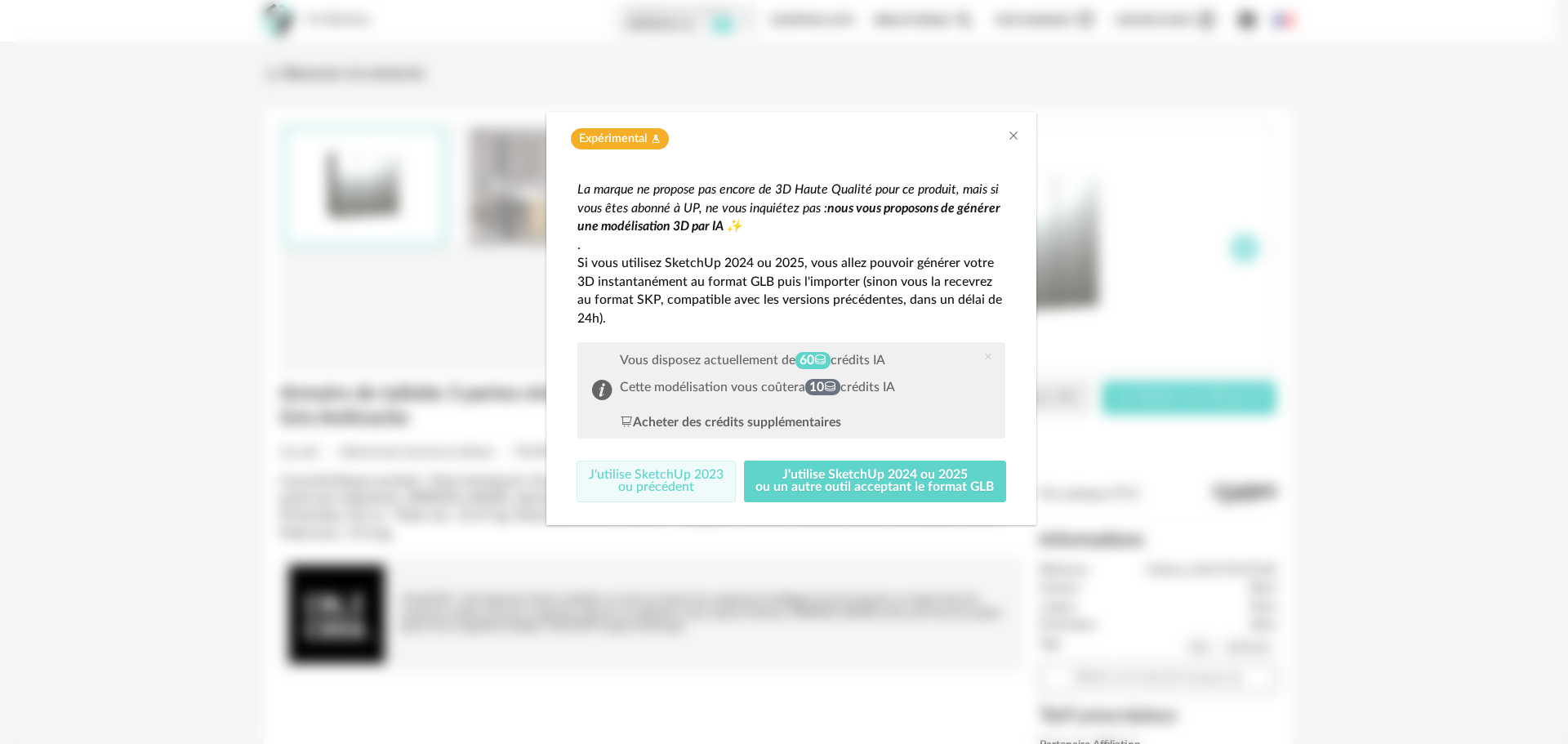
click at [636, 480] on button "J'utilise SketchUp 2023 ou précédent" at bounding box center [656, 481] width 159 height 42
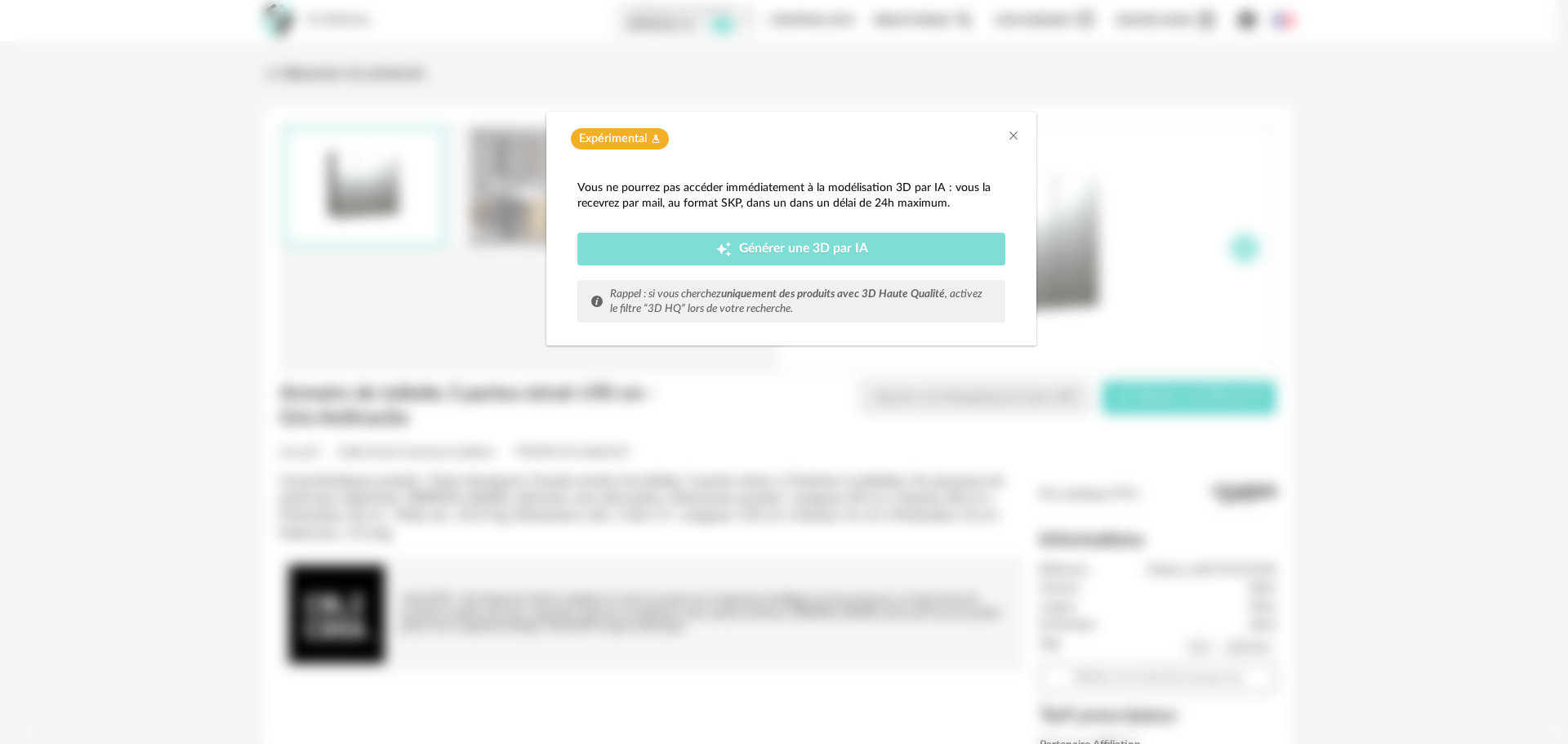
click at [765, 242] on span "Générer une 3D par IA" at bounding box center [804, 248] width 129 height 13
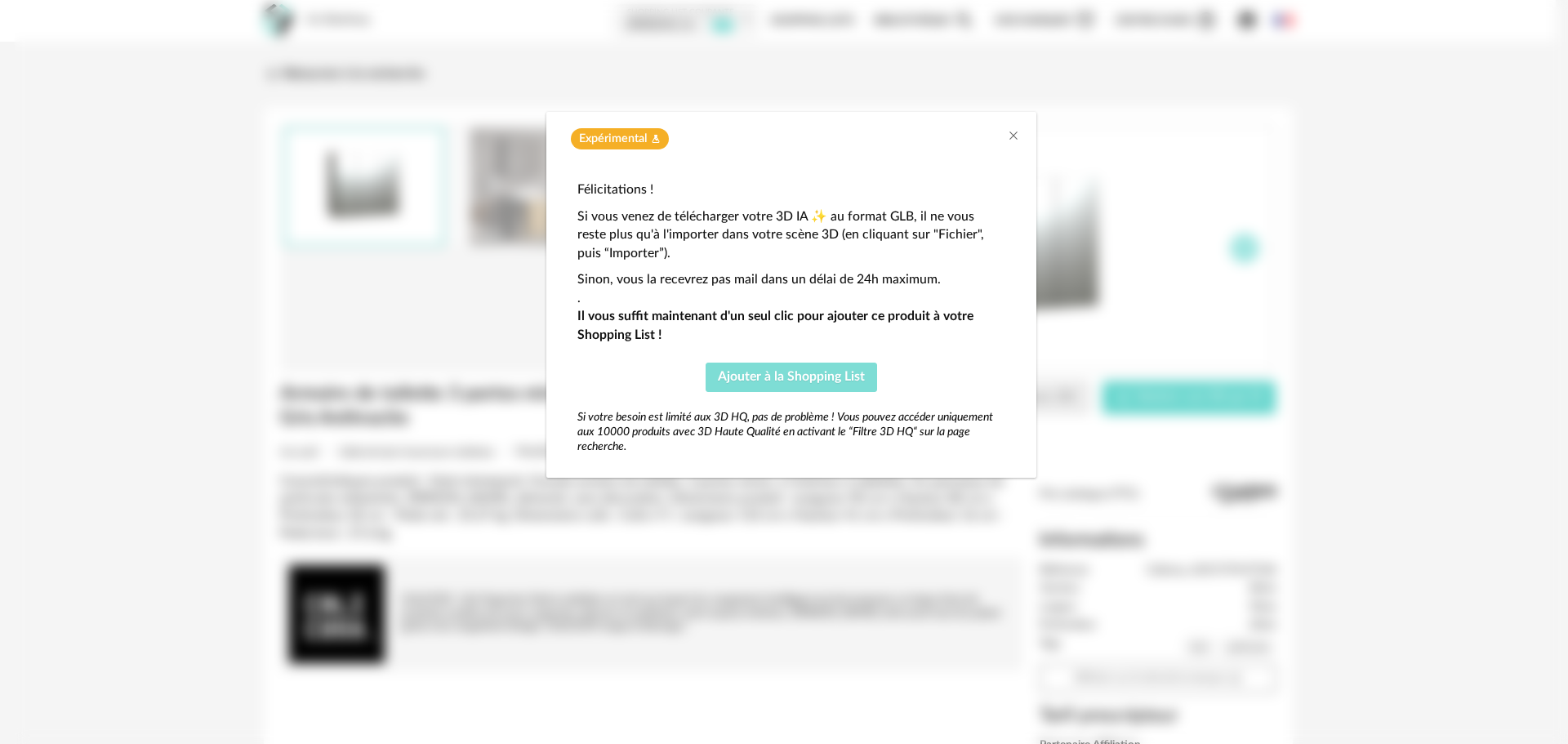
click at [753, 375] on span "Ajouter à la Shopping List" at bounding box center [791, 375] width 147 height 13
